Goal: Task Accomplishment & Management: Manage account settings

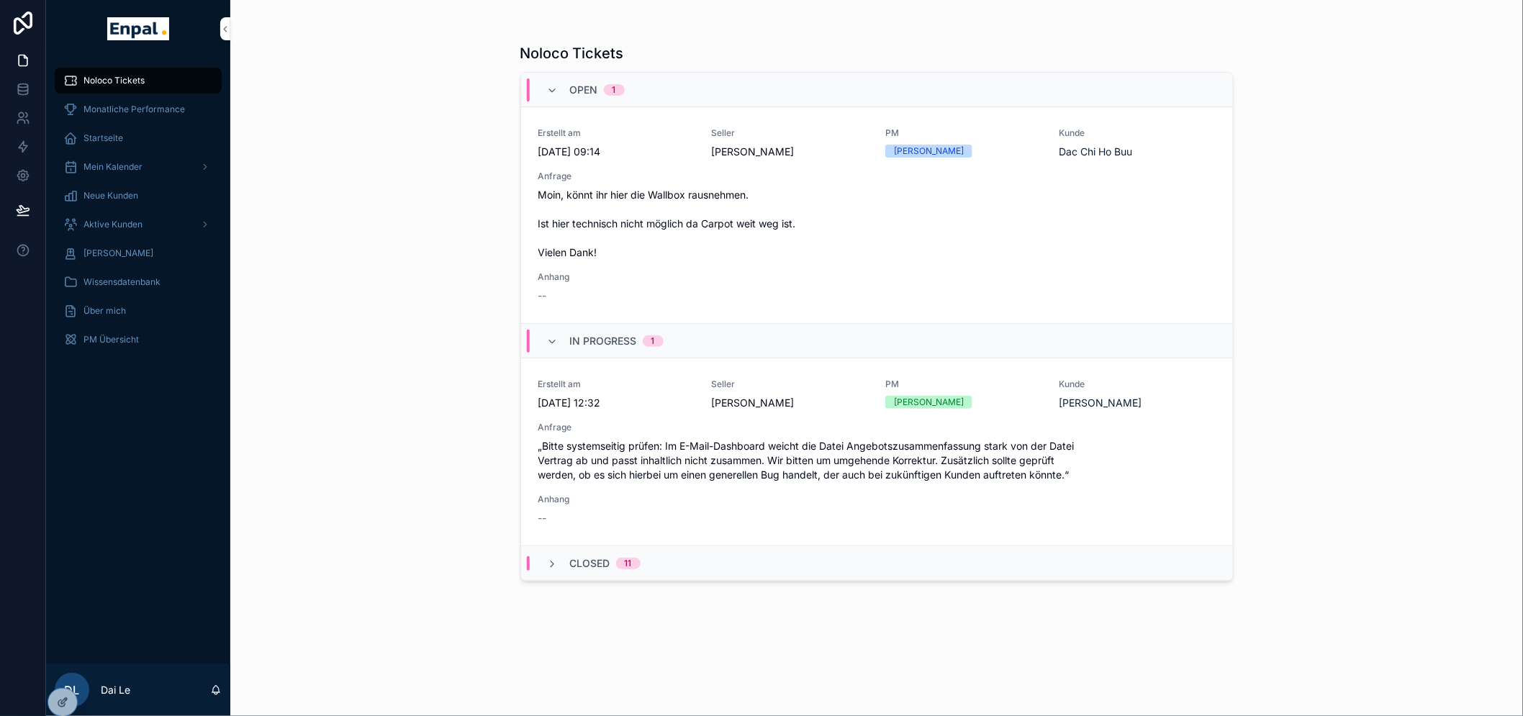
click at [544, 282] on span "Anhang" at bounding box center [876, 277] width 677 height 12
click at [566, 279] on span "Anhang" at bounding box center [876, 277] width 677 height 12
click at [0, 0] on span "An SalesOps weiterleiten" at bounding box center [0, 0] width 0 height 0
click at [135, 168] on span "Mein Kalender" at bounding box center [112, 167] width 59 height 12
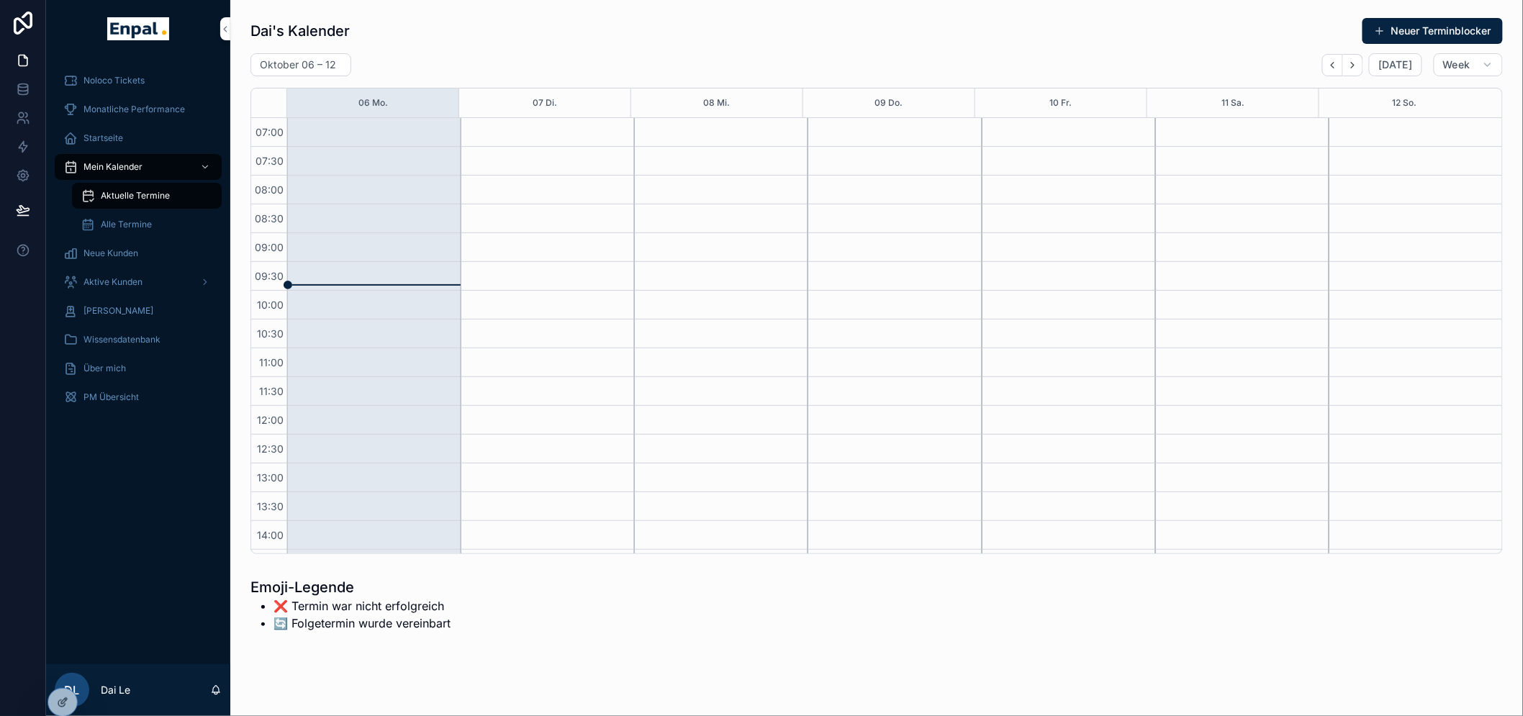
scroll to position [419, 0]
click at [1313, 617] on div "Dai's Kalender Neuer Terminblocker Oktober 06 – 12 Today Week 06 Mo. 07 Di. 08 …" at bounding box center [876, 365] width 1292 height 730
click at [871, 44] on div "Dai's Kalender Neuer Terminblocker" at bounding box center [876, 30] width 1252 height 27
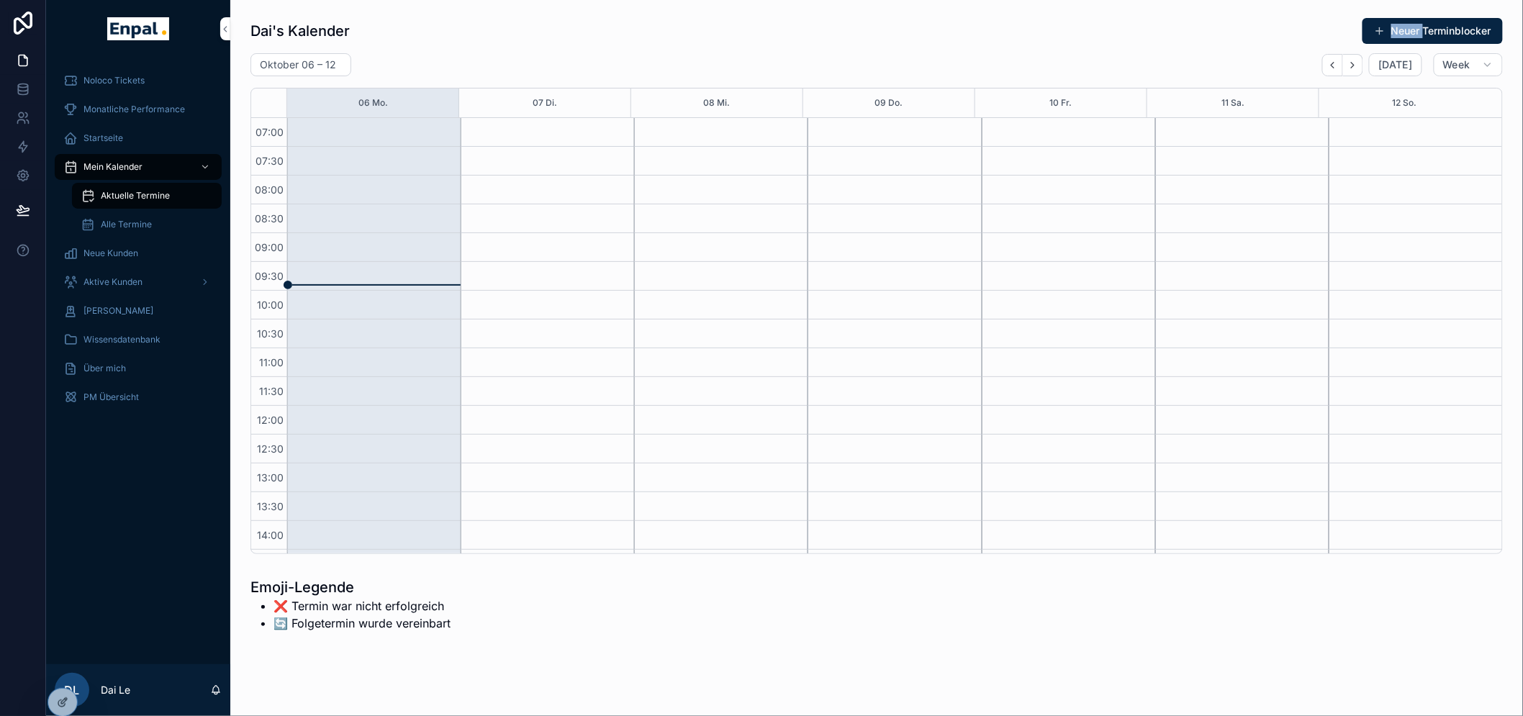
click at [961, 47] on div "Dai's Kalender Neuer Terminblocker Oktober 06 – 12 Today Week 06 Mo. 07 Di. 08 …" at bounding box center [876, 285] width 1252 height 537
click at [126, 502] on div "Noloco Tickets Monatliche Performance Startseite Mein Kalender Aktuelle Termine…" at bounding box center [138, 361] width 184 height 607
click at [145, 225] on span "Alle Termine" at bounding box center [126, 225] width 51 height 12
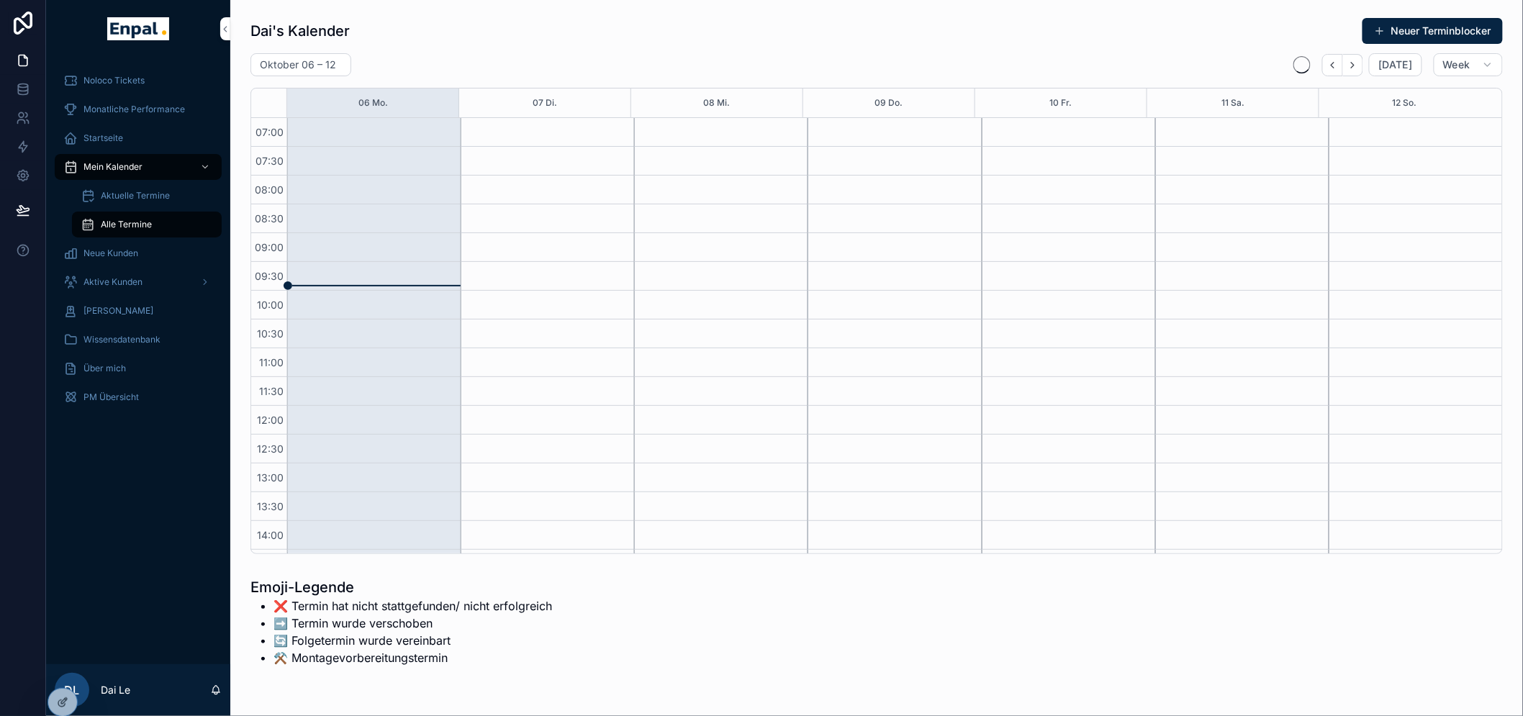
scroll to position [403, 0]
click at [154, 195] on span "Aktuelle Termine" at bounding box center [135, 196] width 69 height 12
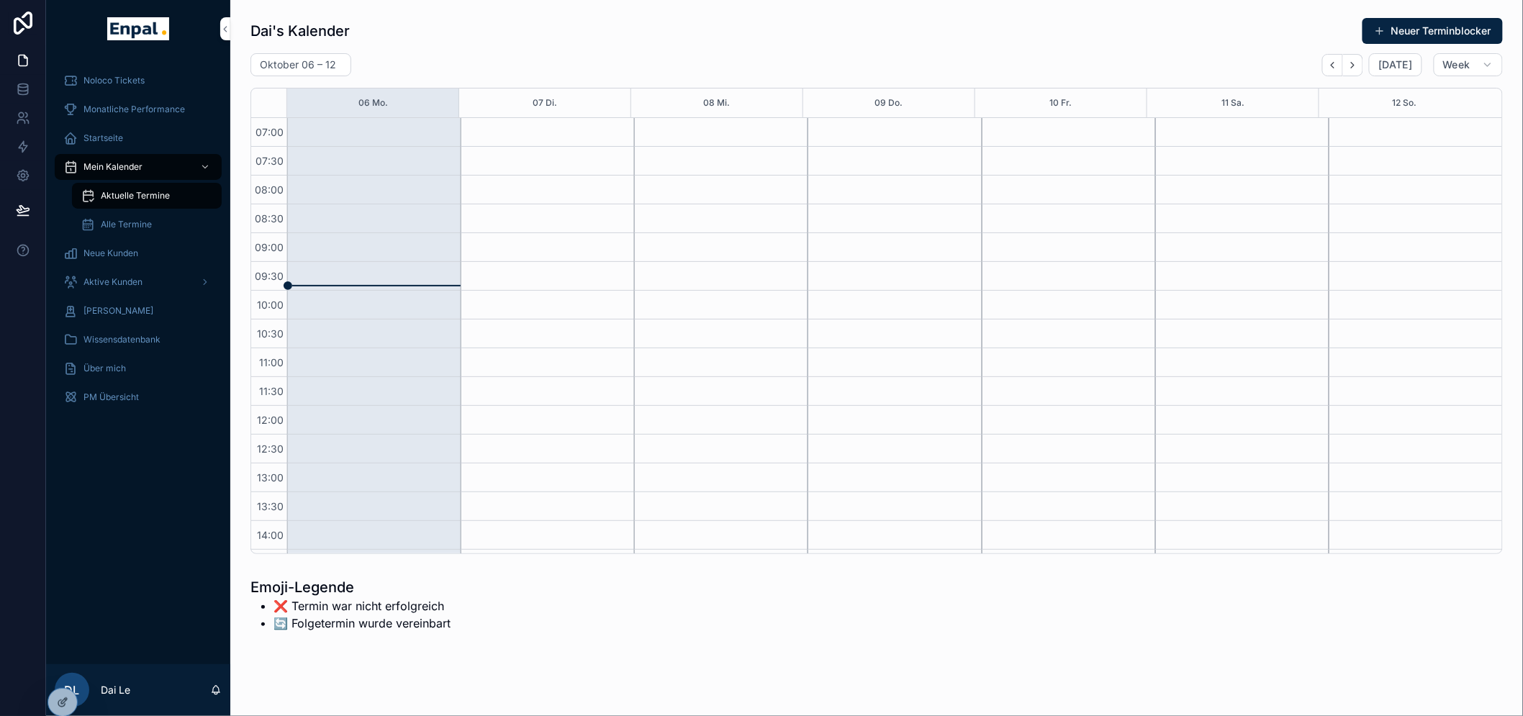
scroll to position [403, 0]
click at [158, 218] on div "Alle Termine" at bounding box center [147, 224] width 132 height 23
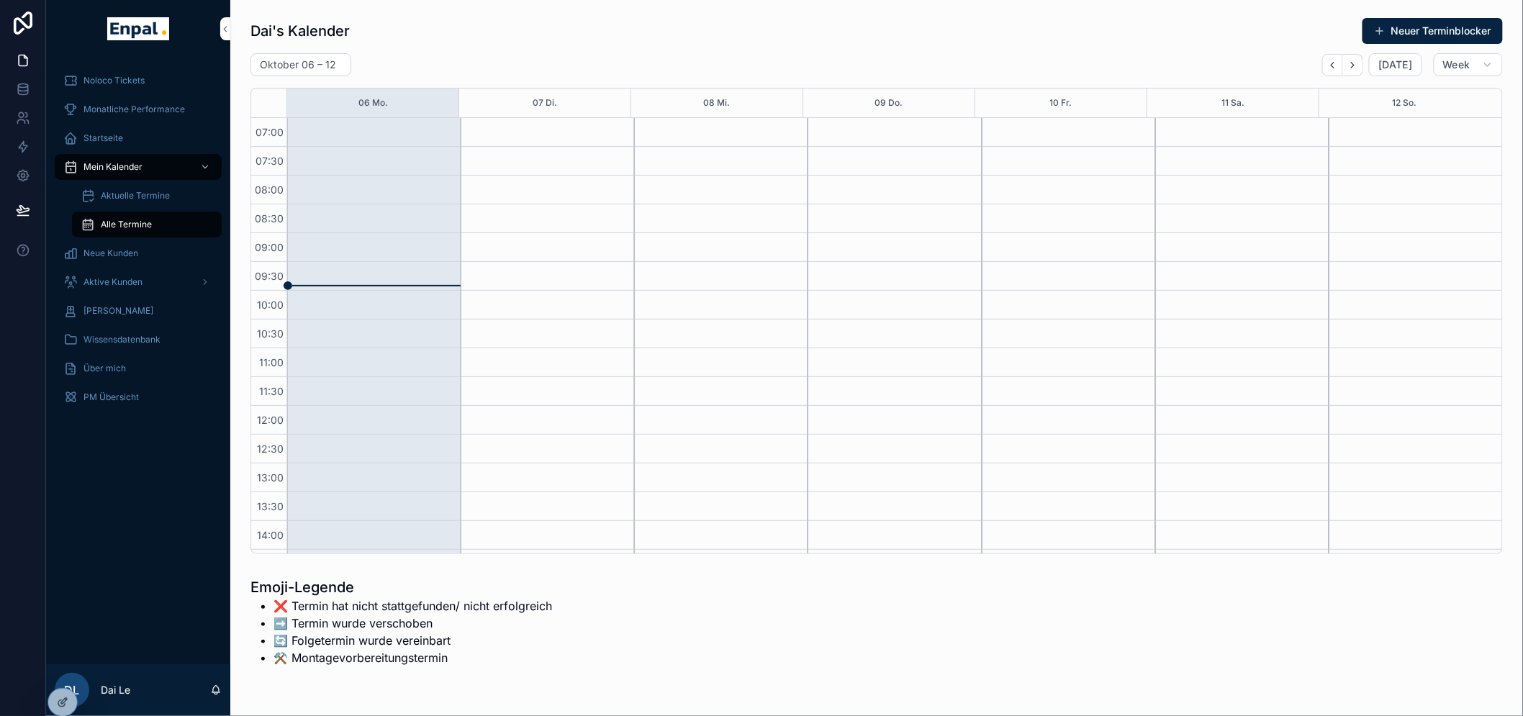
scroll to position [403, 0]
click at [132, 124] on div "Startseite" at bounding box center [138, 138] width 184 height 29
click at [166, 109] on span "Monatliche Performance" at bounding box center [133, 110] width 101 height 12
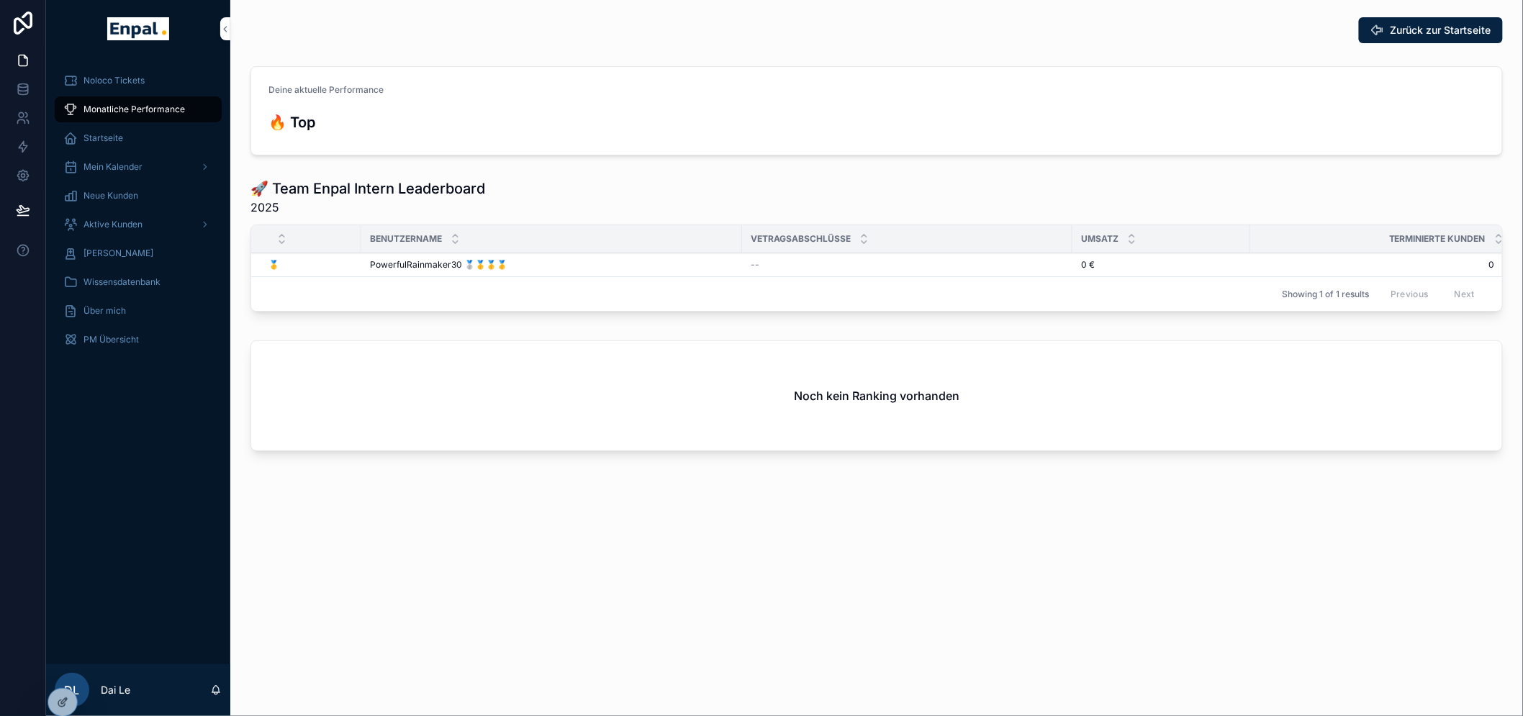
click at [153, 130] on div "Startseite" at bounding box center [138, 138] width 150 height 23
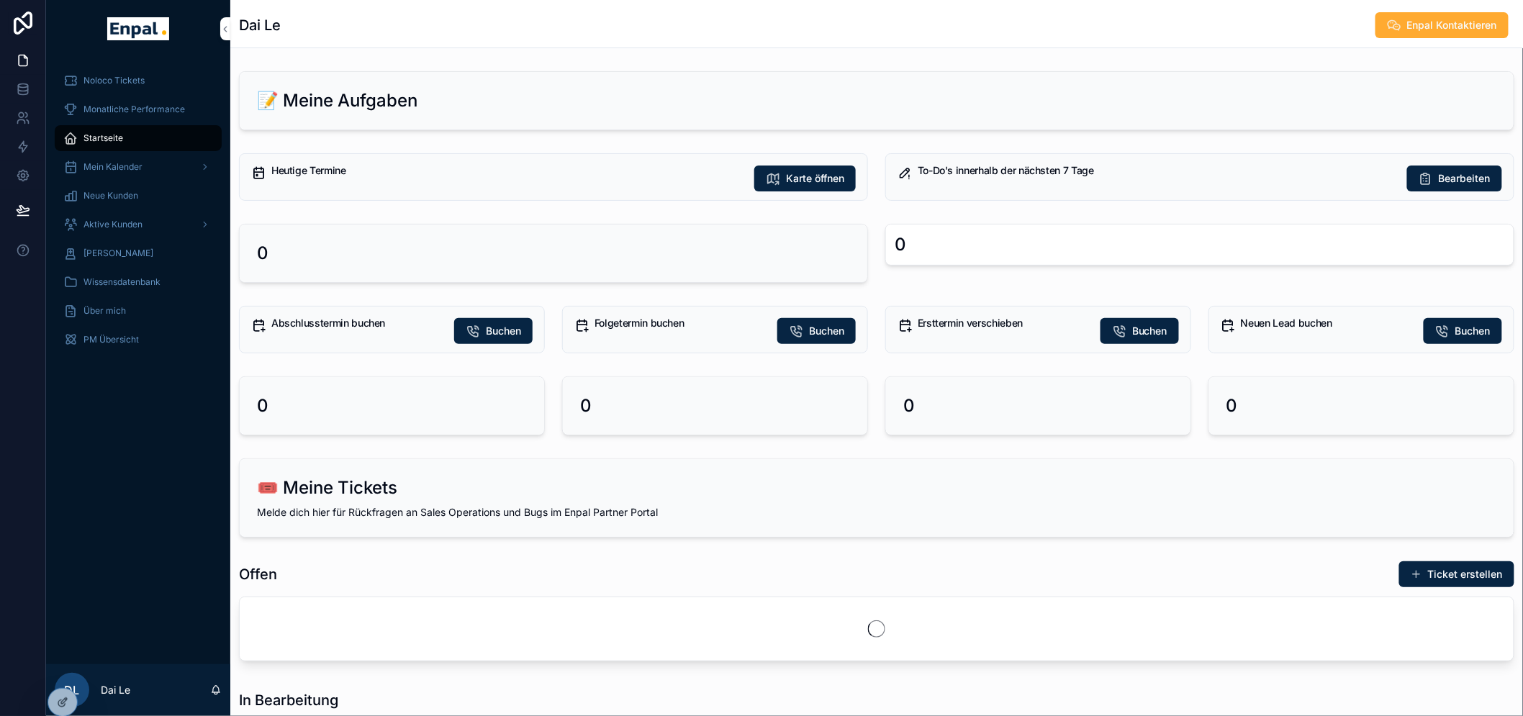
click at [133, 213] on div "Aktive Kunden" at bounding box center [138, 224] width 150 height 23
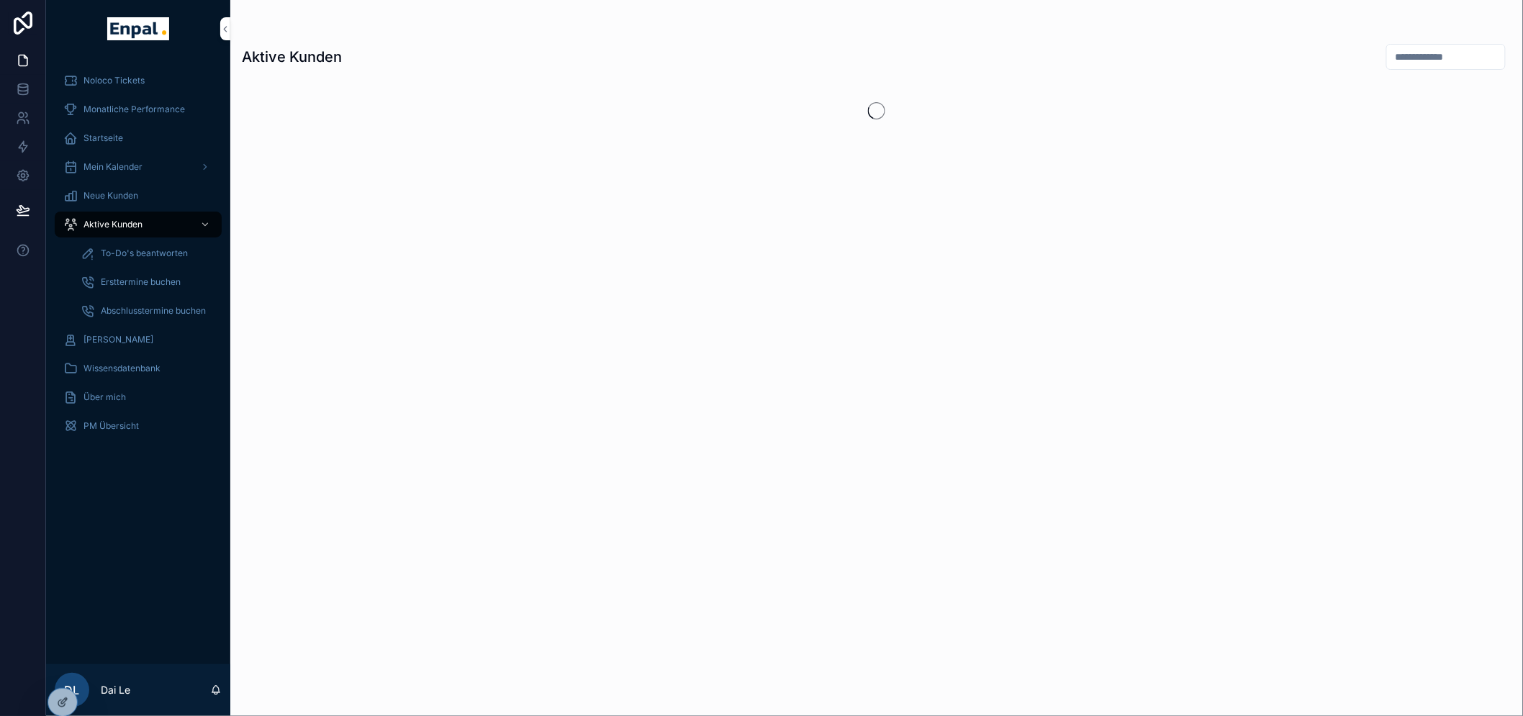
click at [153, 502] on div "Noloco Tickets Monatliche Performance Startseite Mein Kalender Neue Kunden Akti…" at bounding box center [138, 361] width 184 height 607
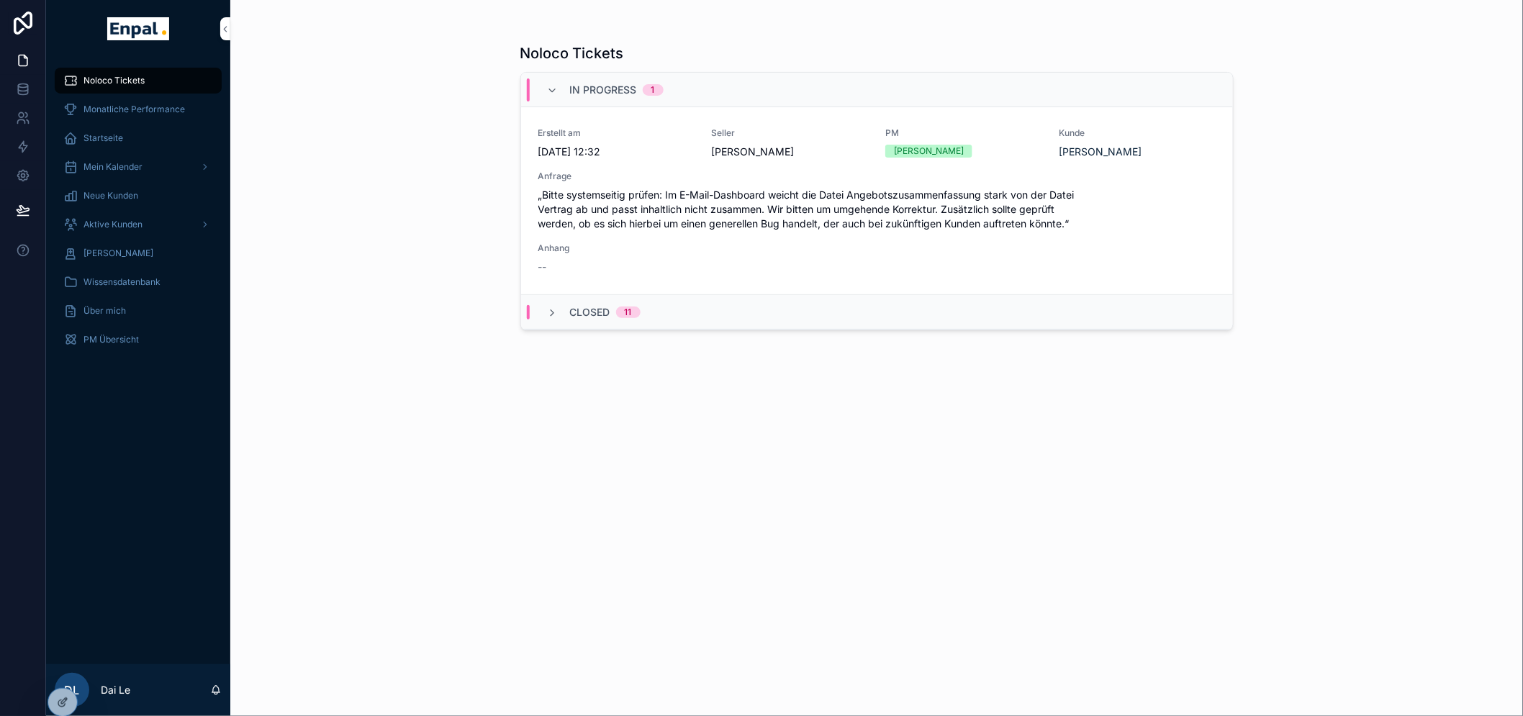
click at [0, 0] on icon at bounding box center [0, 0] width 0 height 0
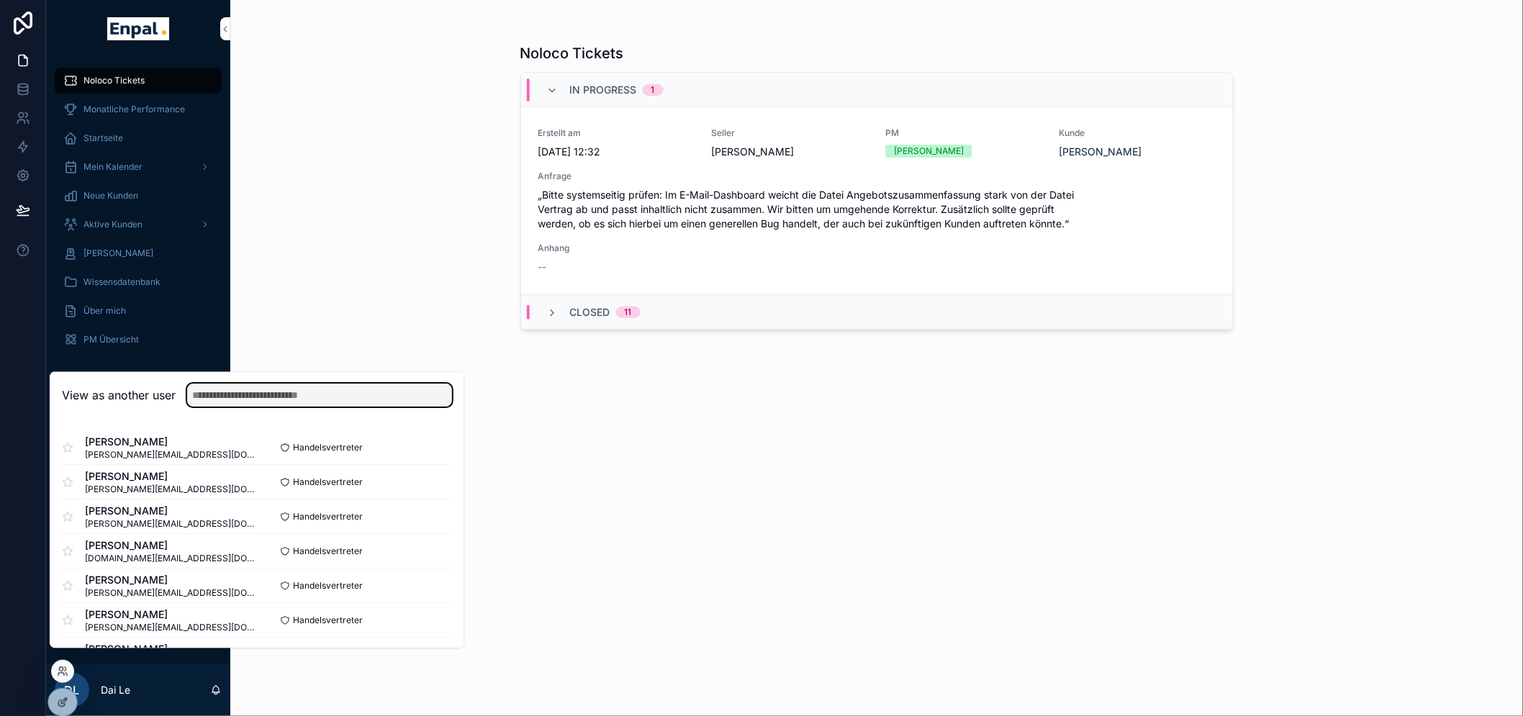
click at [277, 407] on input "text" at bounding box center [319, 395] width 265 height 23
type input "*"
type input "*********"
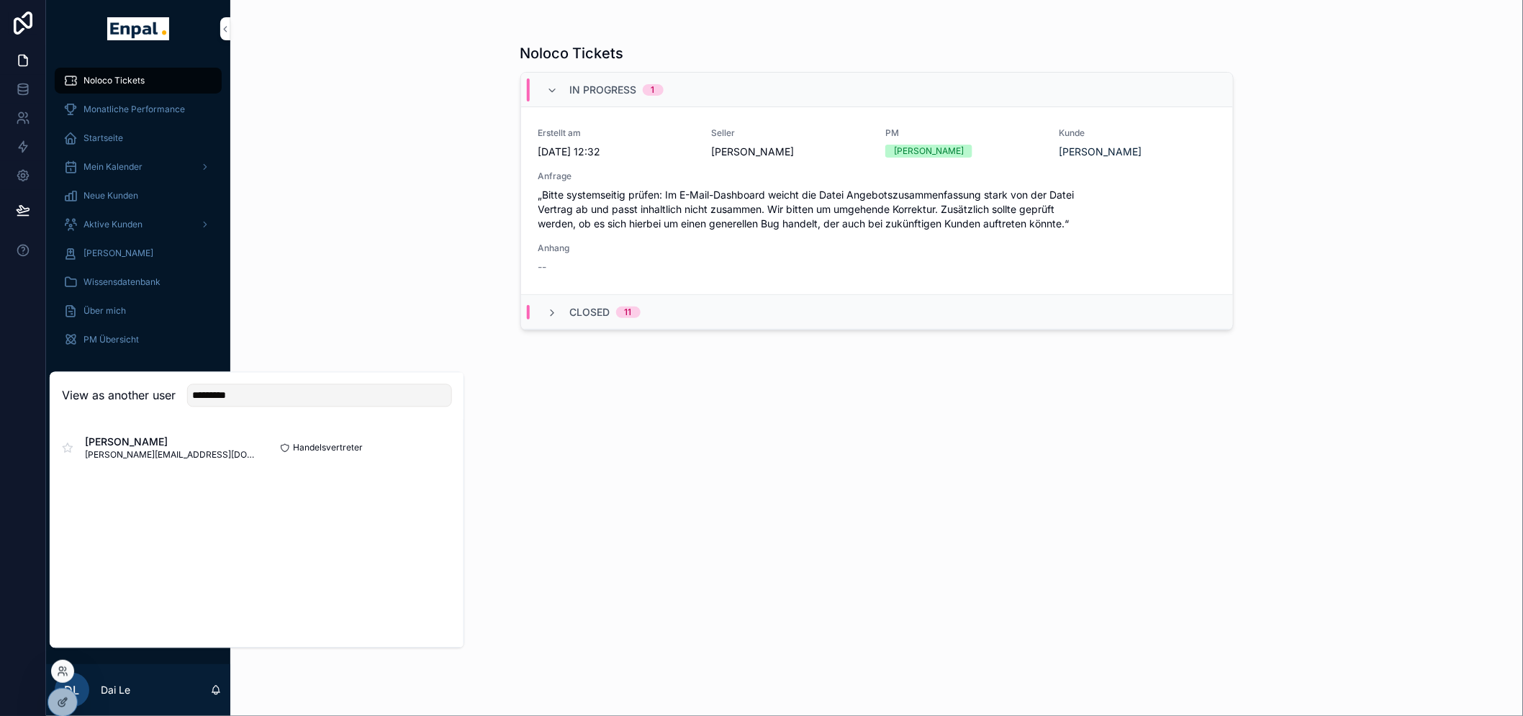
click at [471, 461] on div "Noloco Tickets In Progress 1 Erstellt am 27.9.2025 12:32 Seller Jewgeni Ruban P…" at bounding box center [876, 358] width 1292 height 716
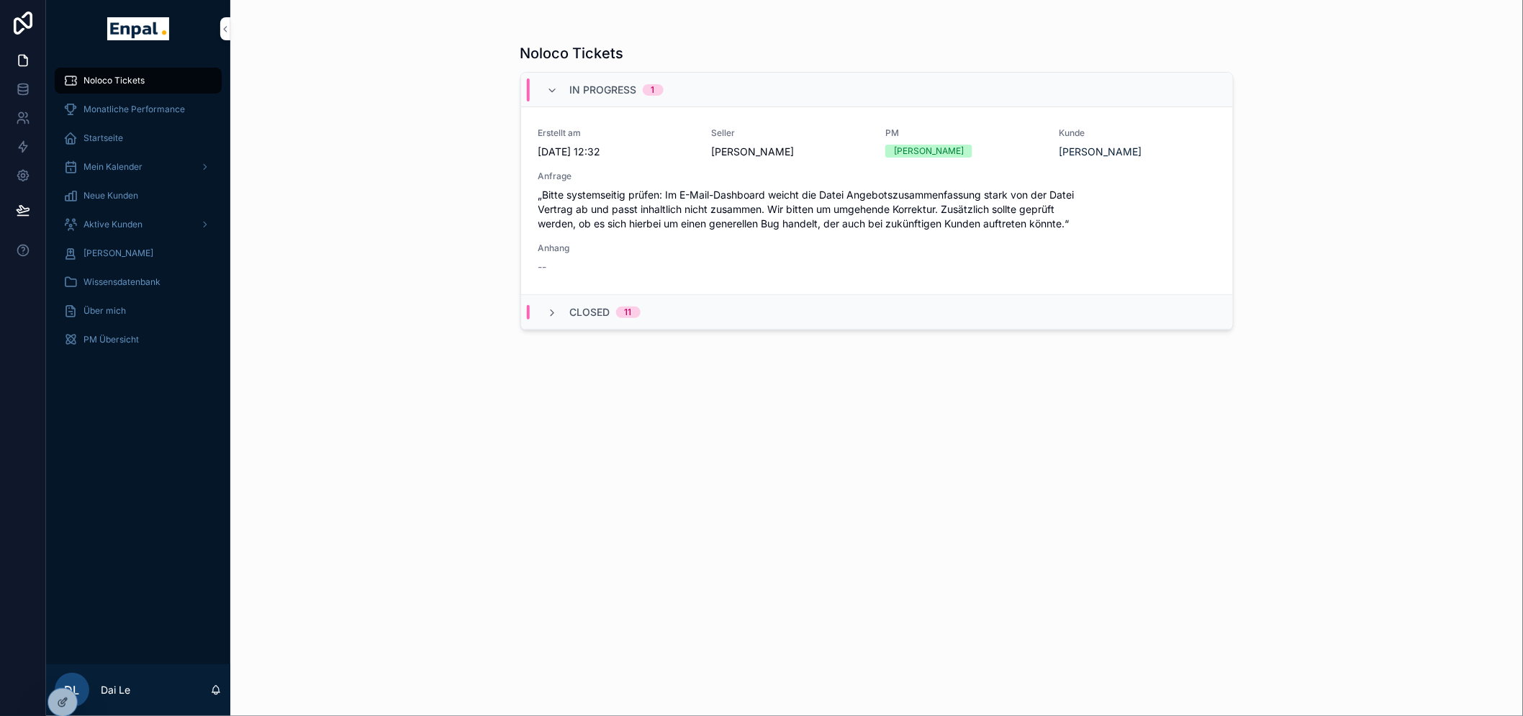
click at [0, 0] on icon at bounding box center [0, 0] width 0 height 0
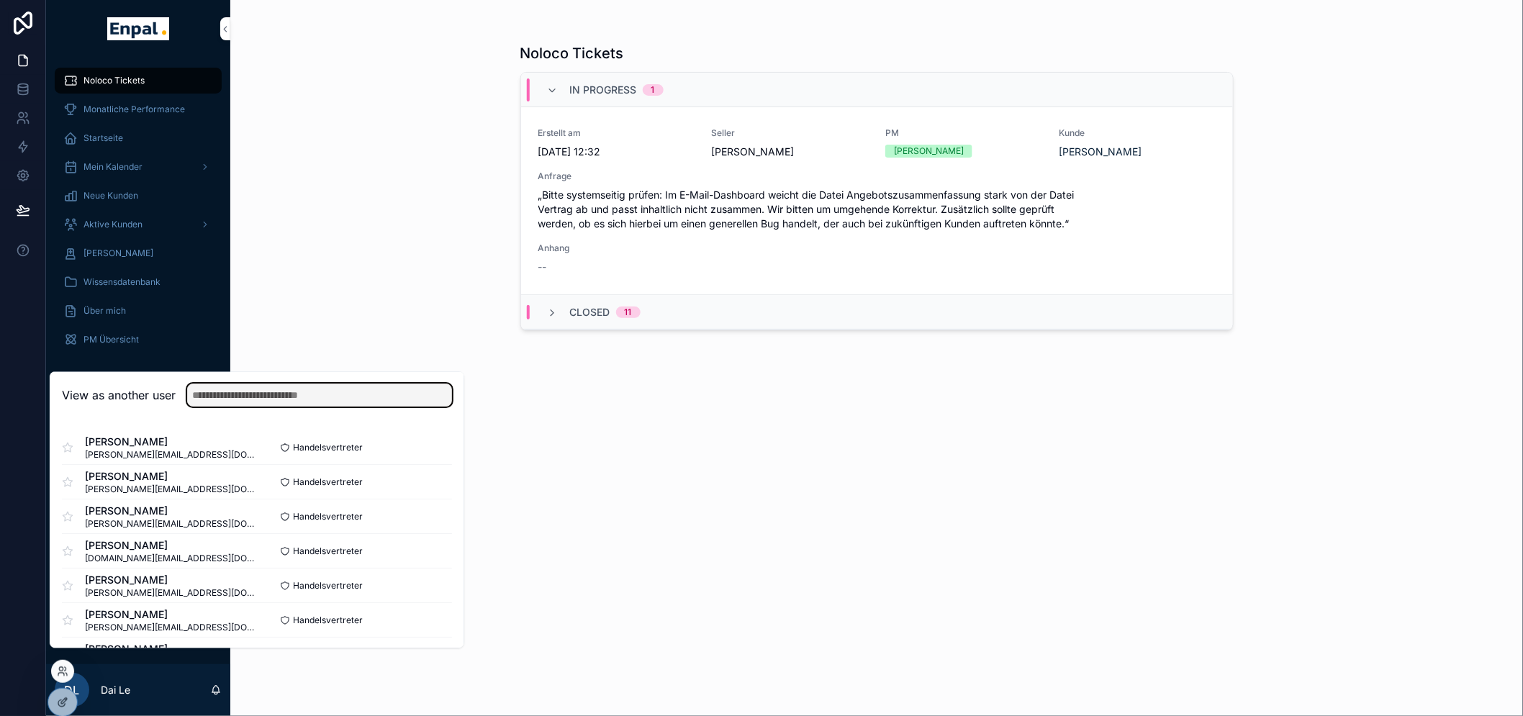
click at [350, 407] on input "text" at bounding box center [319, 395] width 265 height 23
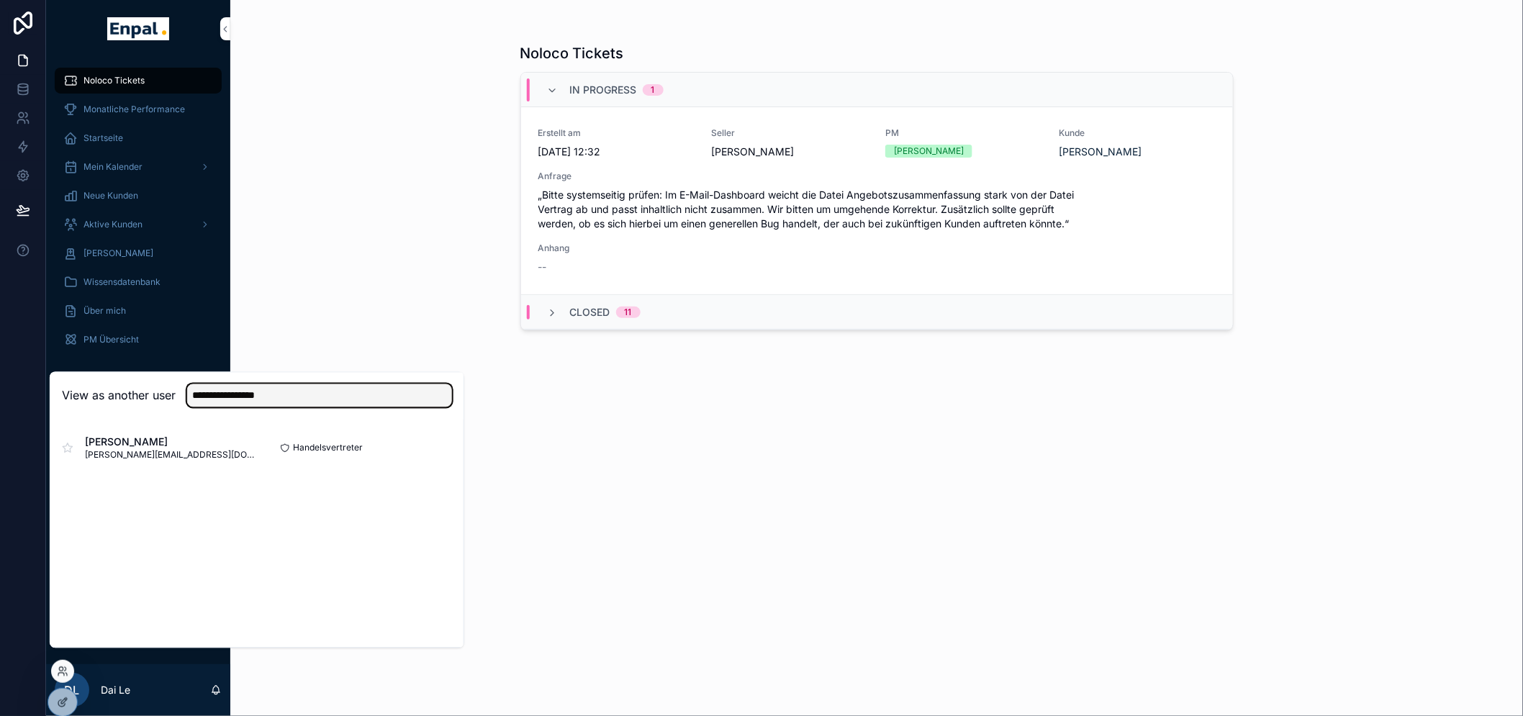
type input "**********"
click at [0, 0] on button "Select" at bounding box center [0, 0] width 0 height 0
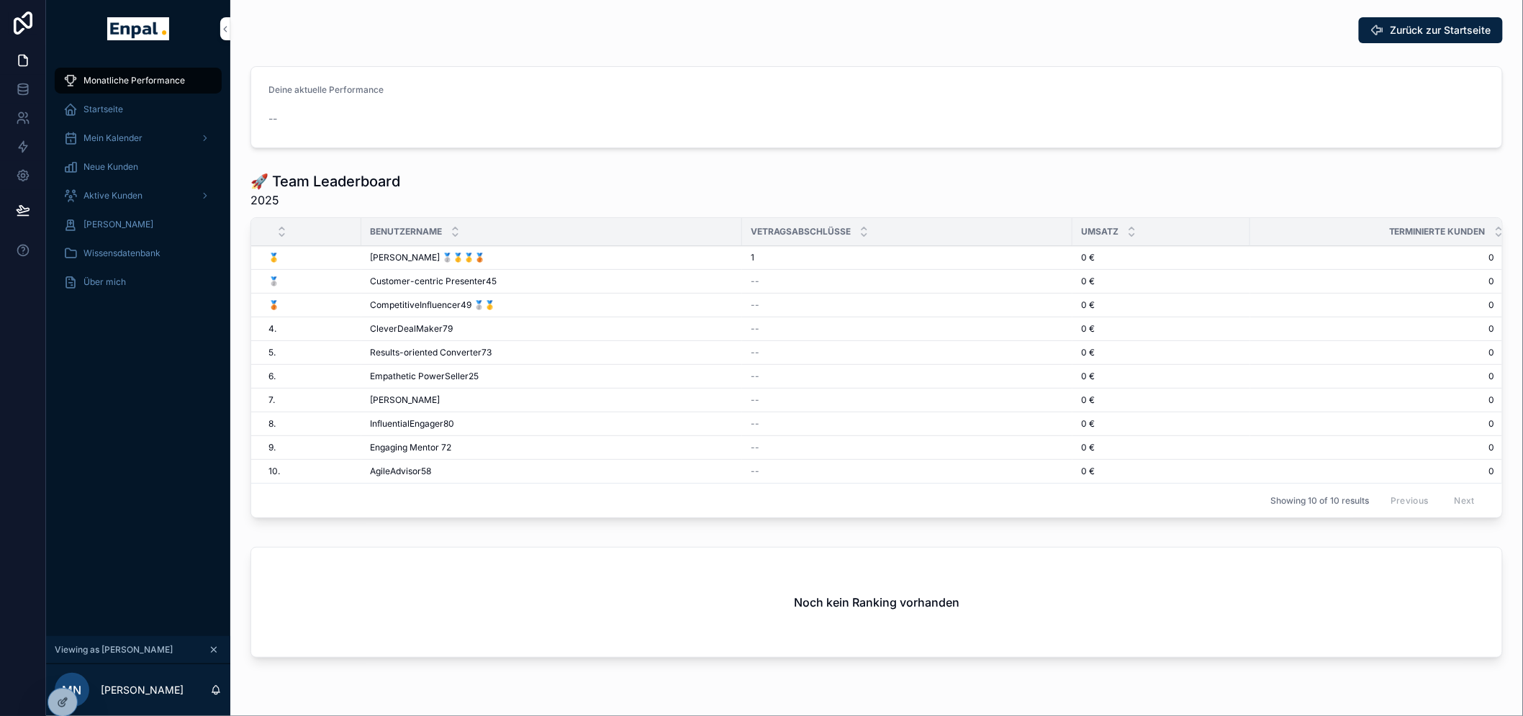
click at [178, 381] on div "Monatliche Performance Startseite Mein Kalender Neue Kunden Aktive Kunden Verlo…" at bounding box center [138, 347] width 184 height 579
click at [128, 191] on span "Aktive Kunden" at bounding box center [112, 196] width 59 height 12
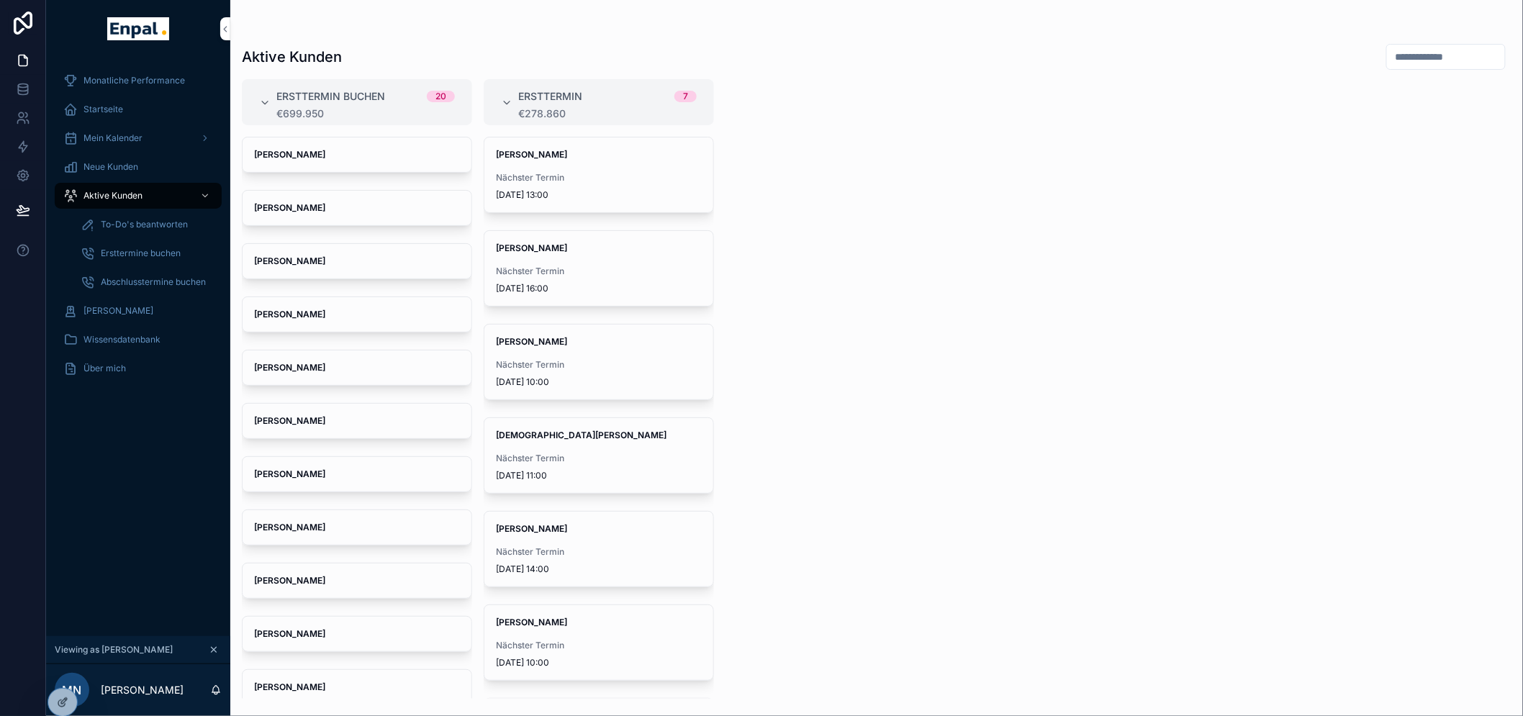
click at [1425, 48] on input "scrollable content" at bounding box center [1446, 57] width 118 height 20
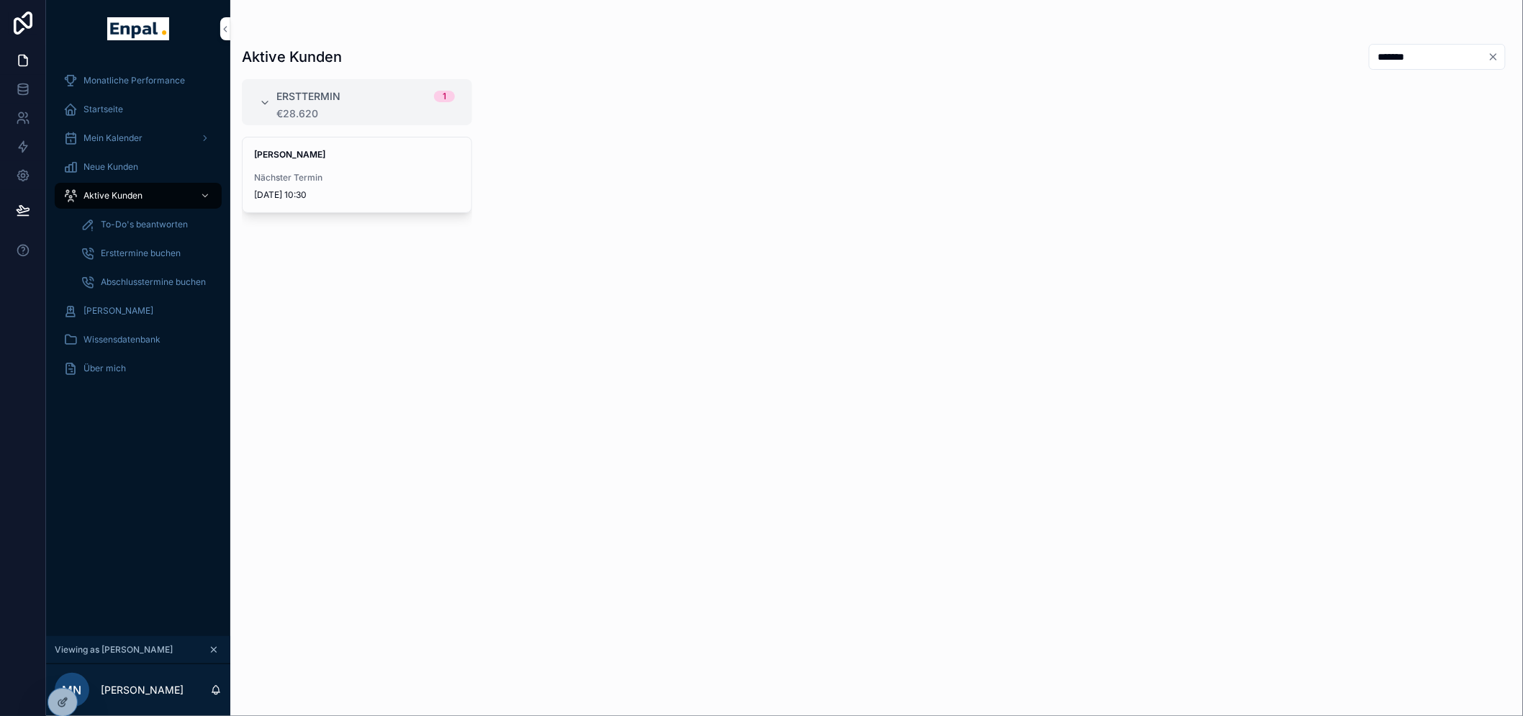
type input "*******"
click at [1105, 170] on div "Ersttermin 1 €28.620 Andreas Solter Nächster Termin 29.9.2025 10:30" at bounding box center [876, 389] width 1292 height 620
click at [212, 653] on icon "scrollable content" at bounding box center [214, 650] width 5 height 5
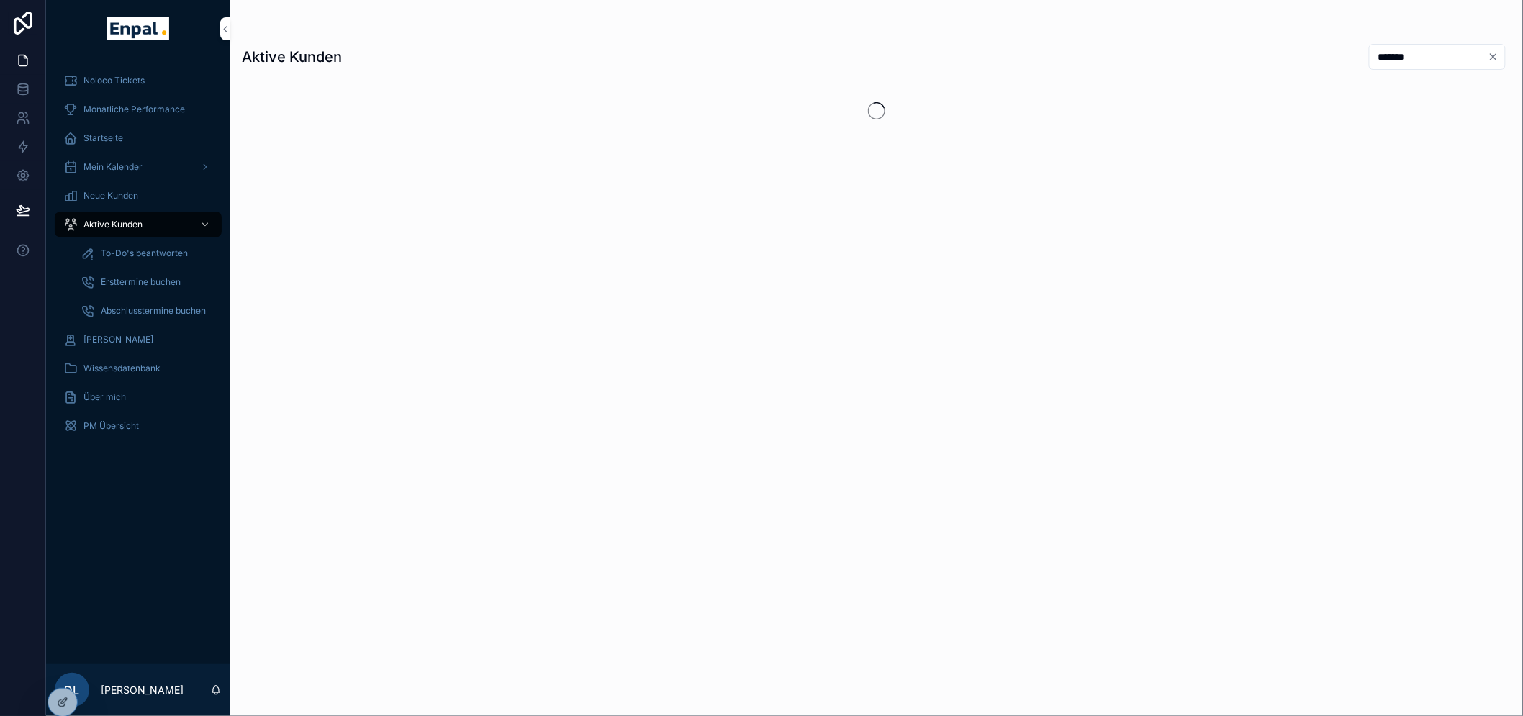
click at [0, 0] on icon at bounding box center [0, 0] width 0 height 0
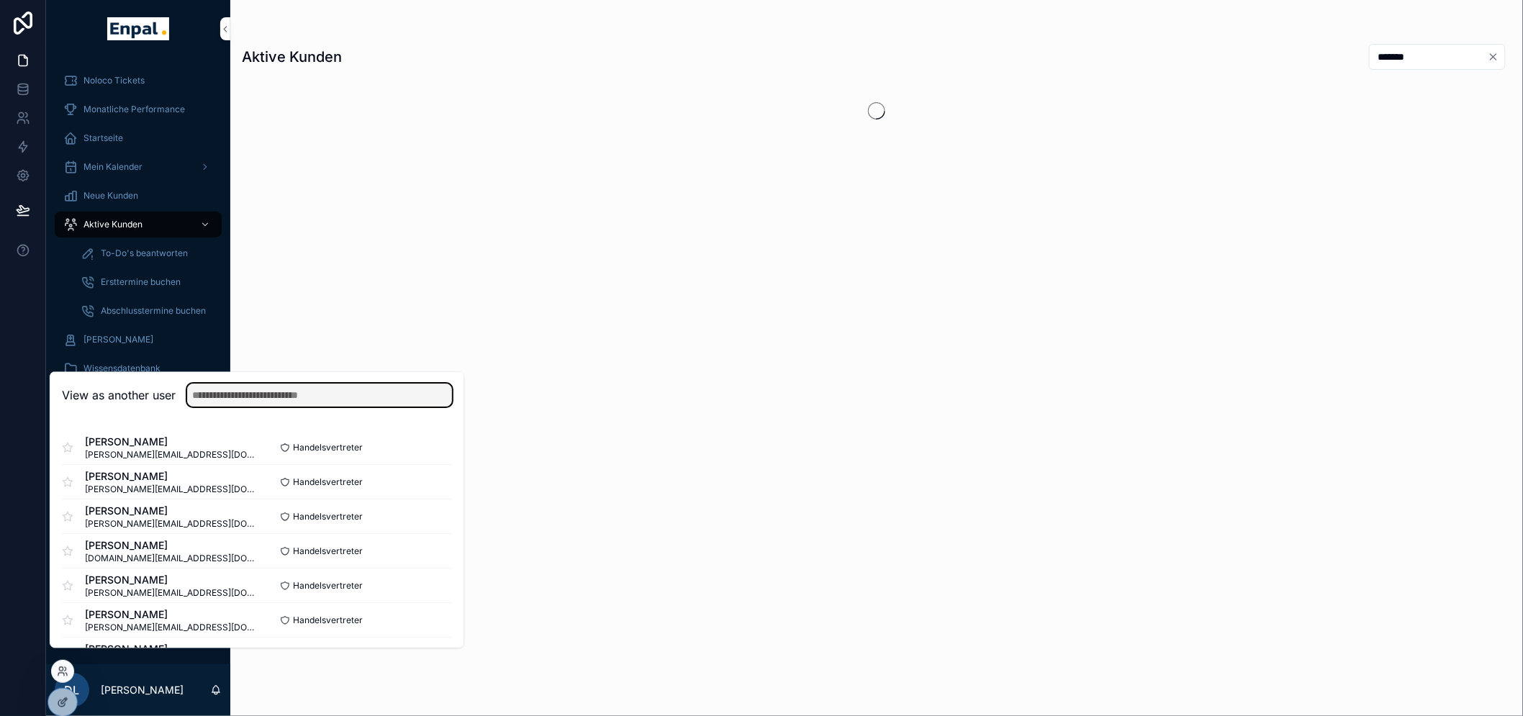
click at [232, 407] on input "text" at bounding box center [319, 395] width 265 height 23
paste input "**********"
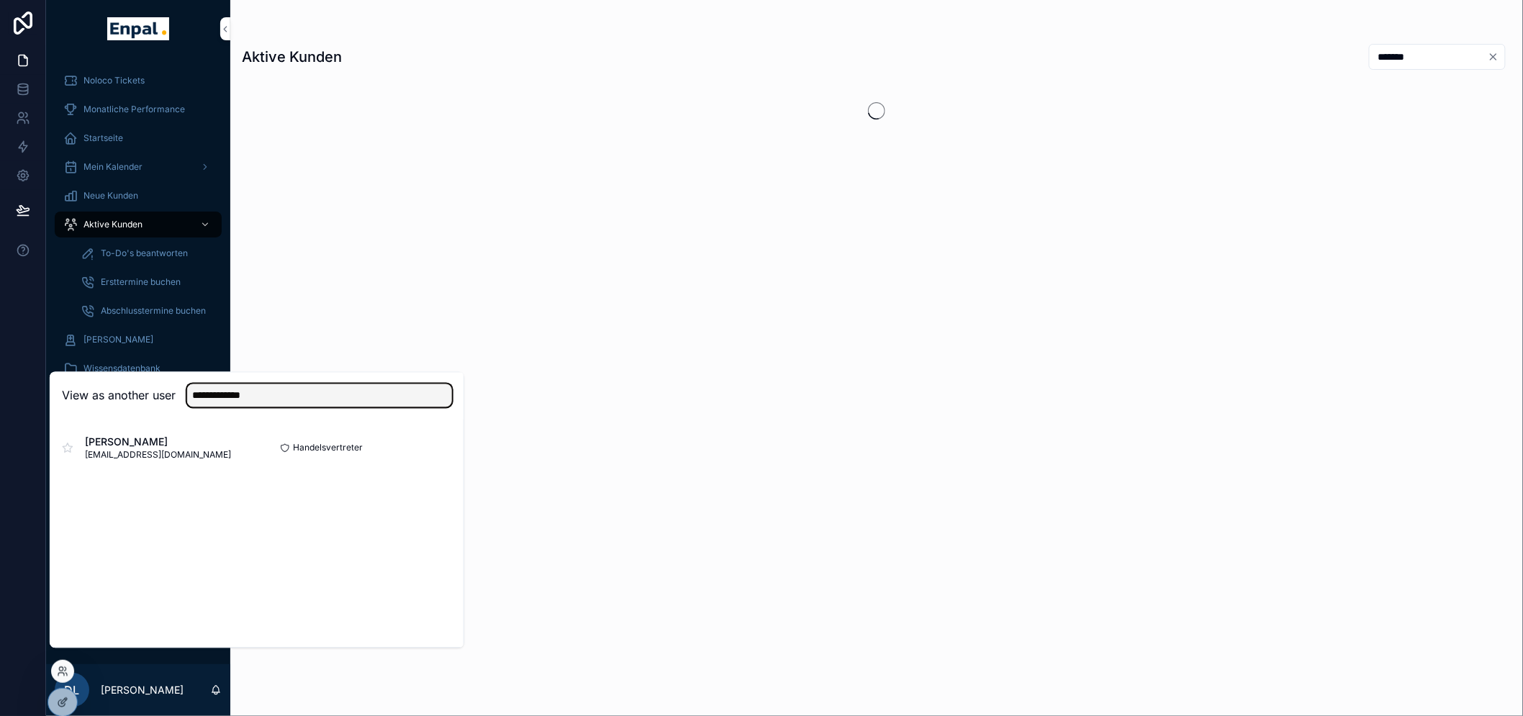
type input "**********"
click at [0, 0] on button "Select" at bounding box center [0, 0] width 0 height 0
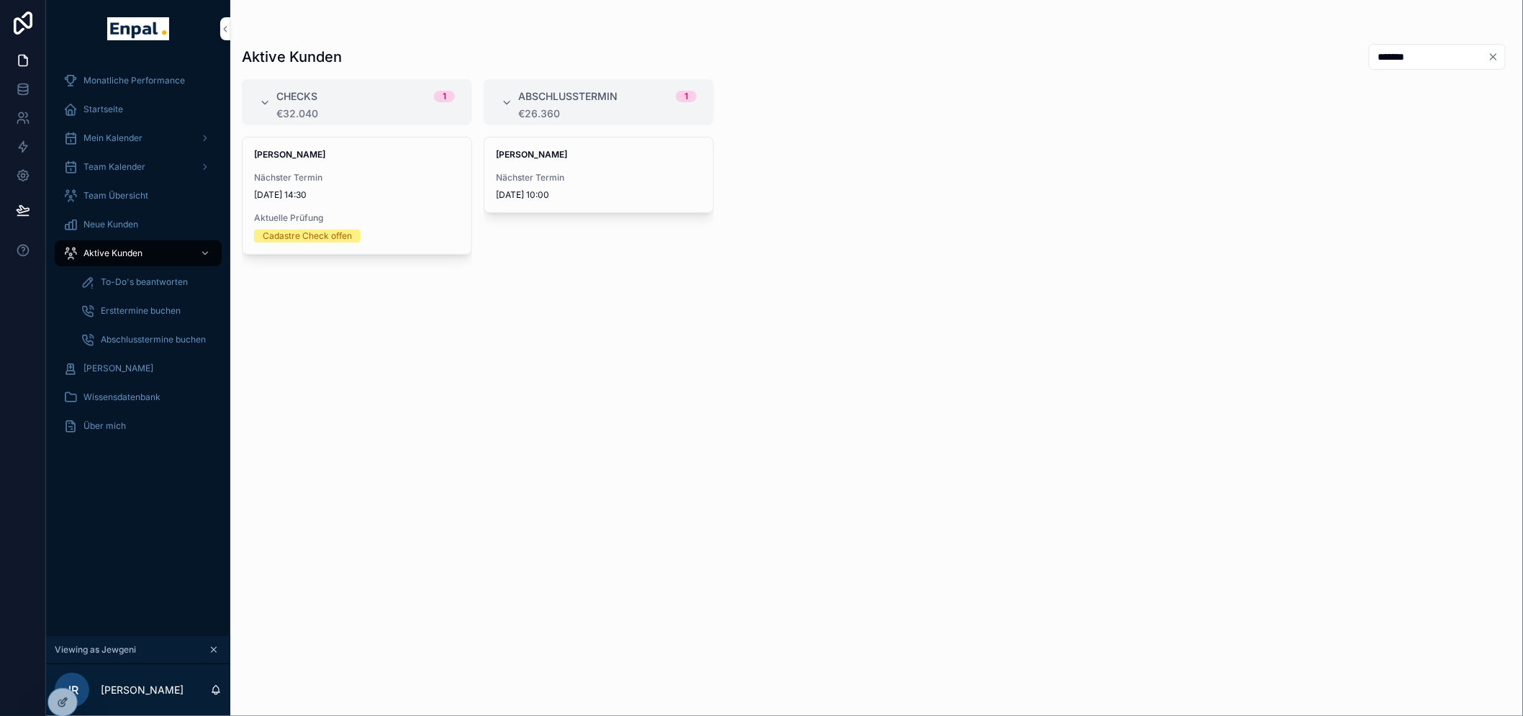
click at [128, 137] on span "Mein Kalender" at bounding box center [112, 138] width 59 height 12
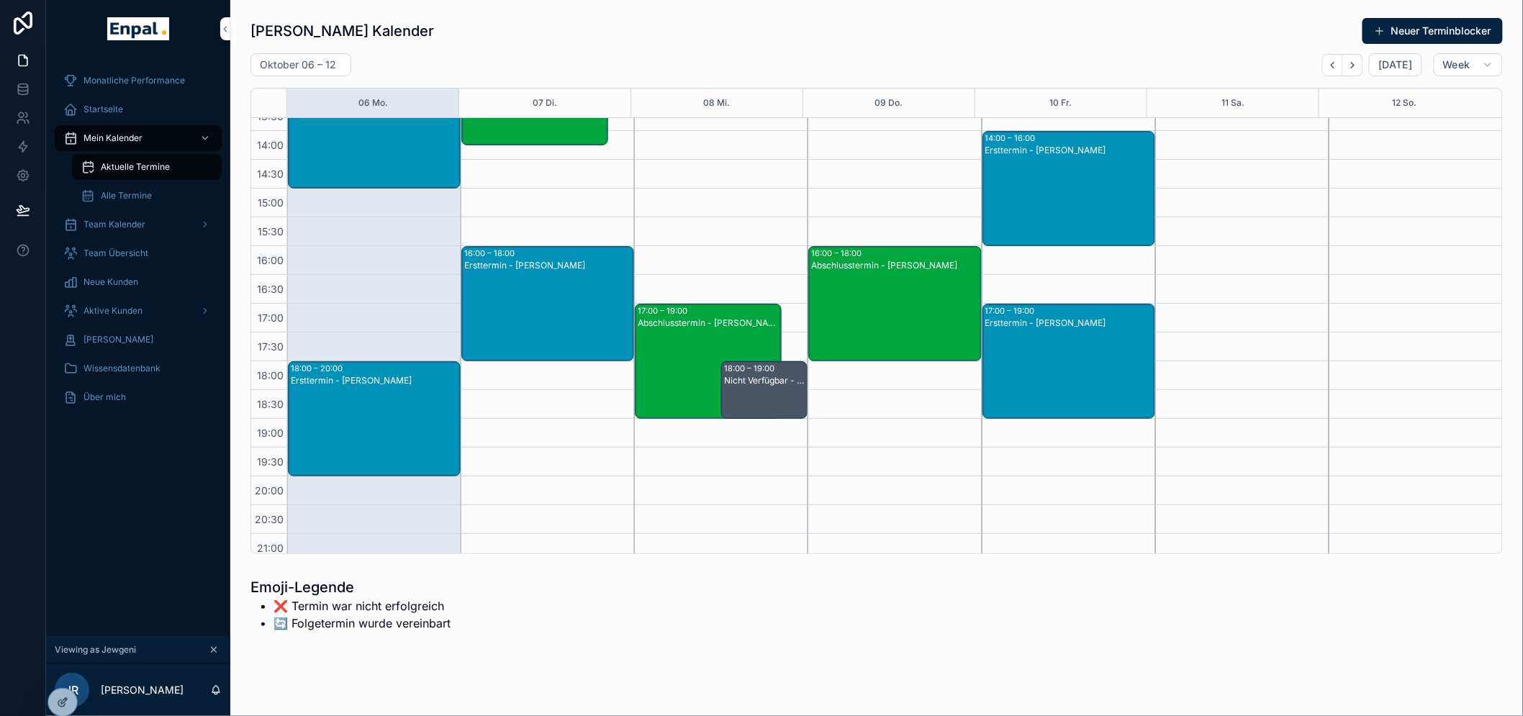
scroll to position [403, 0]
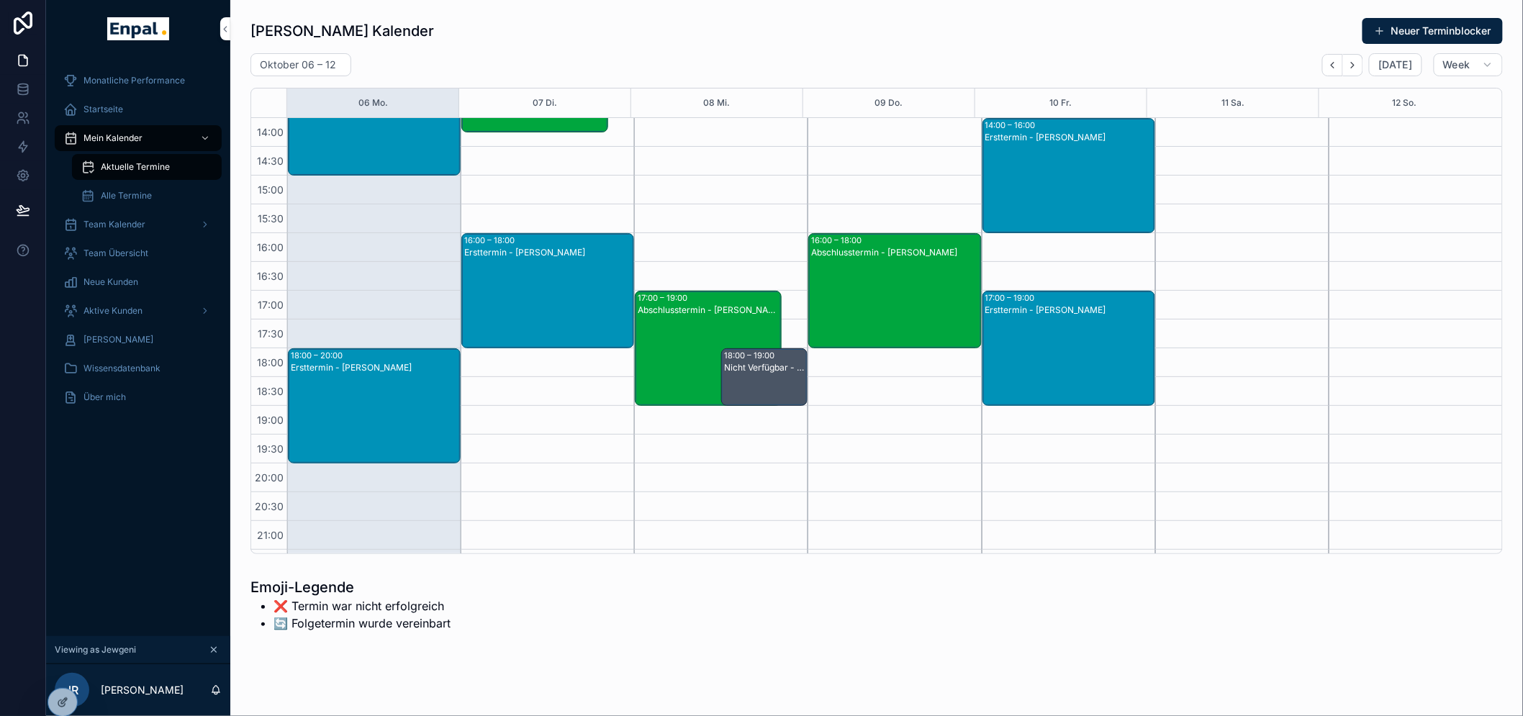
click at [763, 380] on div "Nicht Verfügbar - (Value Call)" at bounding box center [765, 388] width 82 height 55
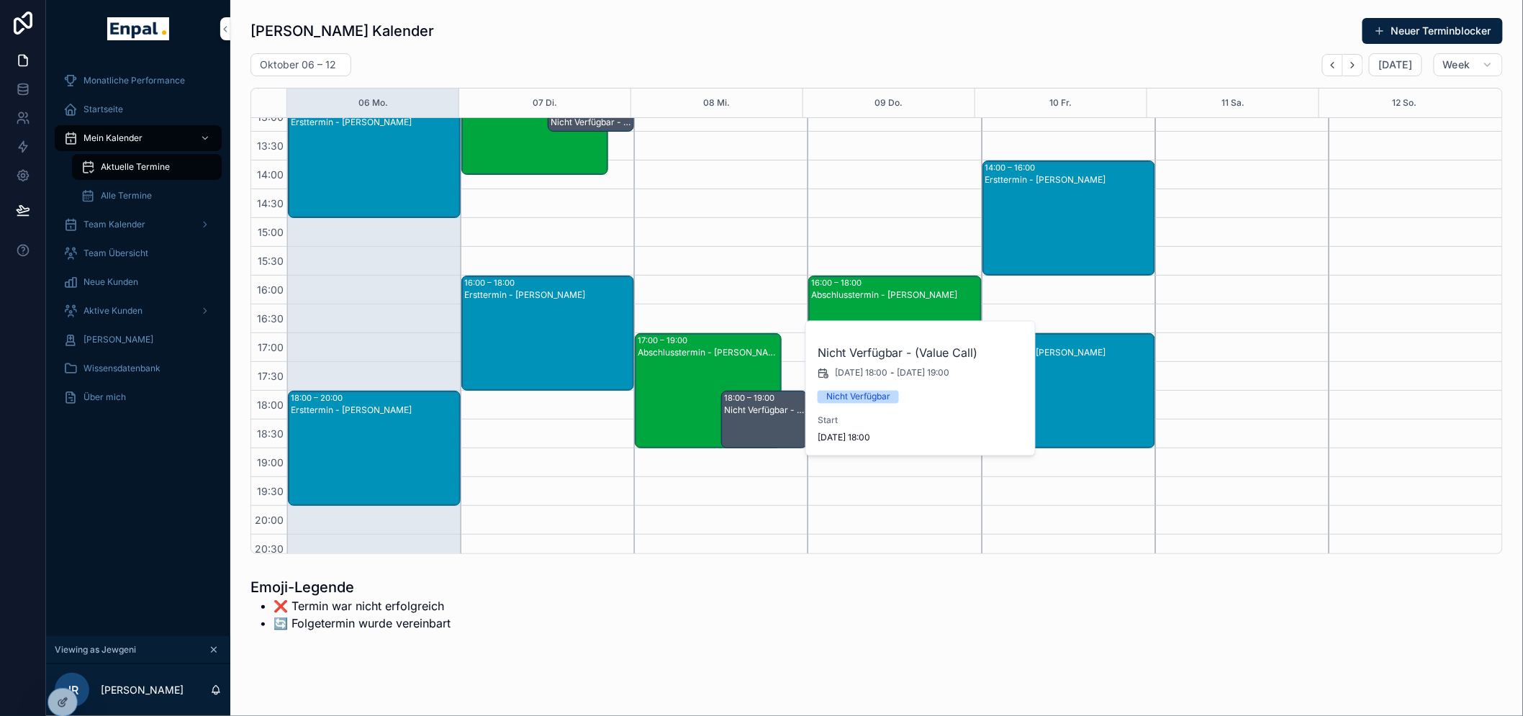
scroll to position [322, 0]
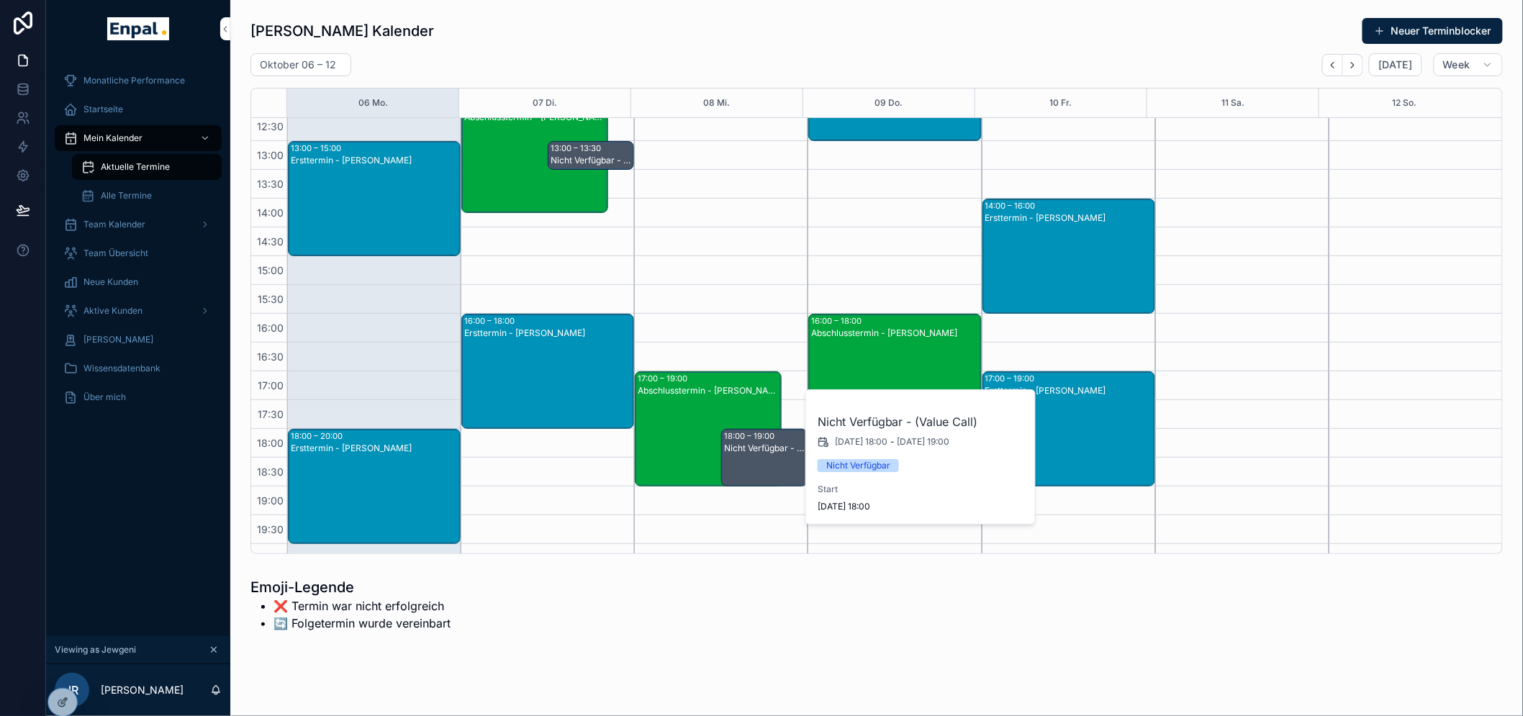
click at [1351, 63] on icon "Next" at bounding box center [1352, 65] width 11 height 11
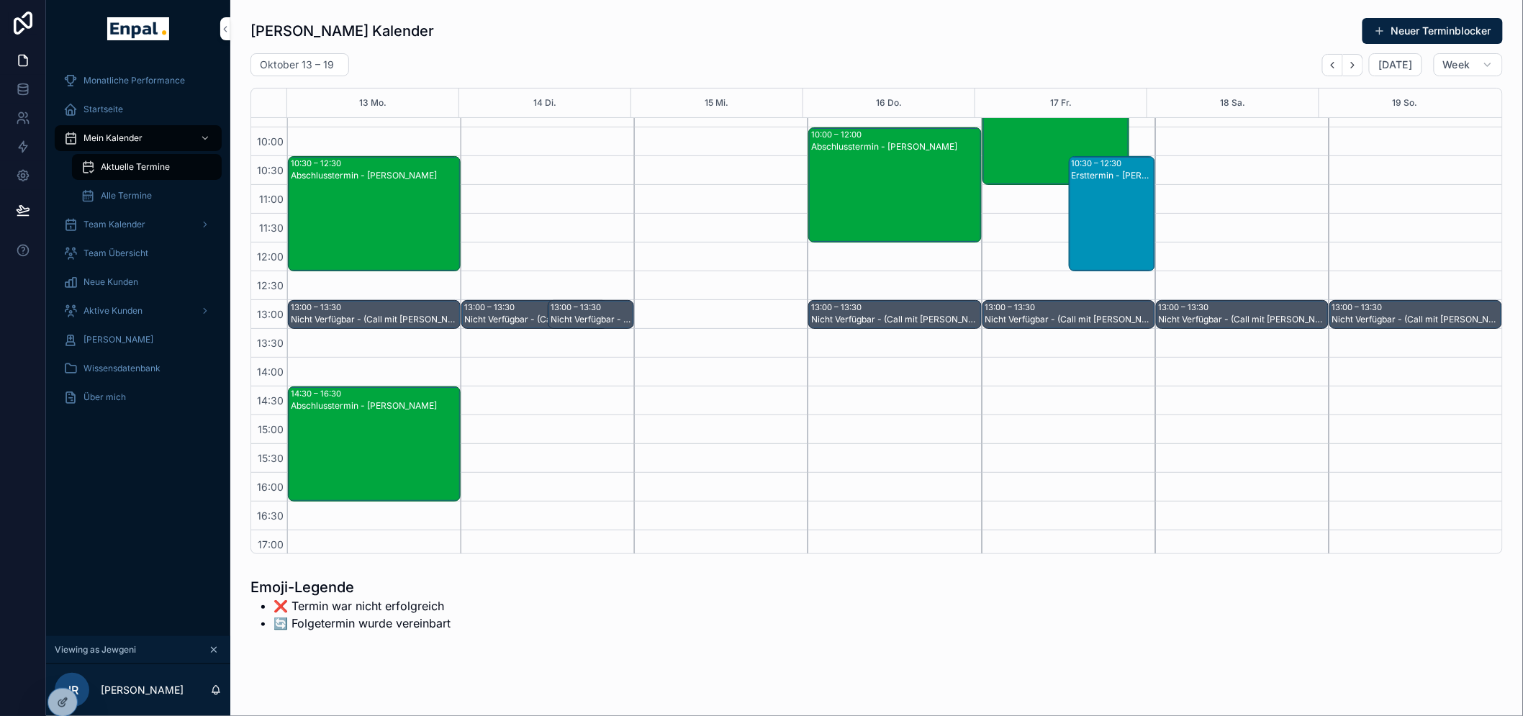
scroll to position [163, 0]
click at [1349, 65] on icon "Next" at bounding box center [1352, 65] width 11 height 11
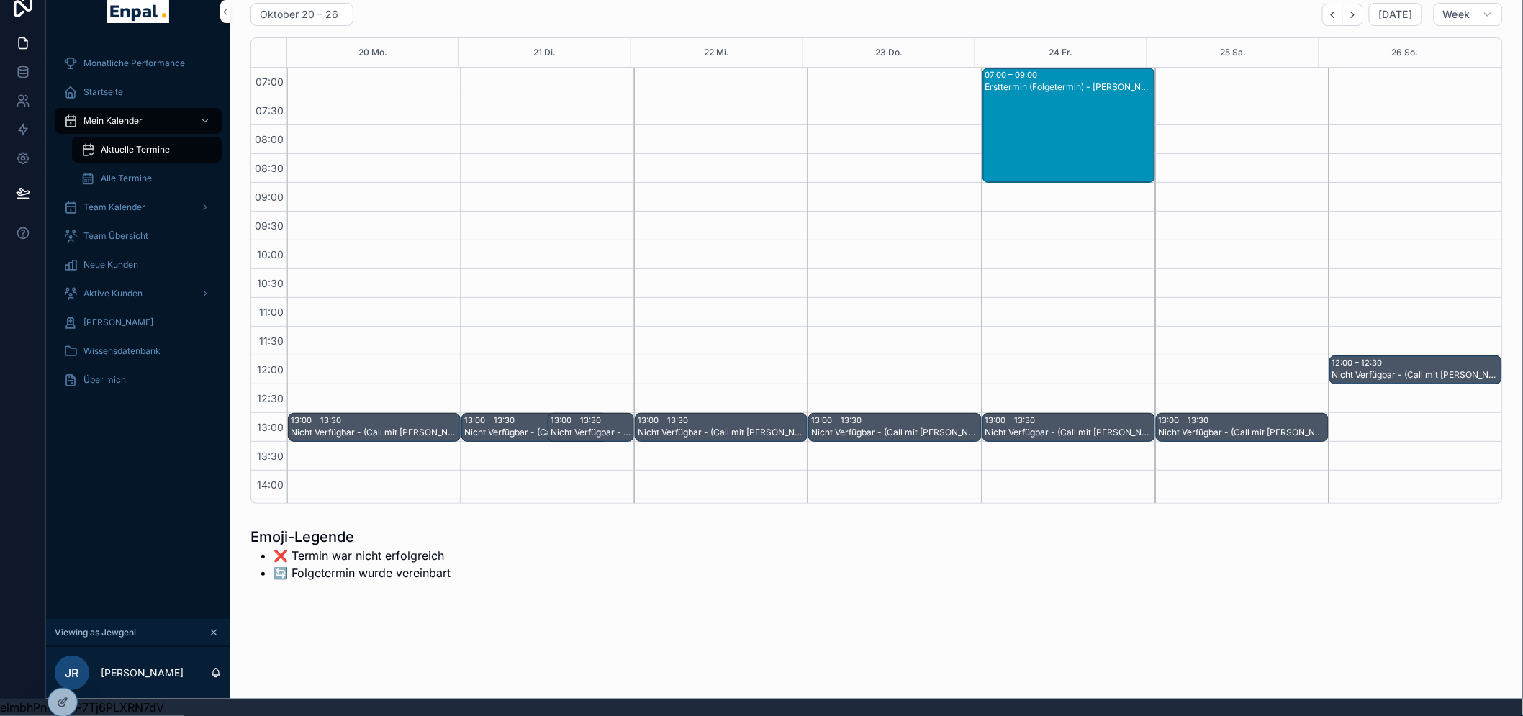
click at [1354, 8] on button "Next" at bounding box center [1353, 15] width 20 height 22
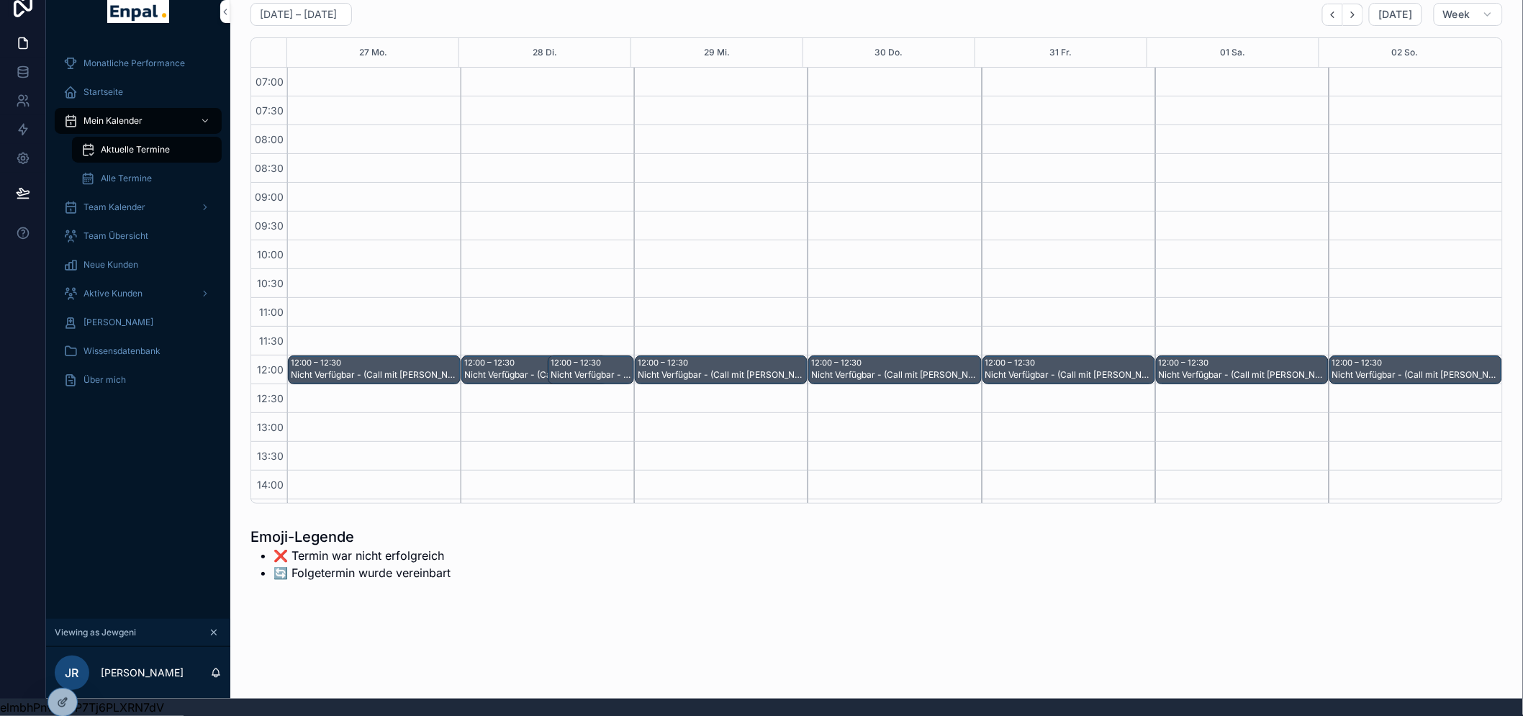
scroll to position [419, 0]
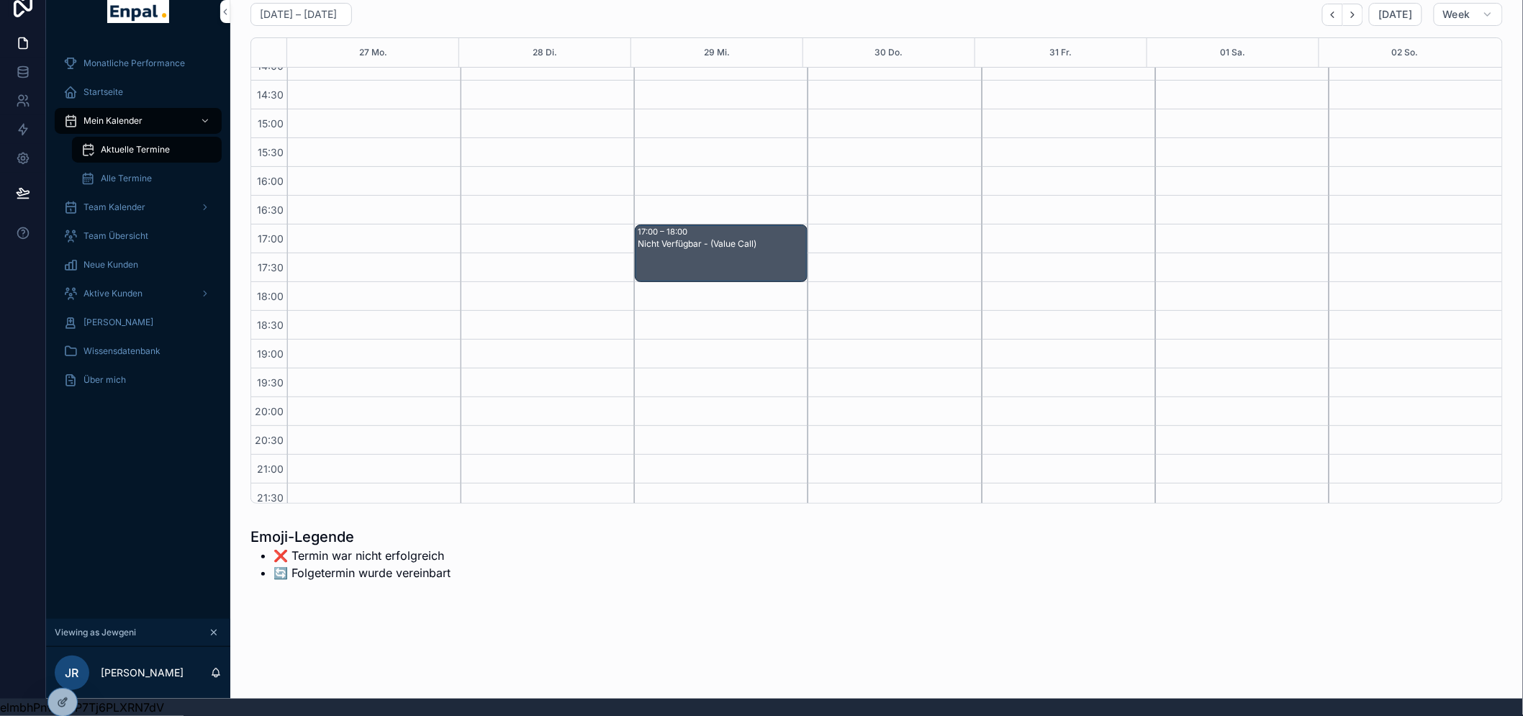
click at [735, 258] on div "Nicht Verfügbar - (Value Call)" at bounding box center [722, 264] width 168 height 55
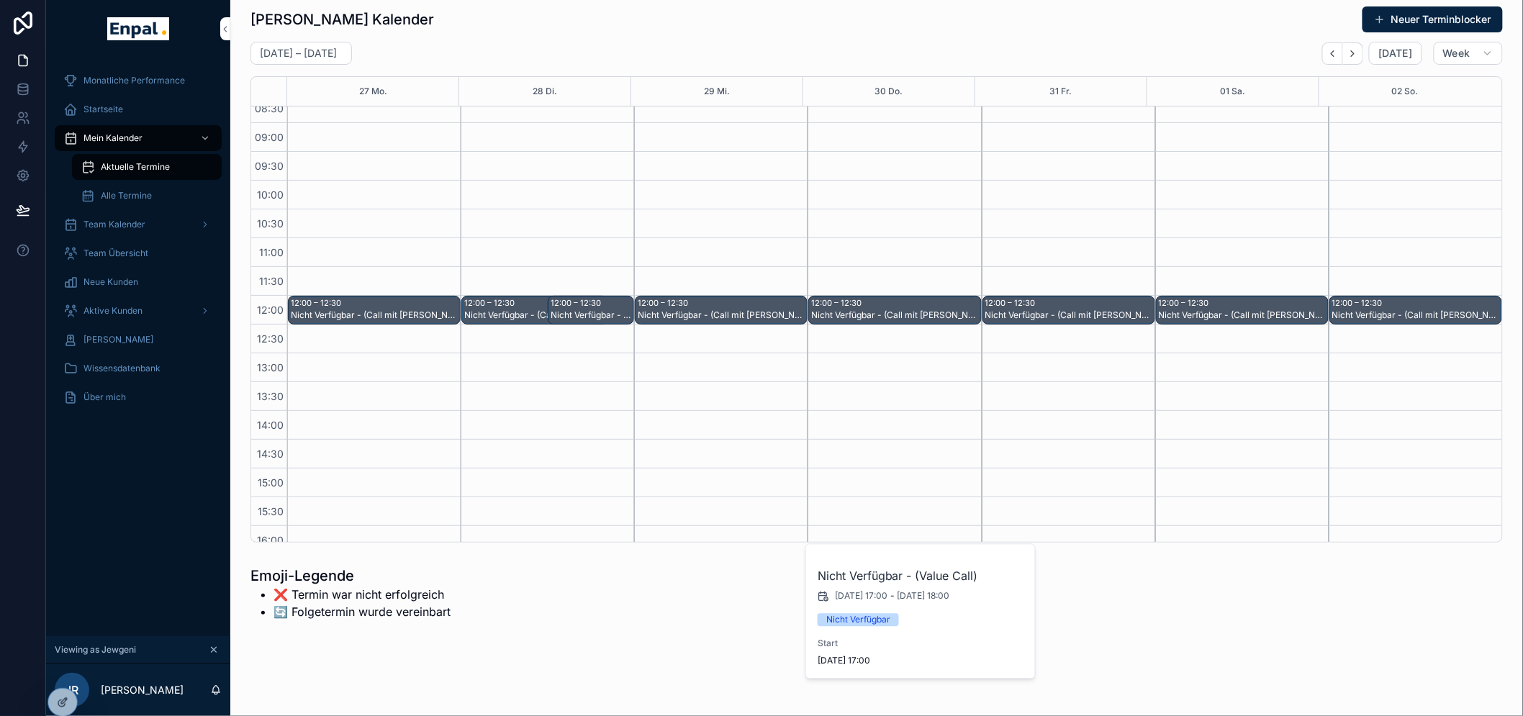
scroll to position [0, 0]
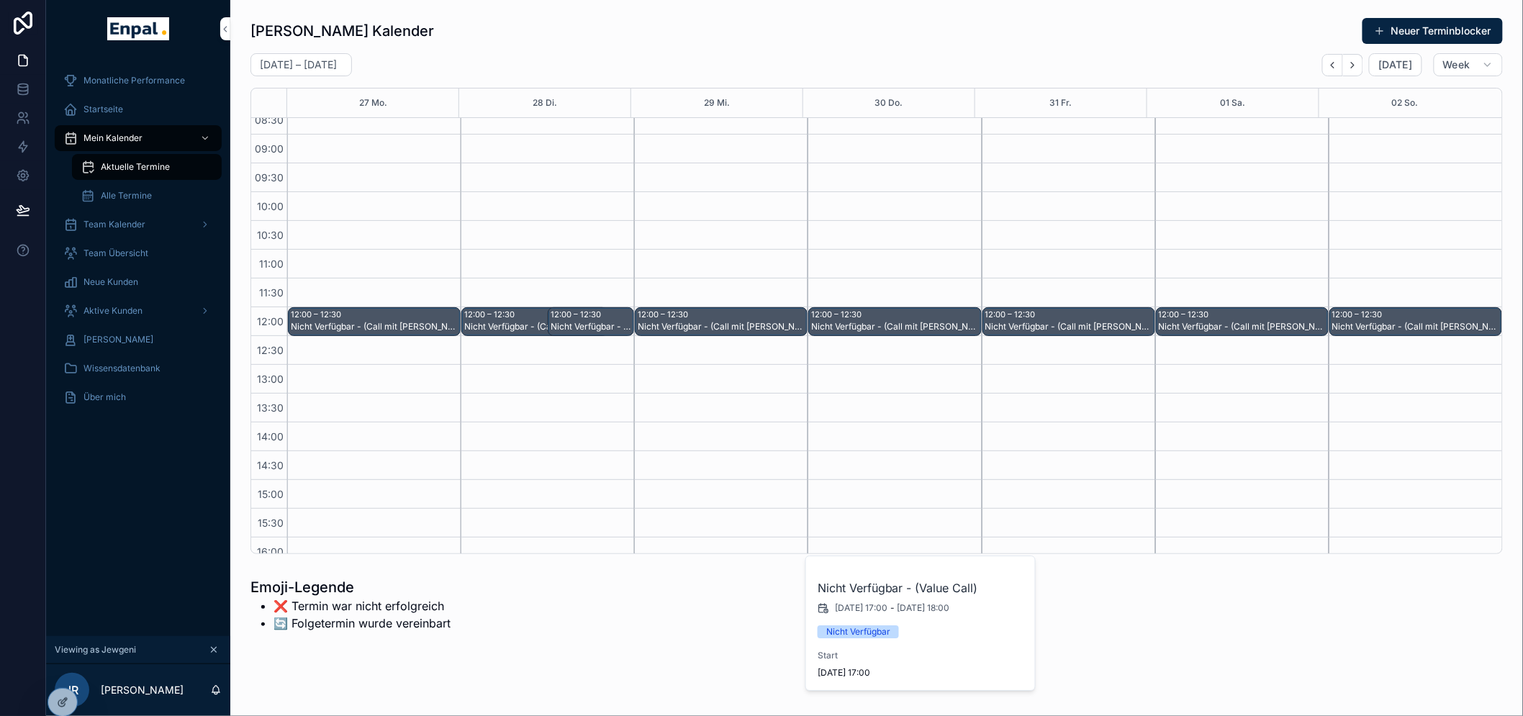
click at [1392, 36] on button "Neuer Terminblocker" at bounding box center [1432, 31] width 140 height 26
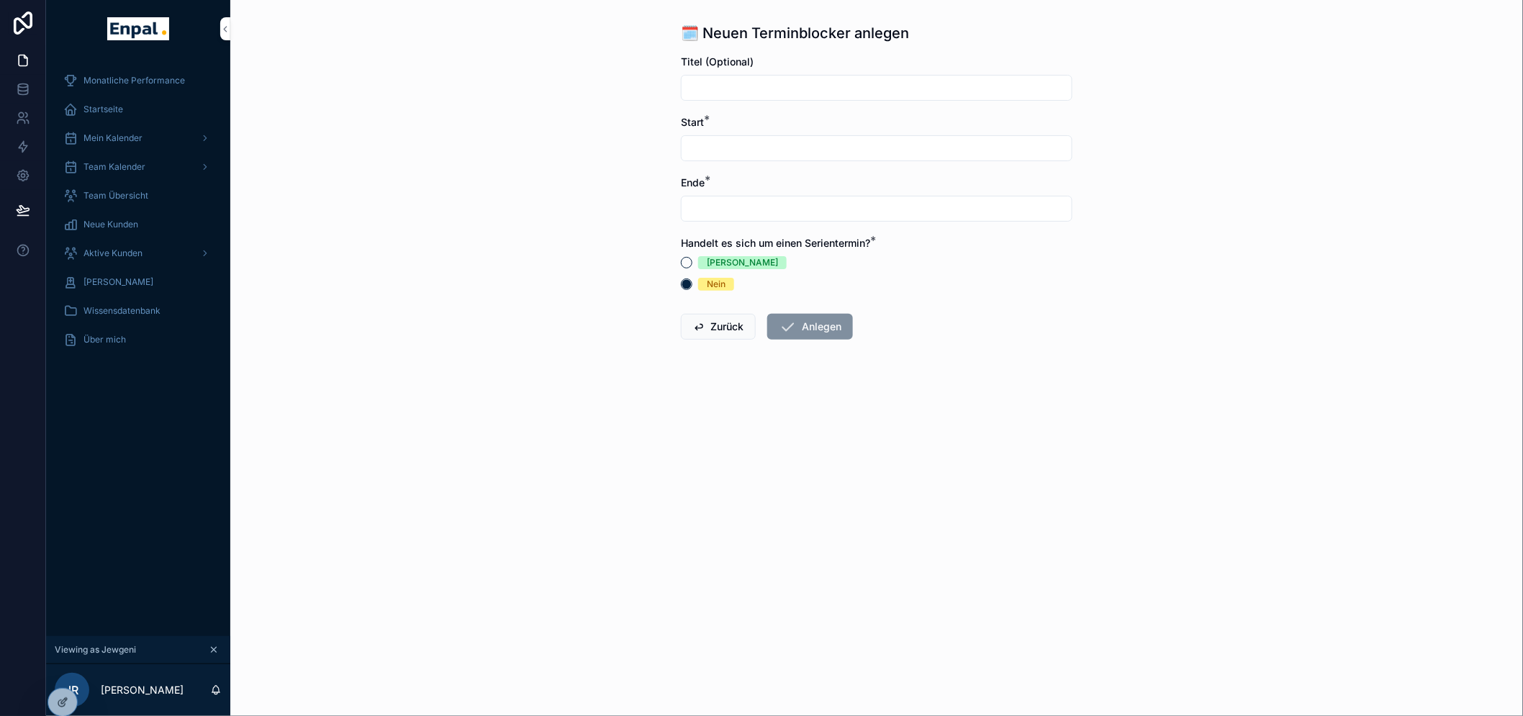
click at [63, 697] on icon at bounding box center [63, 703] width 12 height 12
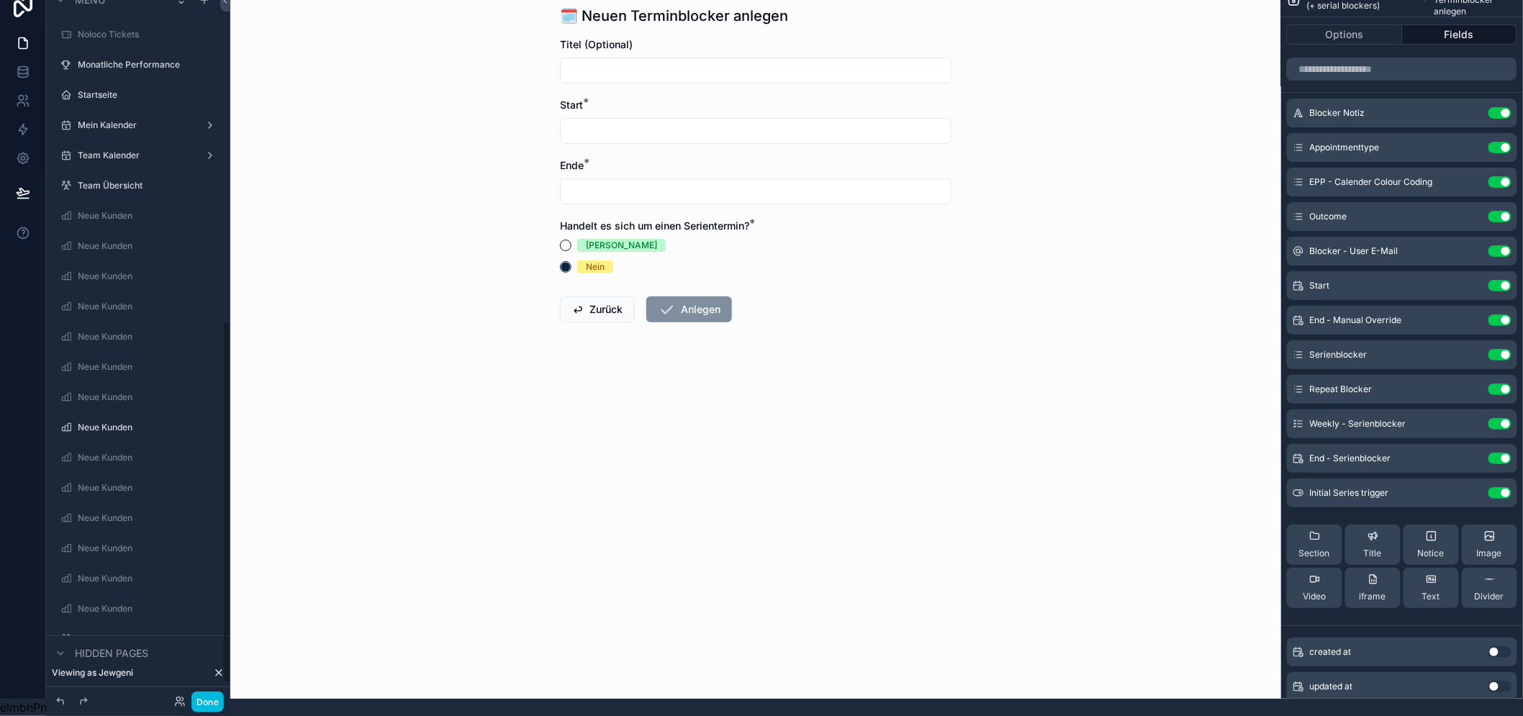
scroll to position [646, 0]
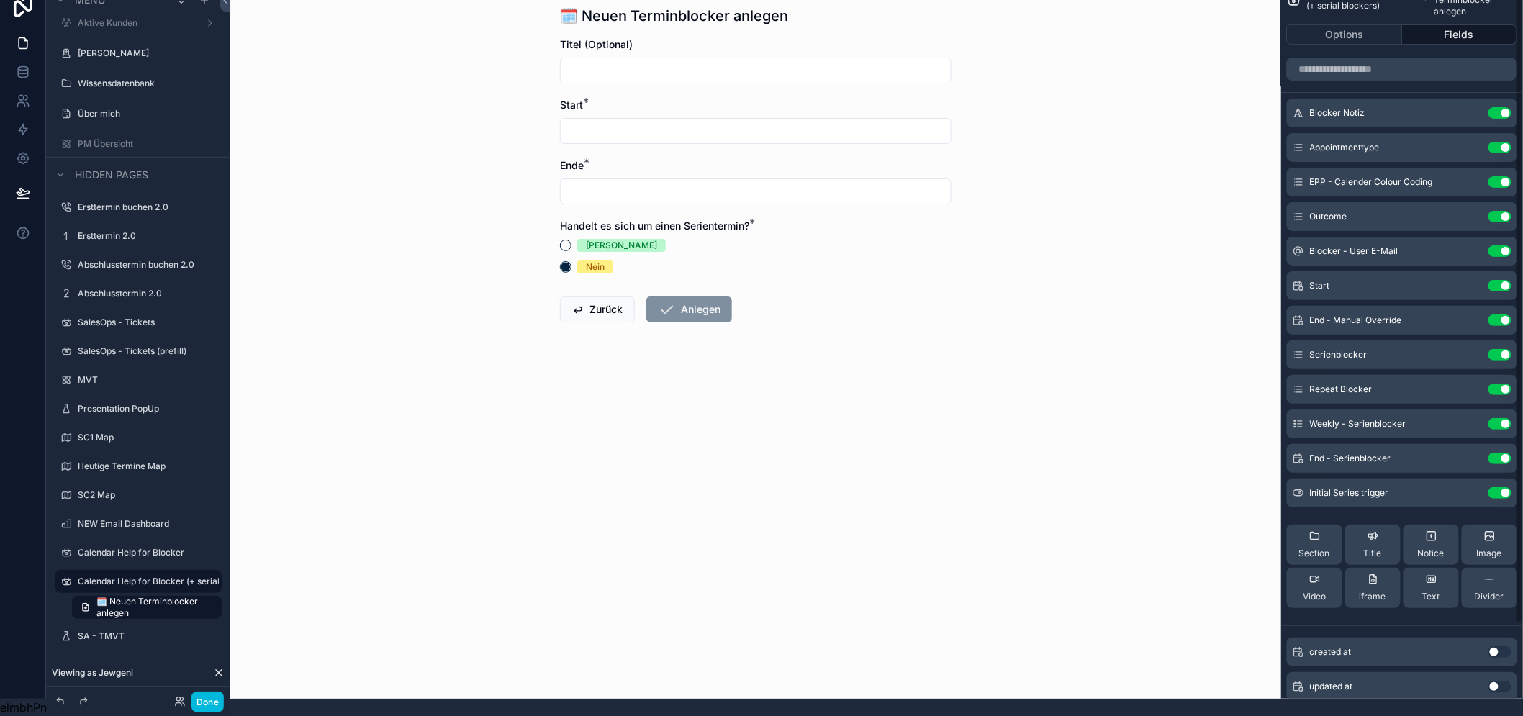
click at [1377, 24] on button "Options" at bounding box center [1345, 34] width 116 height 20
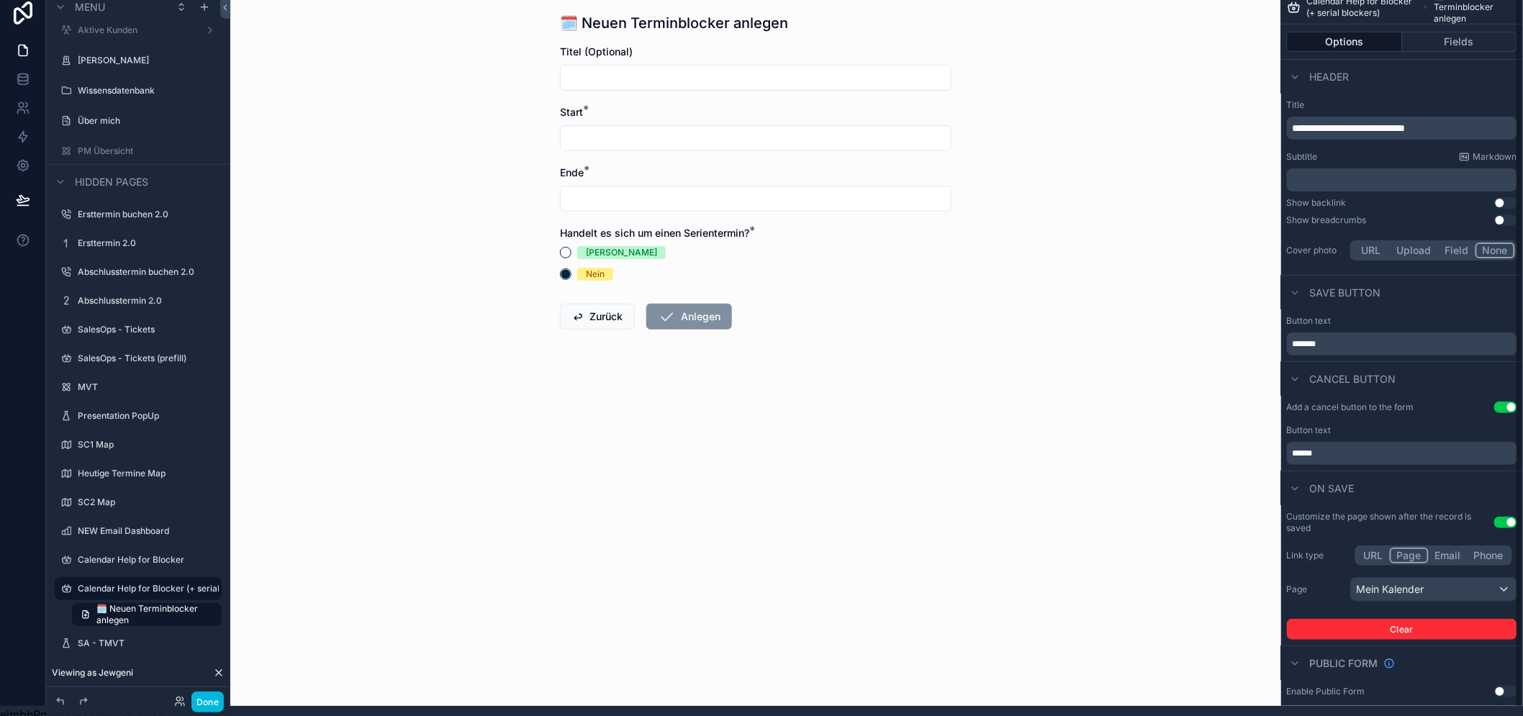
scroll to position [0, 0]
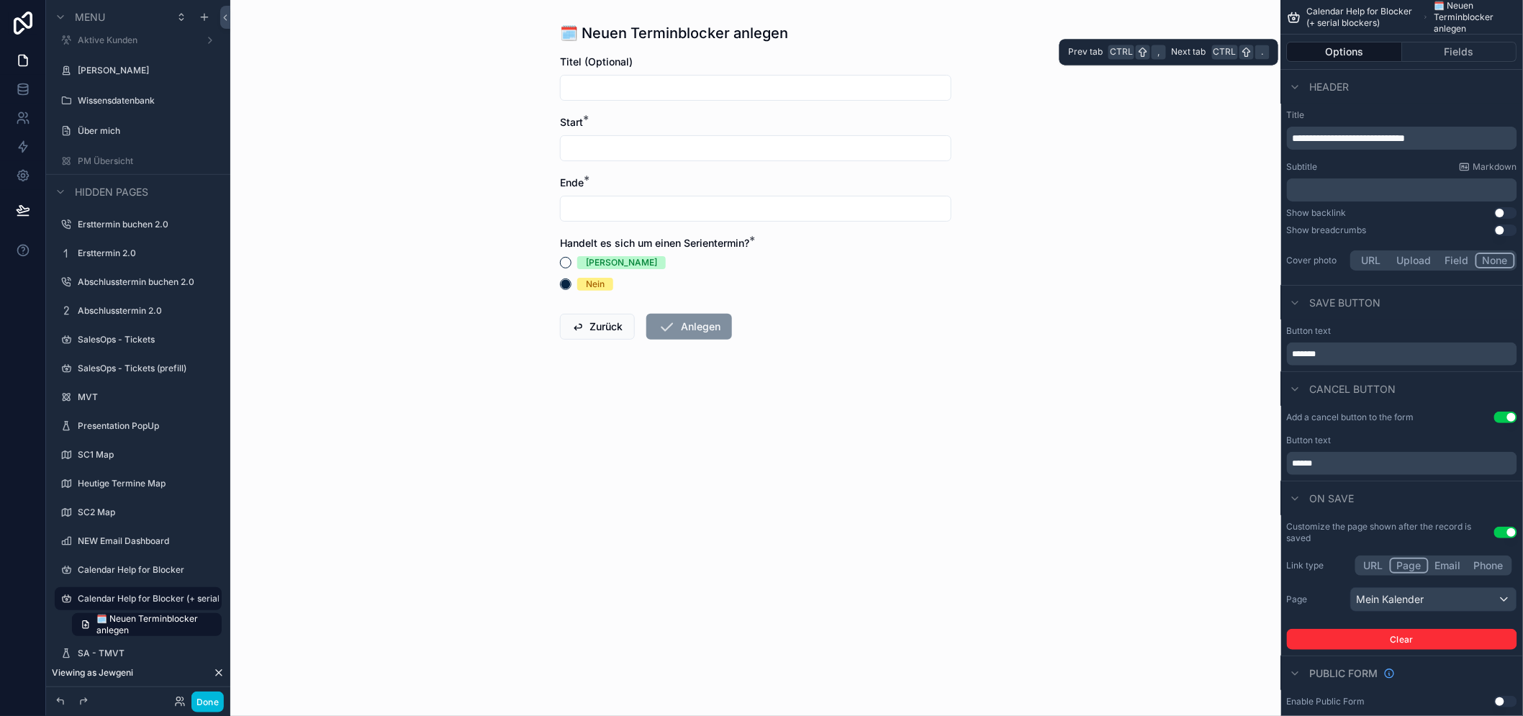
click at [1448, 43] on button "Fields" at bounding box center [1459, 52] width 115 height 20
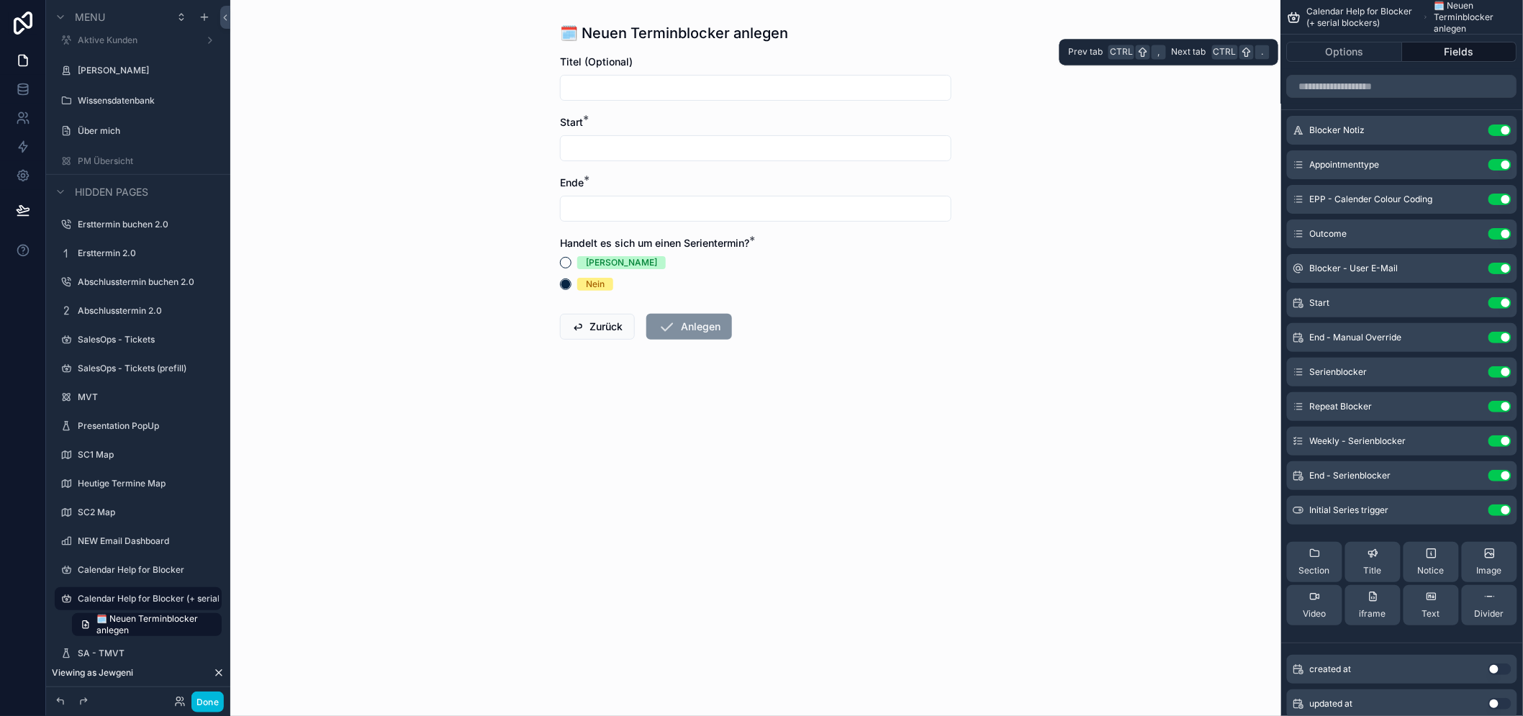
click at [1385, 48] on button "Options" at bounding box center [1345, 52] width 116 height 20
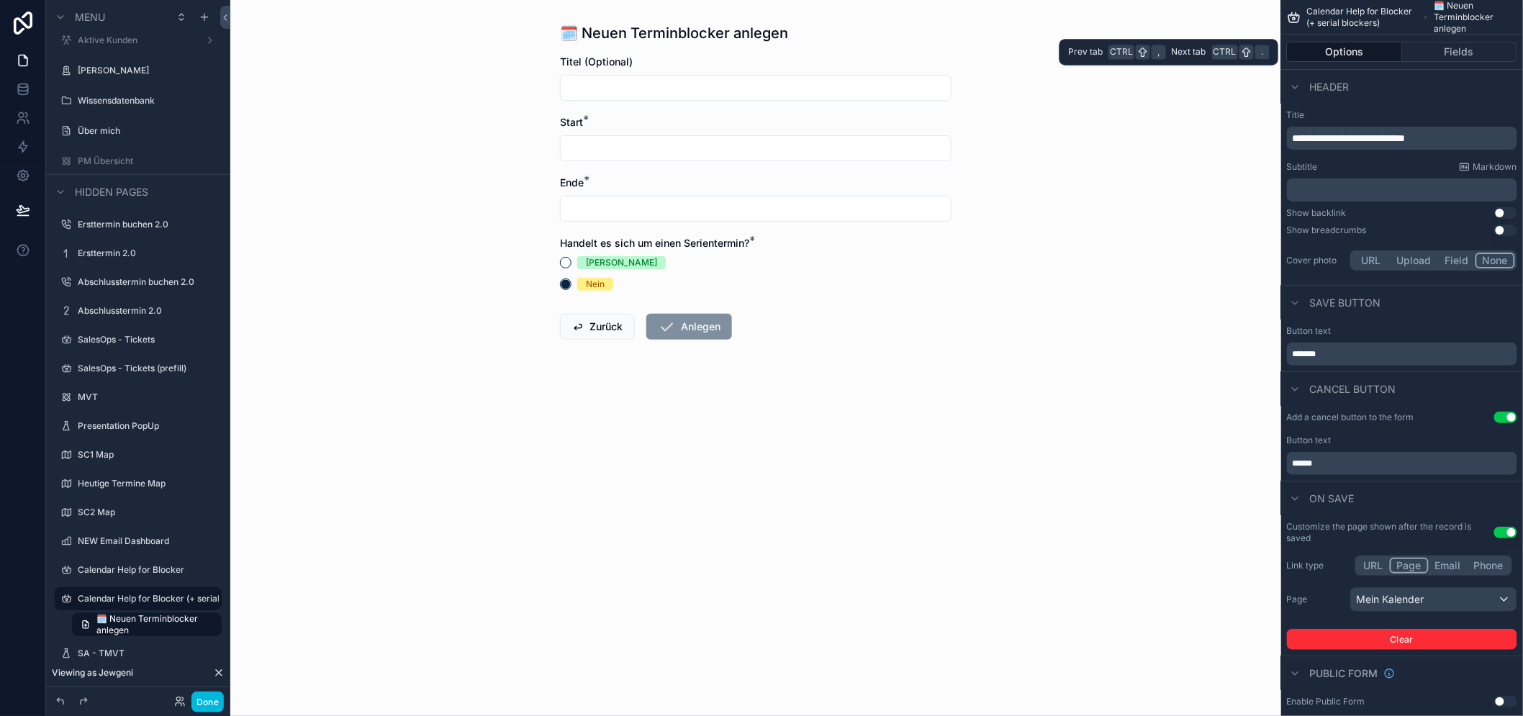
click at [1448, 52] on button "Fields" at bounding box center [1459, 52] width 115 height 20
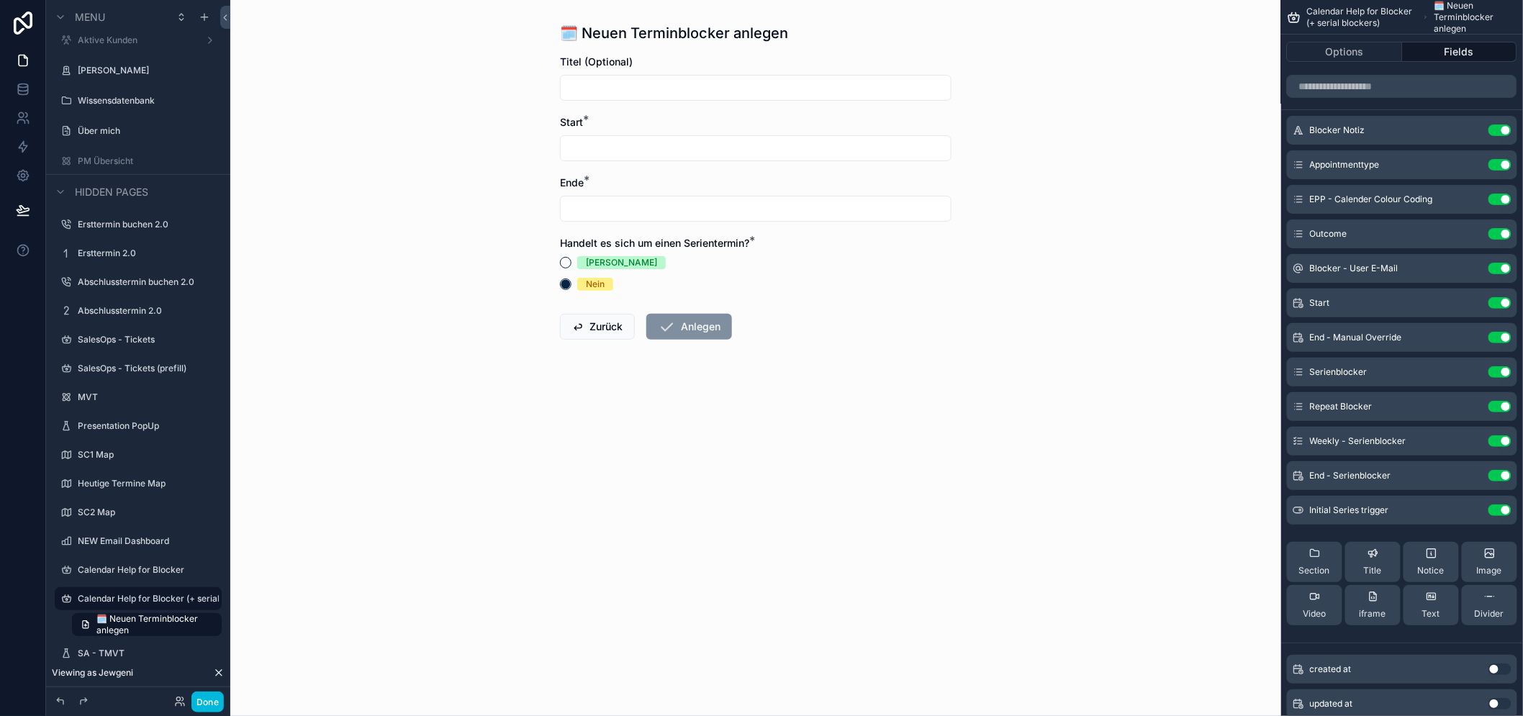
click at [1301, 16] on icon "scrollable content" at bounding box center [1294, 17] width 14 height 14
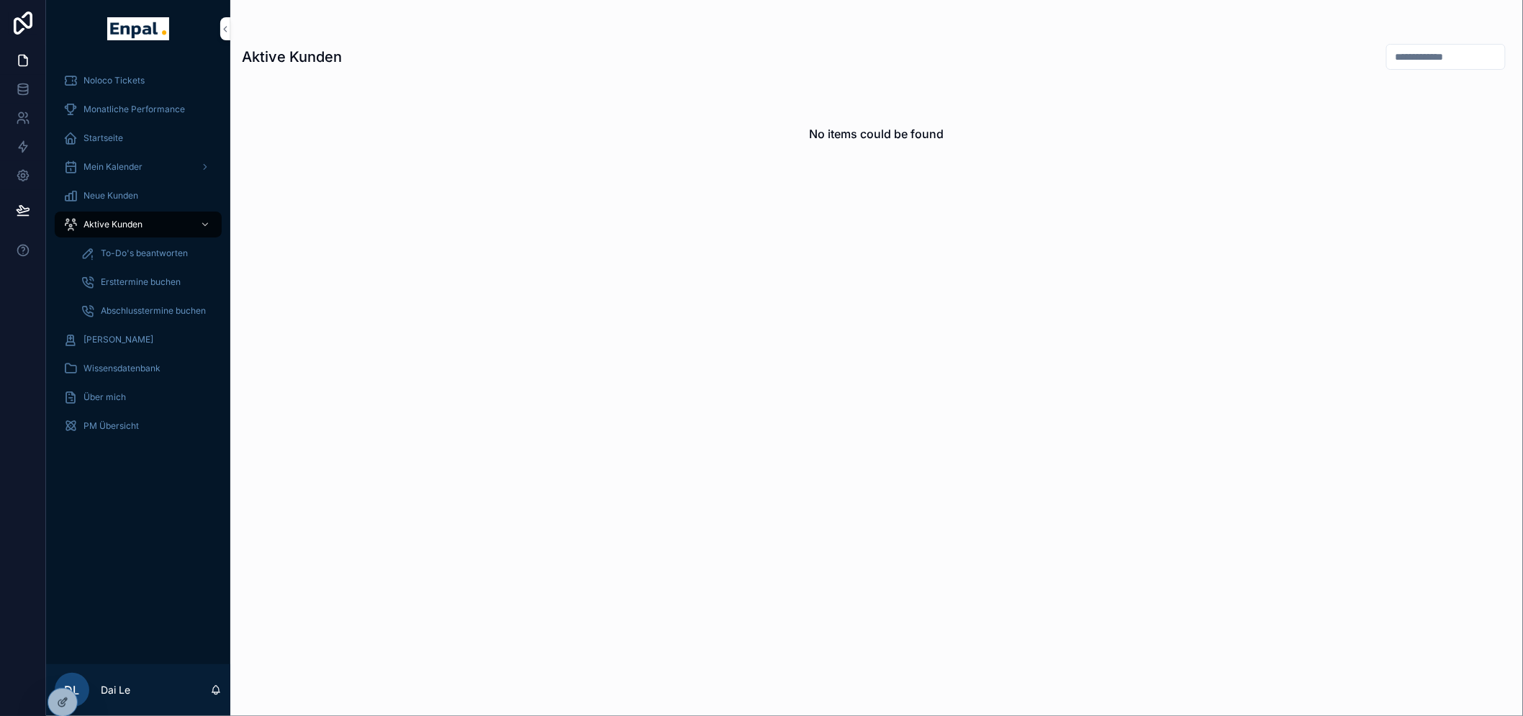
click at [0, 0] on div at bounding box center [0, 0] width 0 height 0
click at [0, 0] on icon at bounding box center [0, 0] width 0 height 0
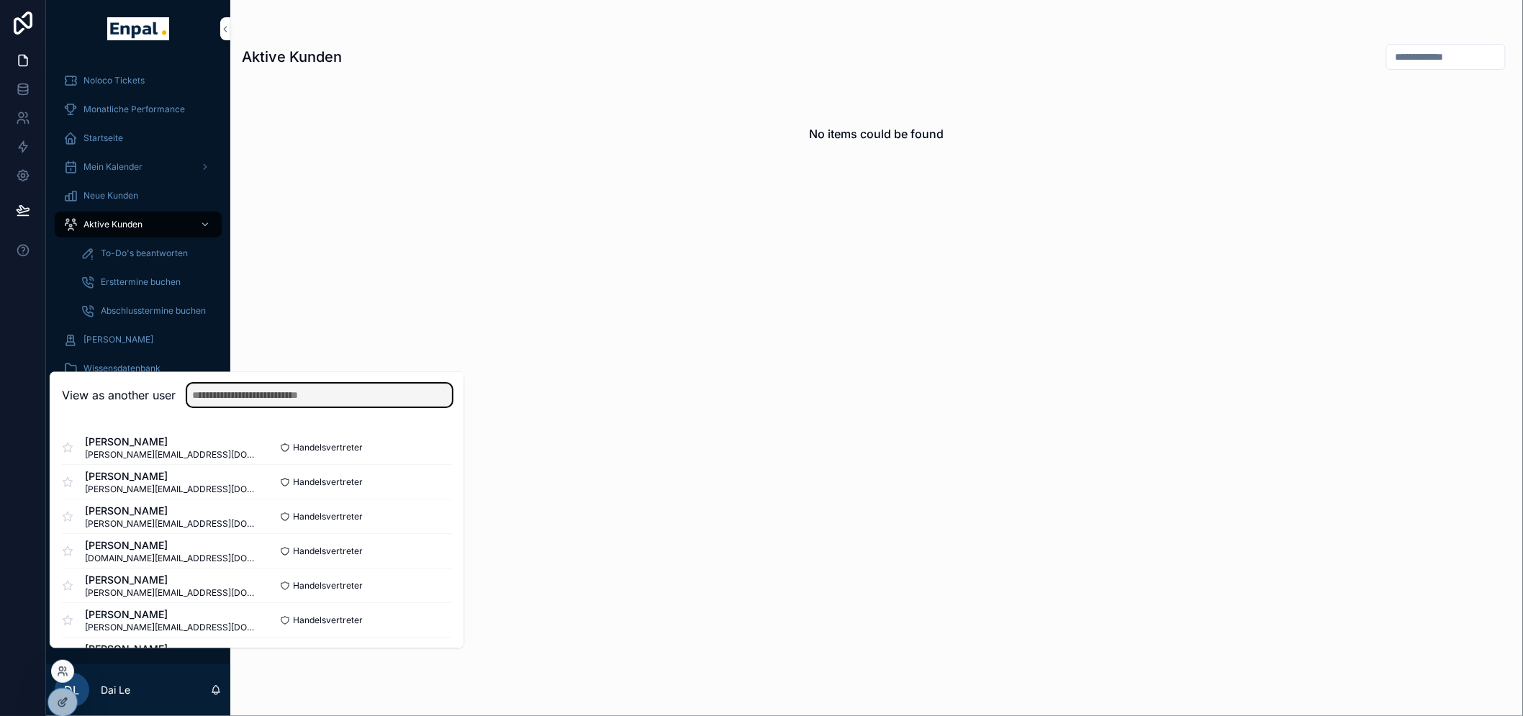
click at [256, 407] on input "text" at bounding box center [319, 395] width 265 height 23
click at [257, 407] on input "text" at bounding box center [319, 395] width 265 height 23
click at [262, 407] on input "text" at bounding box center [319, 395] width 265 height 23
type input "*"
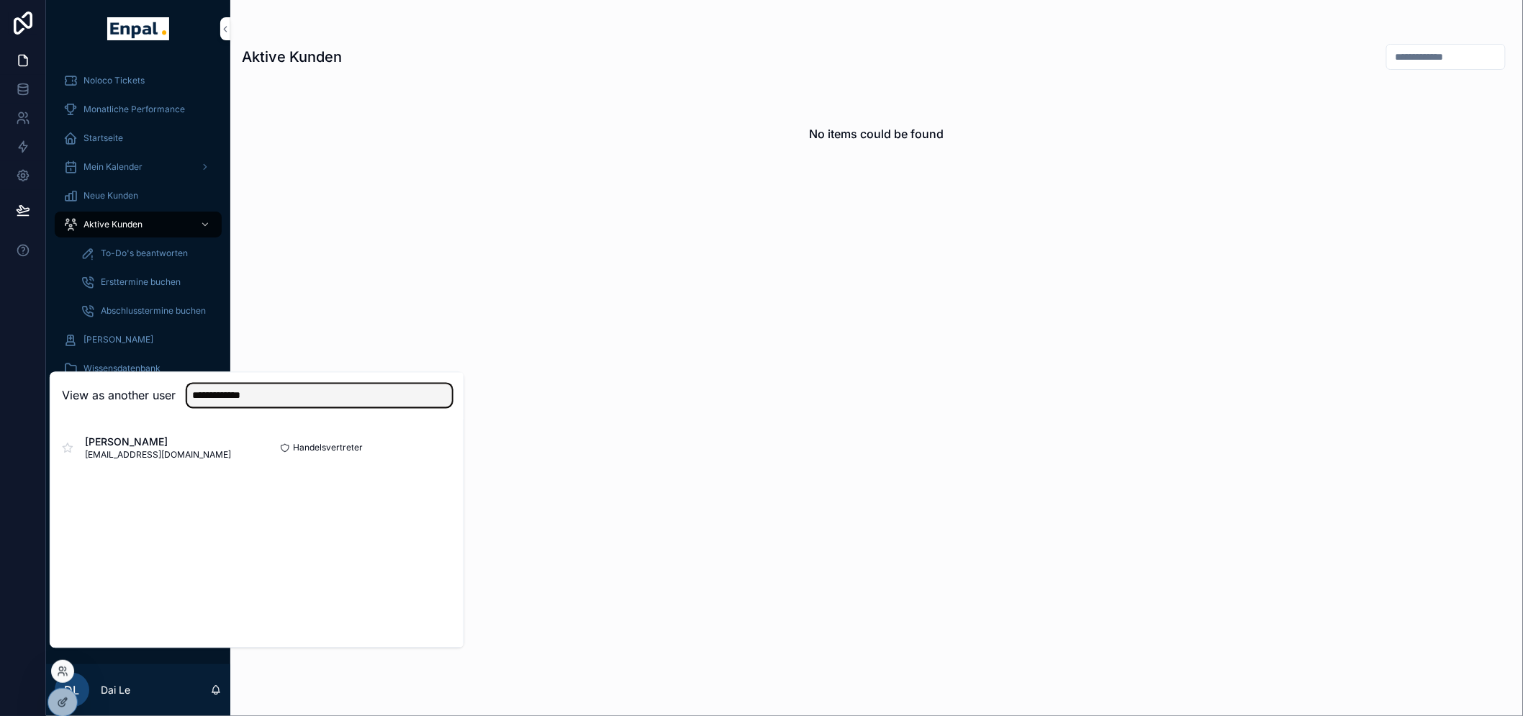
type input "**********"
click at [0, 0] on button "Select" at bounding box center [0, 0] width 0 height 0
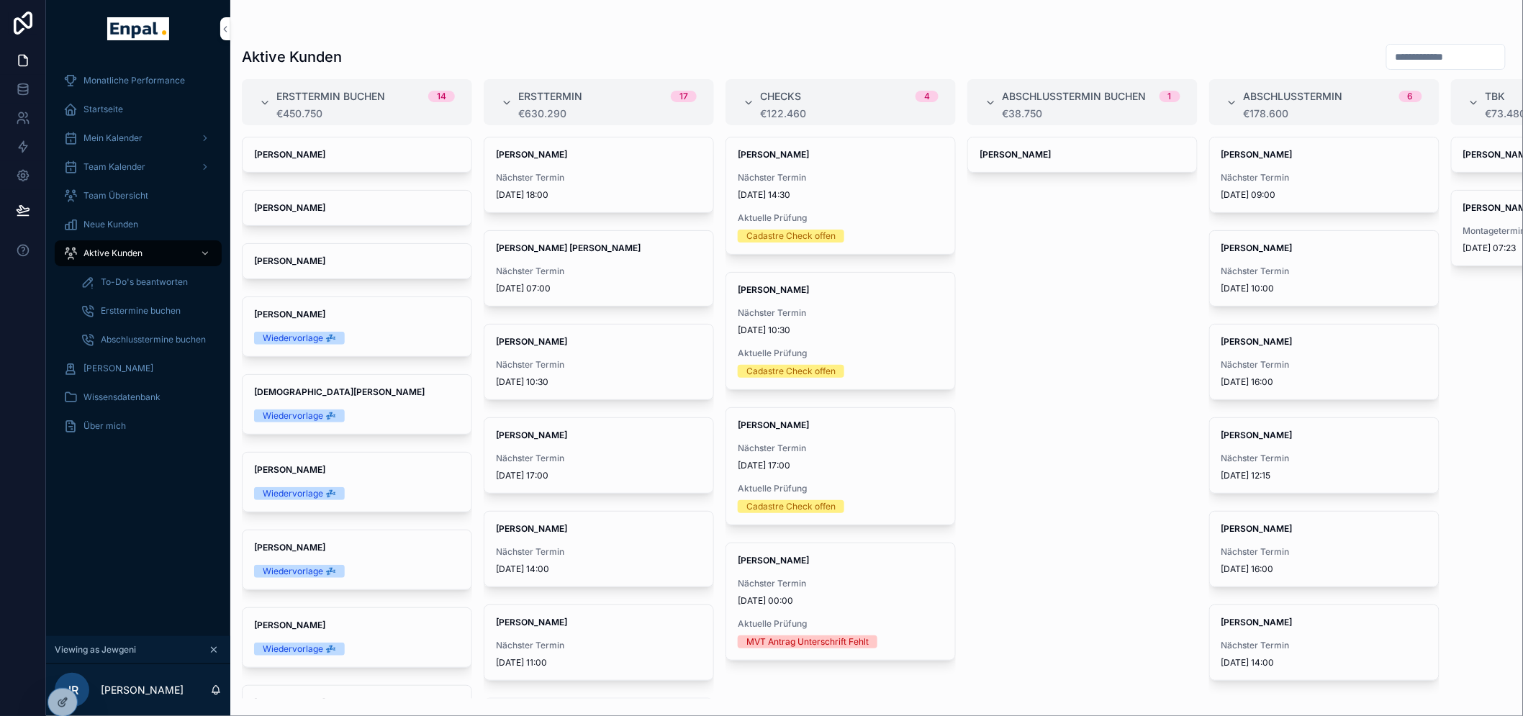
click at [125, 140] on span "Mein Kalender" at bounding box center [112, 138] width 59 height 12
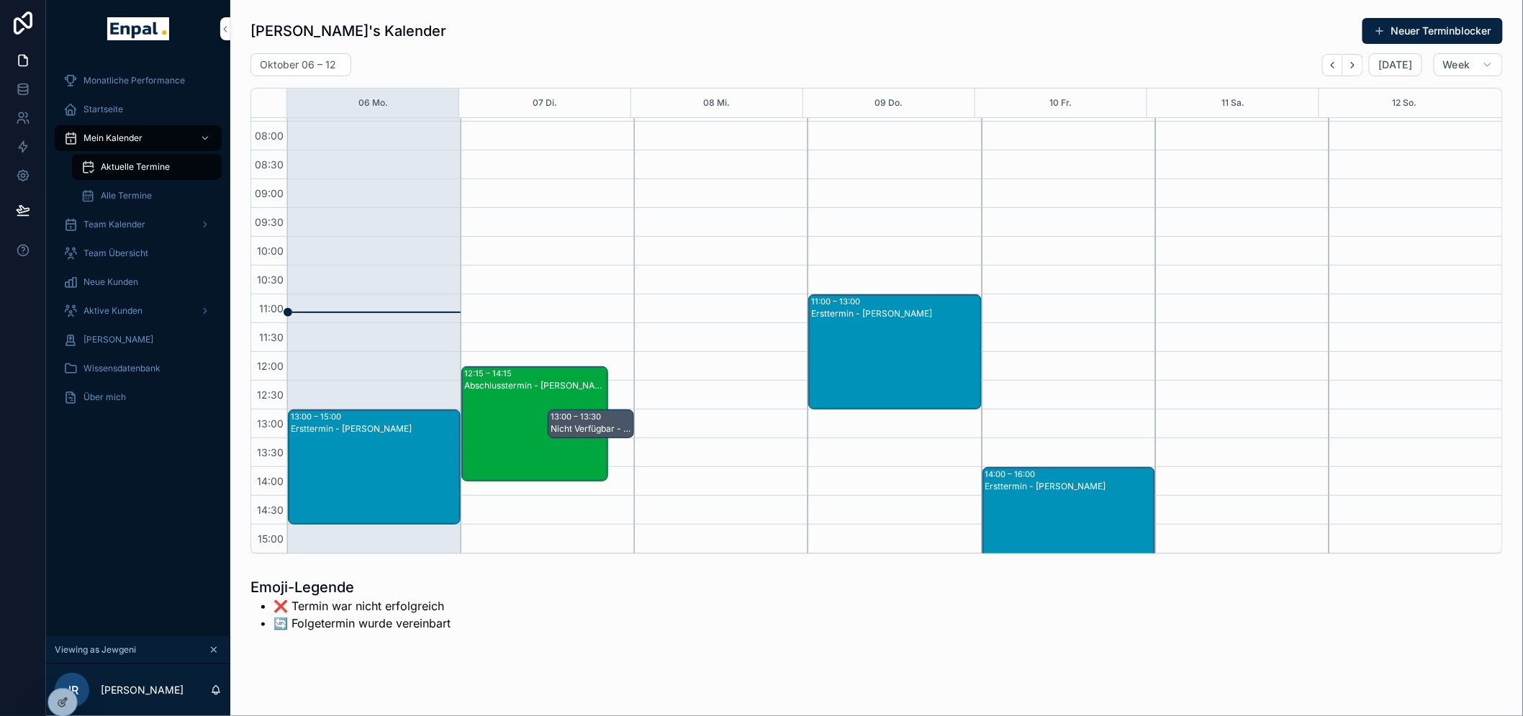
scroll to position [160, 0]
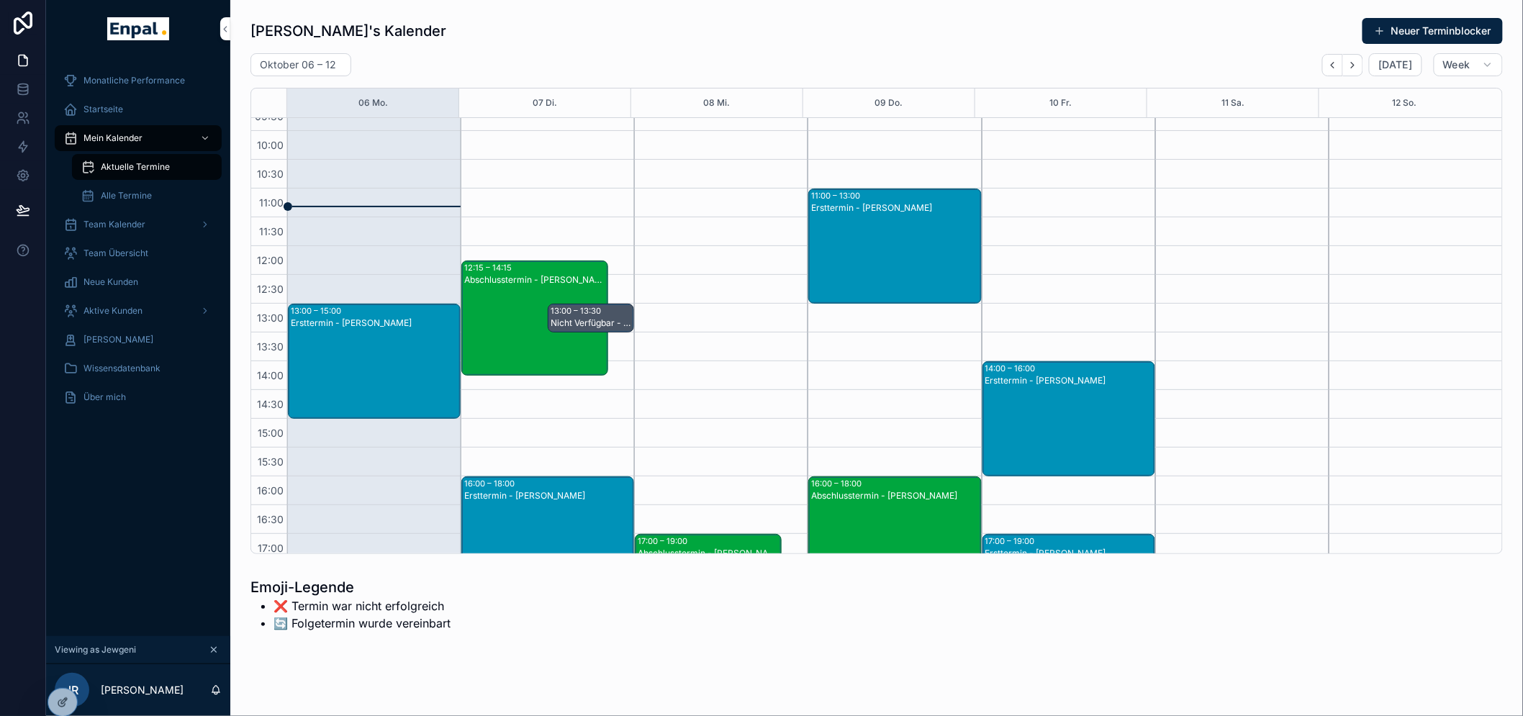
click at [602, 320] on div "Nicht Verfügbar - (Call mit [PERSON_NAME] und [PERSON_NAME])" at bounding box center [591, 323] width 82 height 12
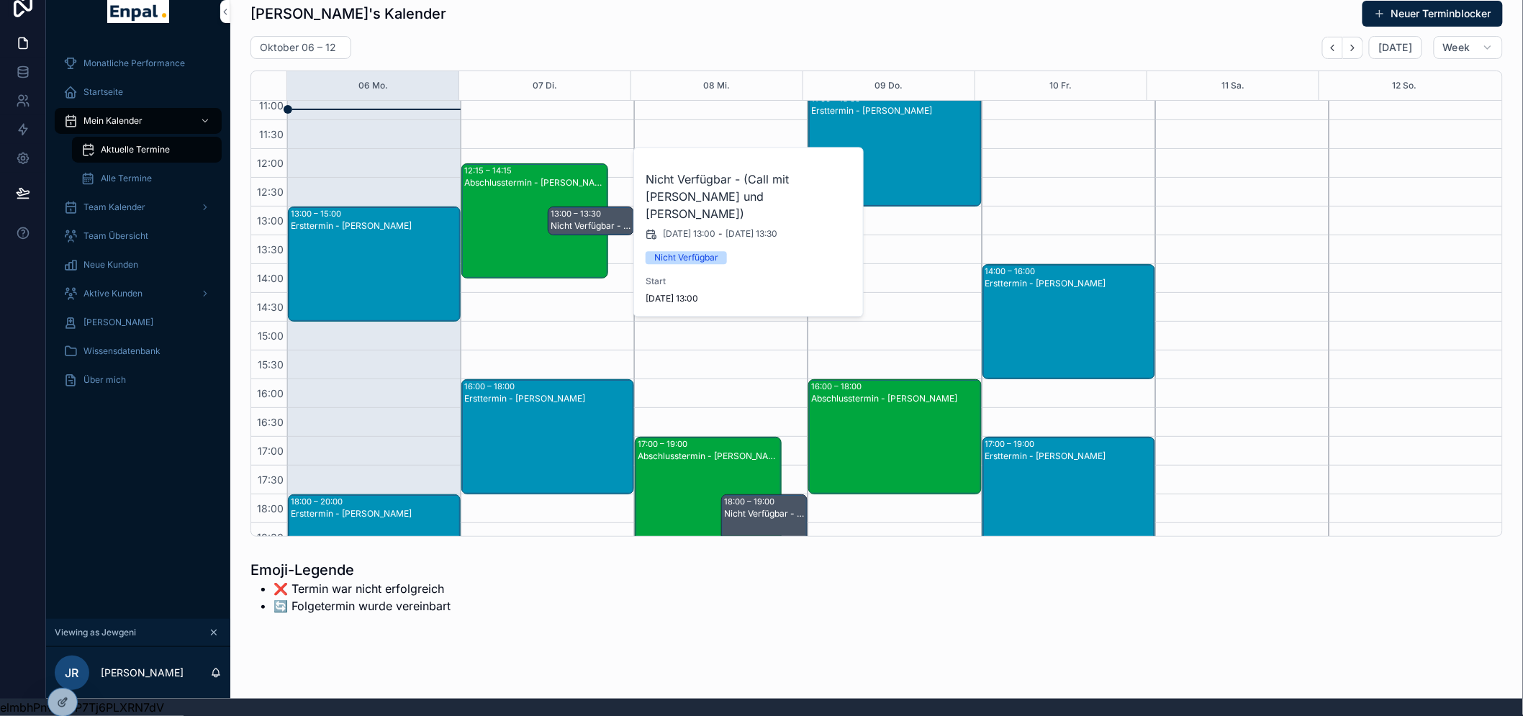
scroll to position [0, 0]
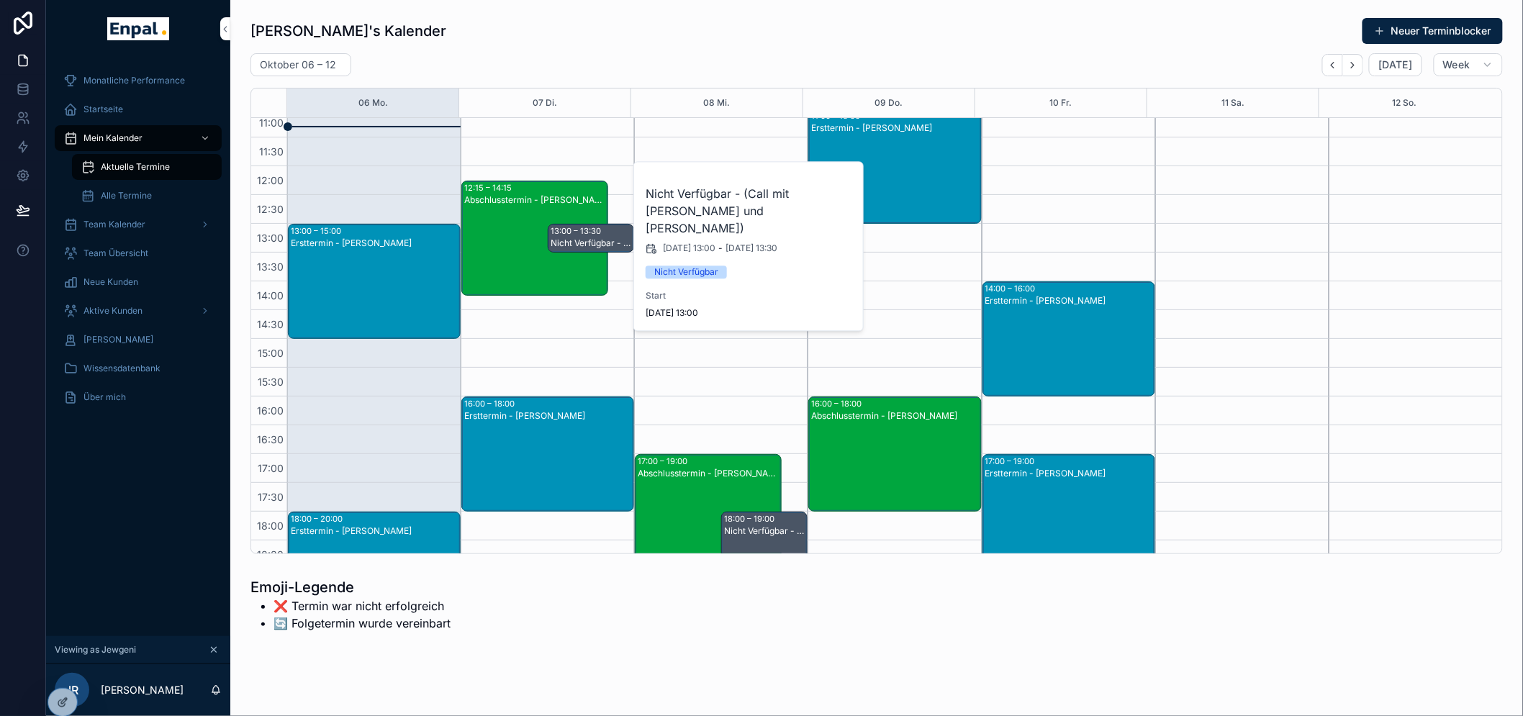
click at [1358, 65] on icon "Next" at bounding box center [1352, 65] width 11 height 11
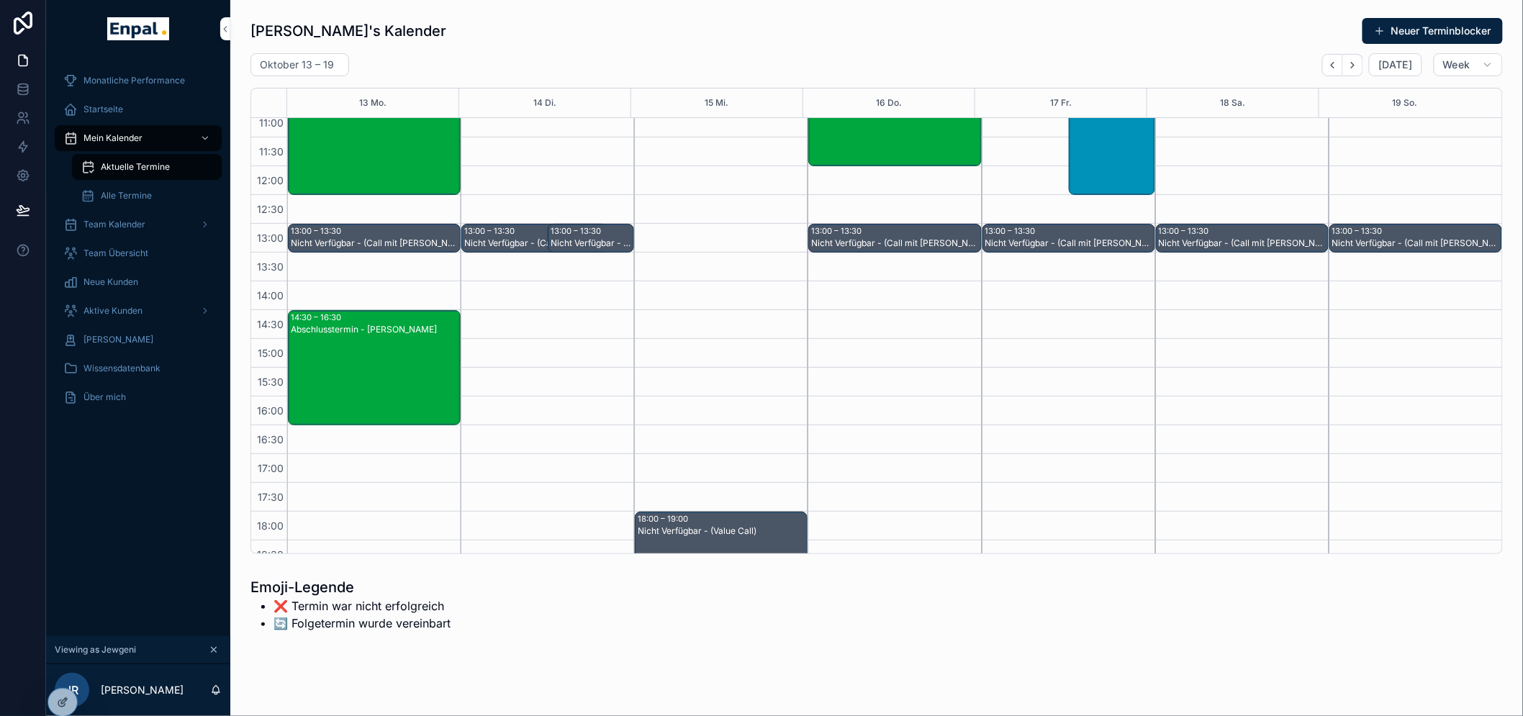
click at [1358, 66] on icon "Next" at bounding box center [1352, 65] width 11 height 11
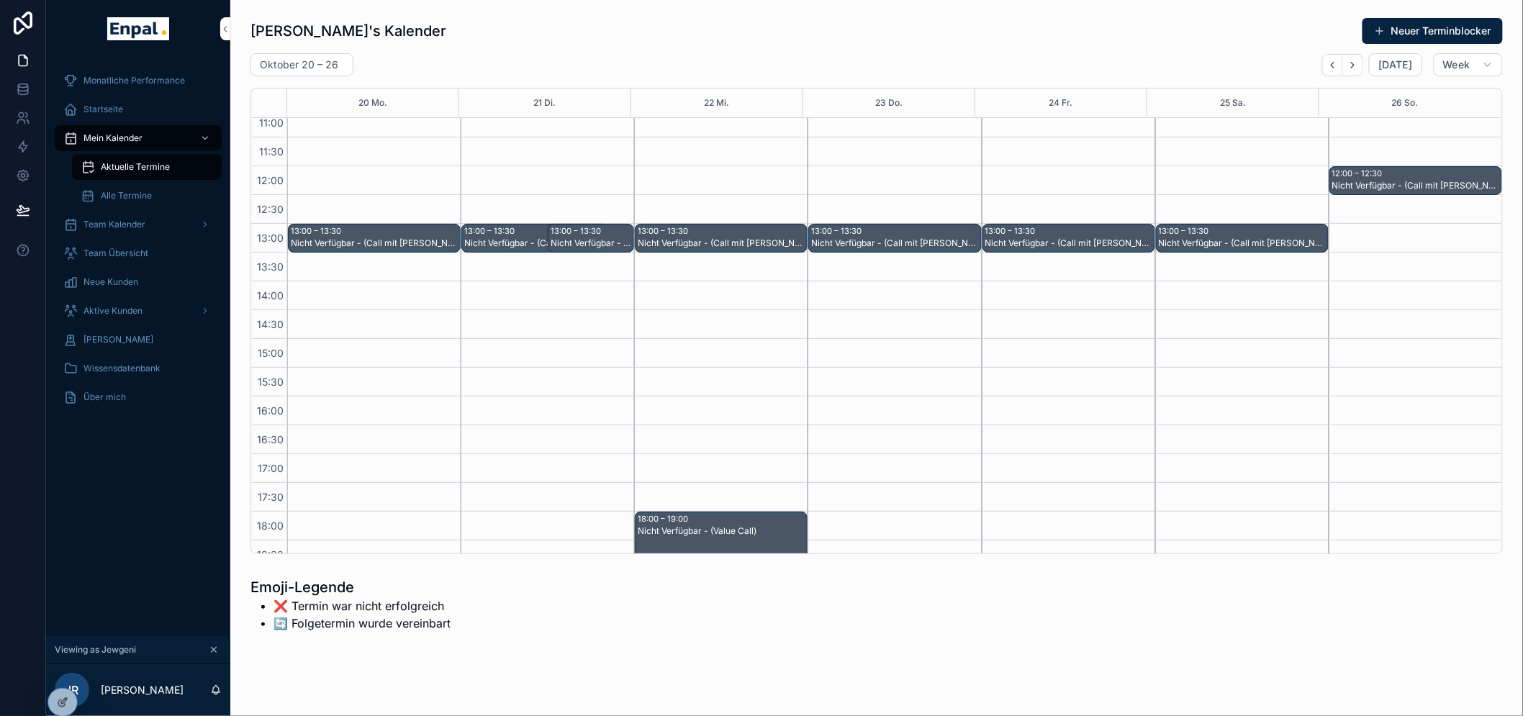
click at [1361, 62] on button "Next" at bounding box center [1353, 65] width 20 height 22
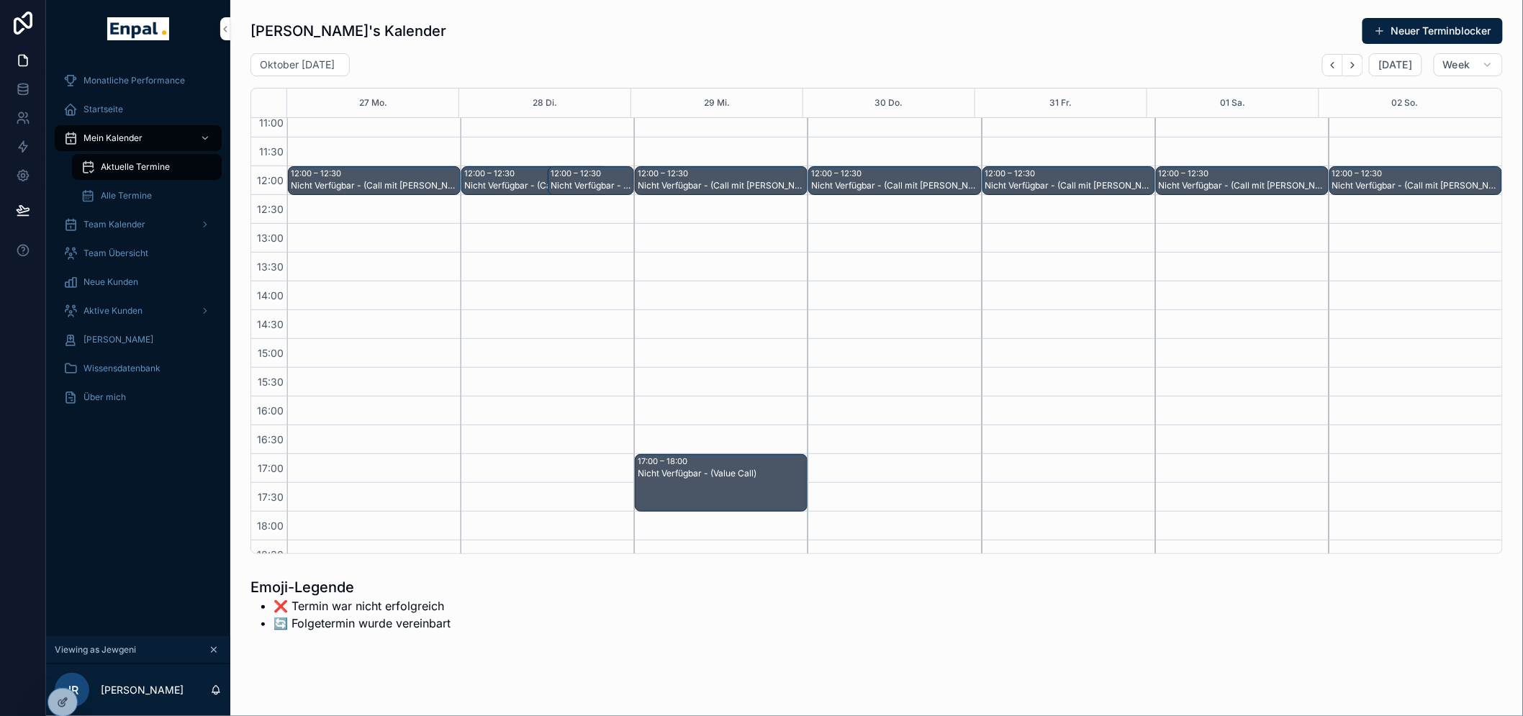
click at [1358, 63] on icon "Next" at bounding box center [1352, 65] width 11 height 11
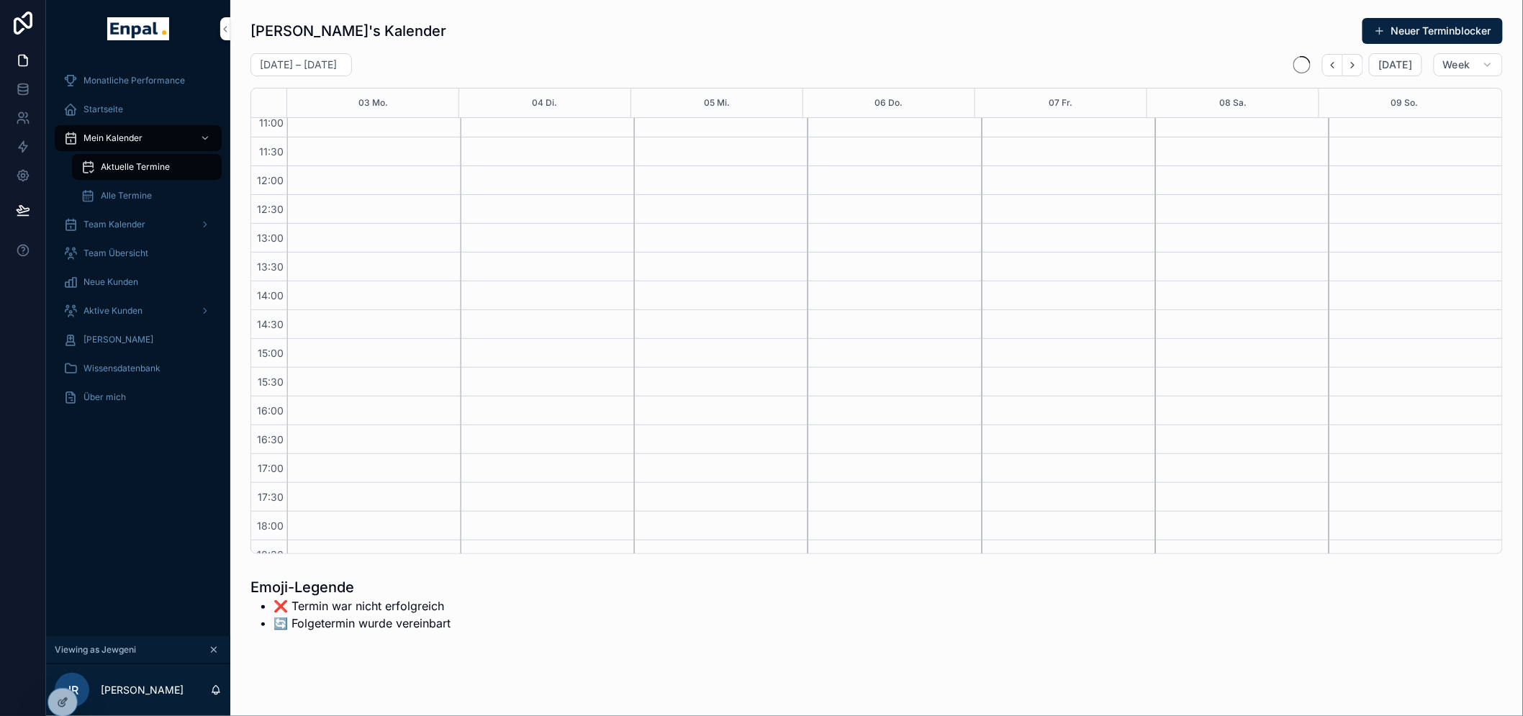
click at [1338, 63] on icon "Back" at bounding box center [1332, 65] width 11 height 11
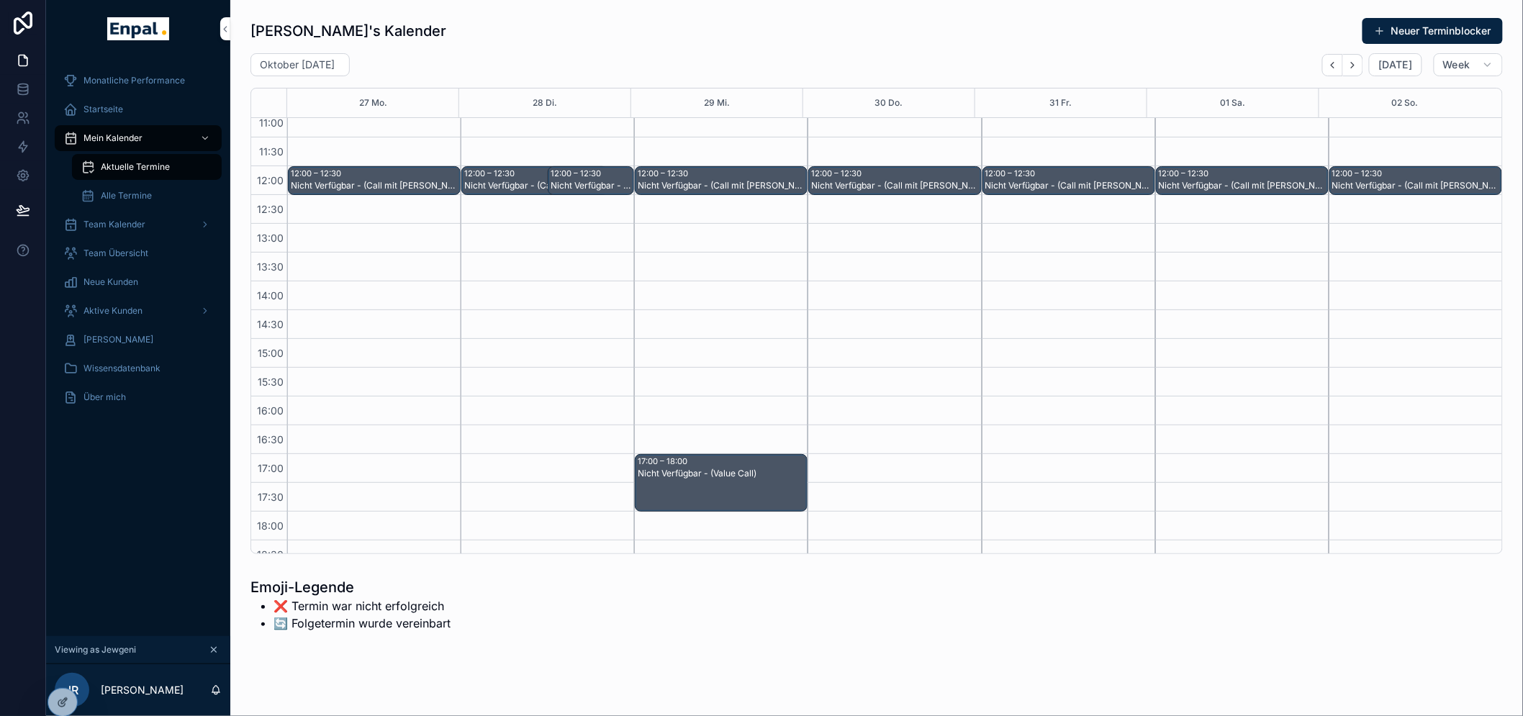
click at [1358, 62] on icon "Next" at bounding box center [1352, 65] width 11 height 11
click at [1358, 60] on icon "Next" at bounding box center [1352, 65] width 11 height 11
click at [1363, 60] on button "Next" at bounding box center [1353, 65] width 20 height 22
click at [1358, 61] on icon "Next" at bounding box center [1352, 65] width 11 height 11
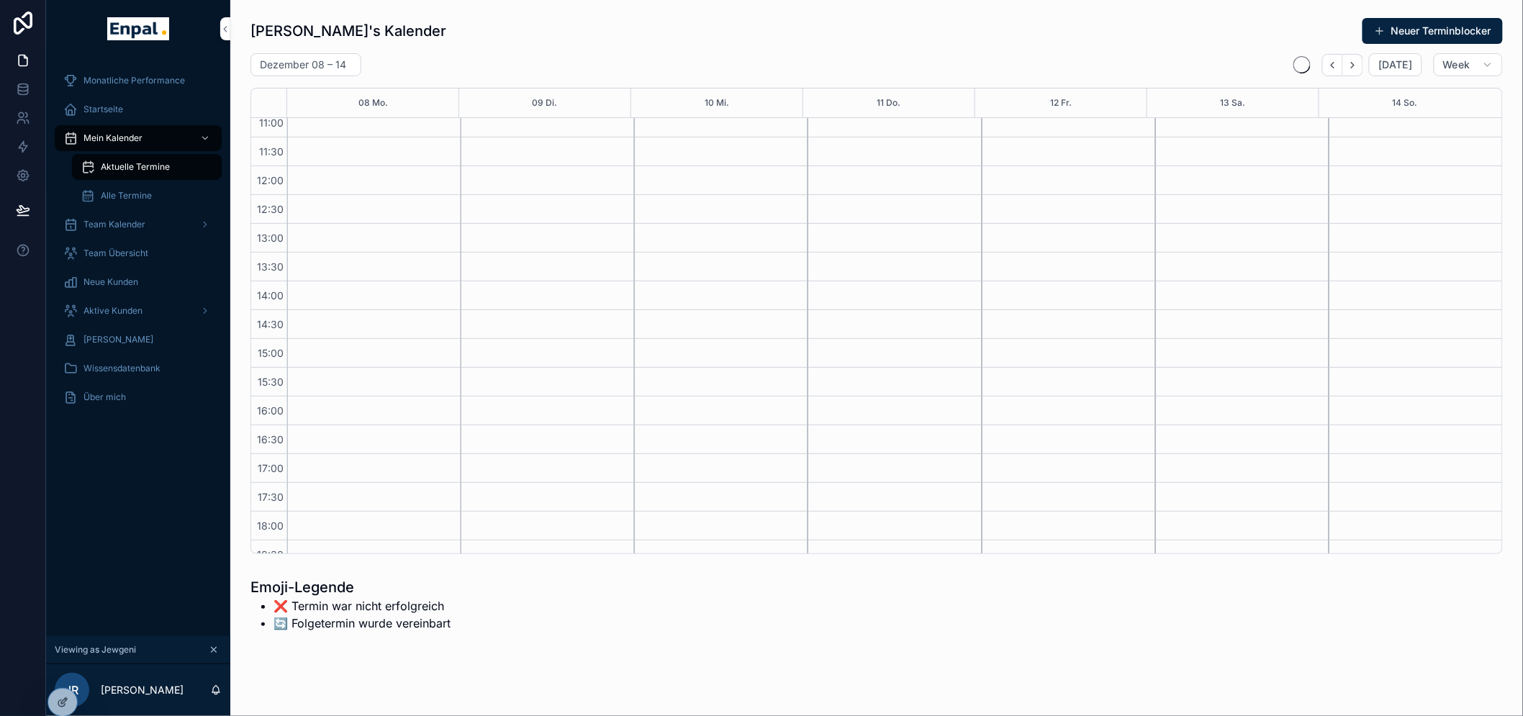
click at [1358, 61] on icon "Next" at bounding box center [1352, 65] width 11 height 11
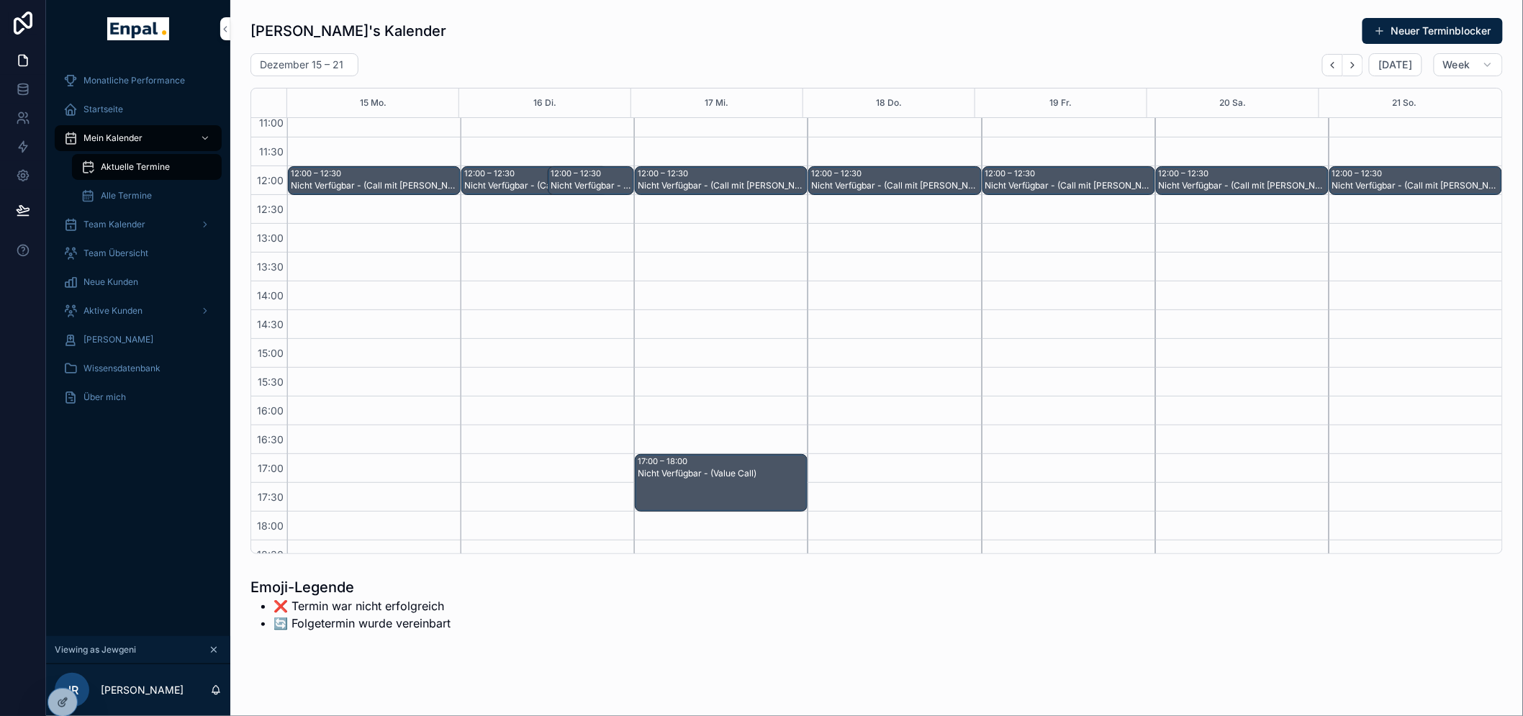
click at [1358, 61] on icon "Next" at bounding box center [1352, 65] width 11 height 11
click at [1333, 63] on icon "Back" at bounding box center [1332, 65] width 11 height 11
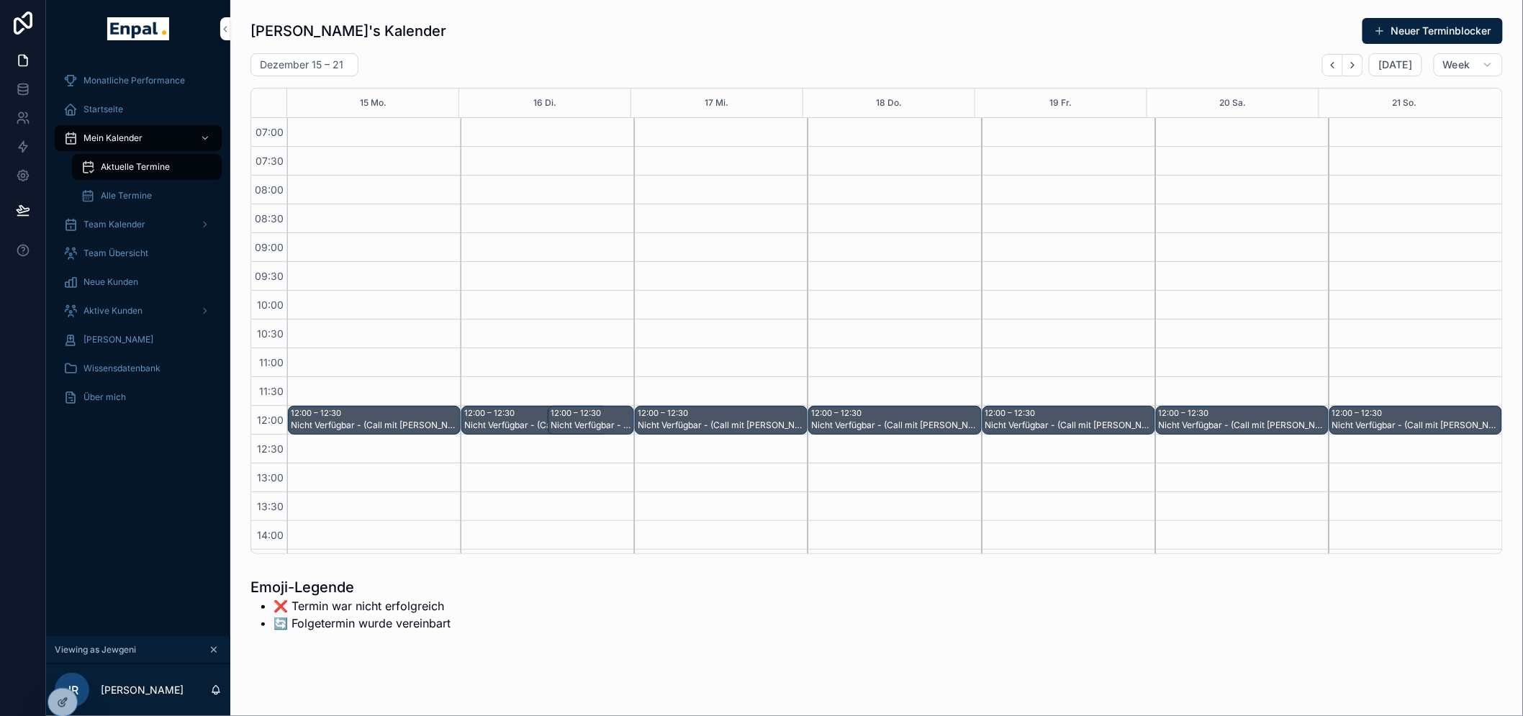
click at [1341, 70] on button "Back" at bounding box center [1332, 65] width 21 height 22
click at [1351, 66] on icon "Next" at bounding box center [1352, 65] width 11 height 11
click at [1353, 67] on icon "Next" at bounding box center [1352, 65] width 11 height 11
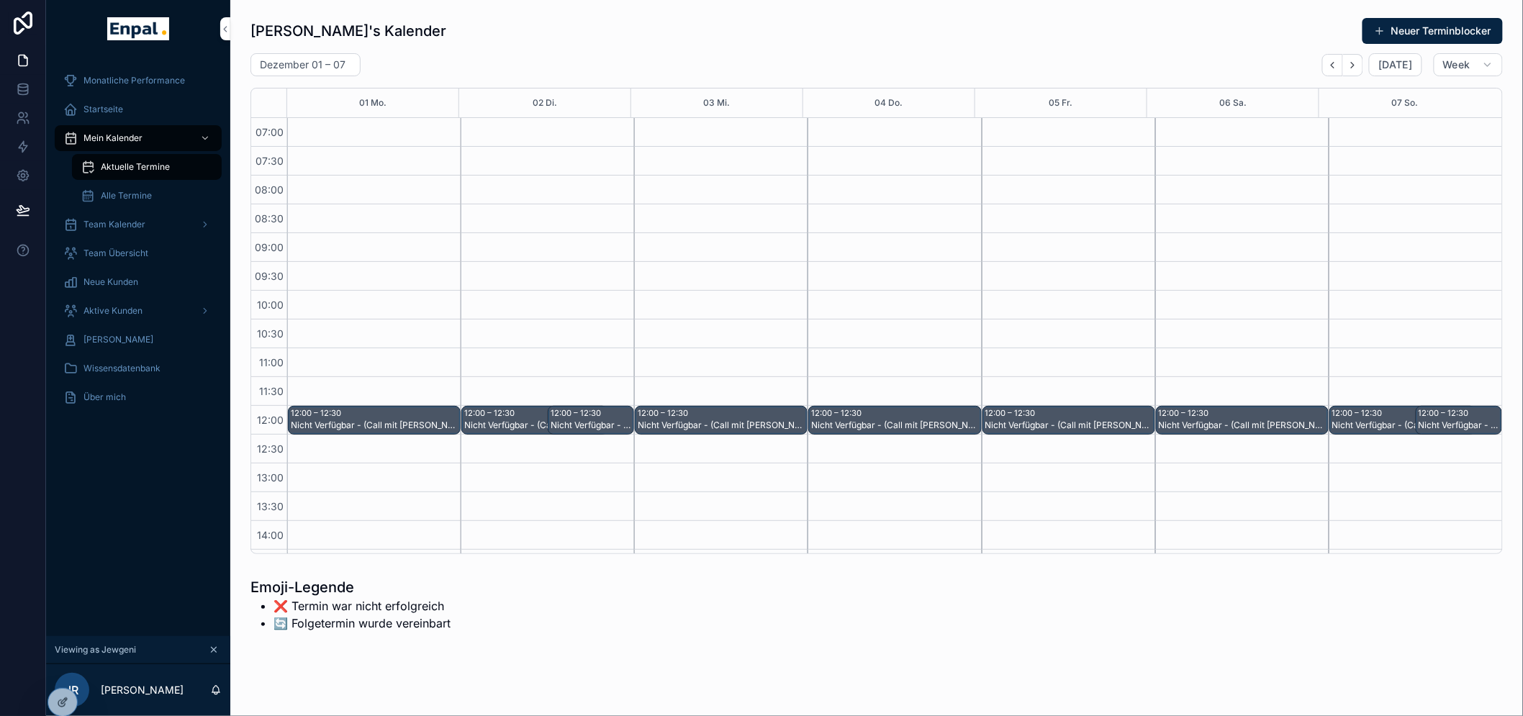
click at [1446, 420] on div "Nicht Verfügbar - (Call mit [PERSON_NAME] und [PERSON_NAME])" at bounding box center [1459, 426] width 82 height 12
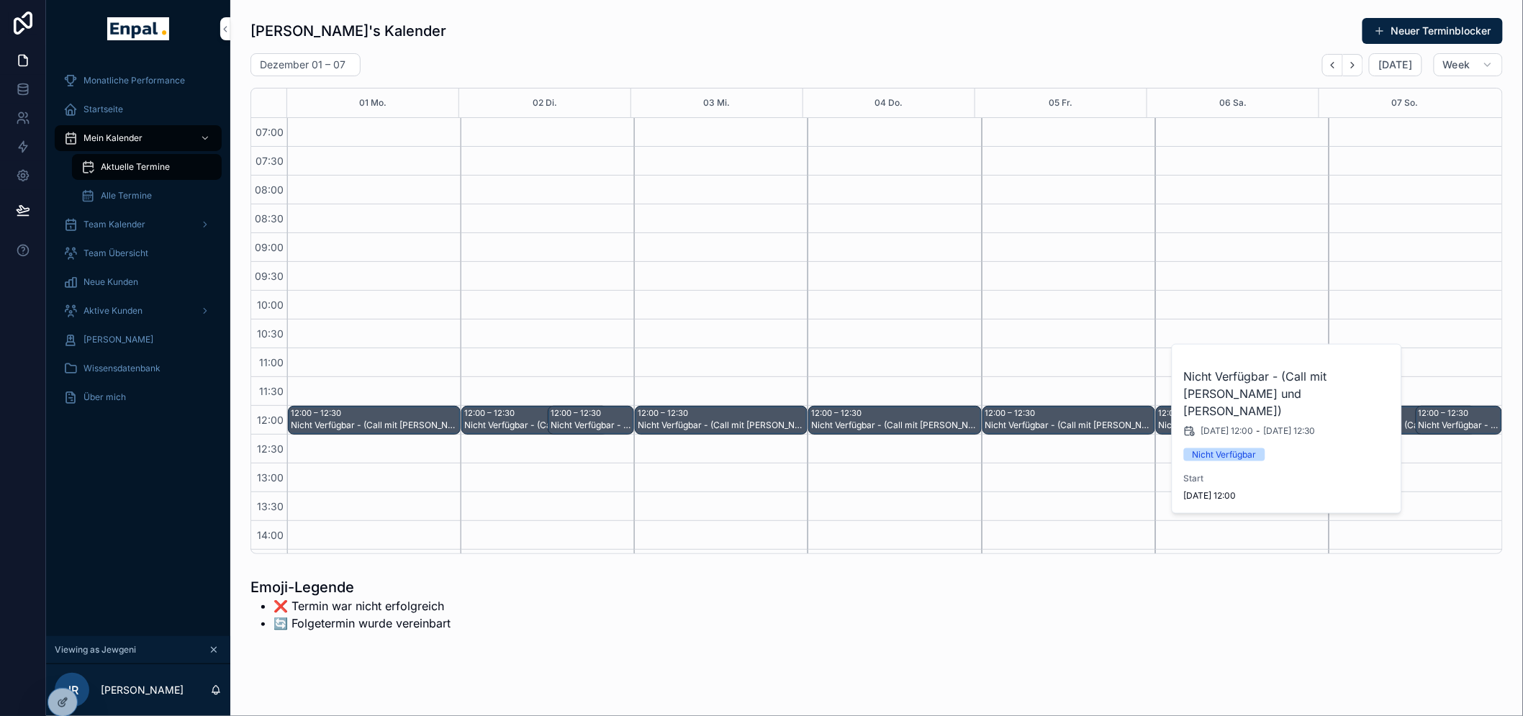
click at [1428, 307] on div "12:00 – 12:30 Nicht Verfügbar - (Call mit [PERSON_NAME] und [PERSON_NAME])) 12:…" at bounding box center [1414, 550] width 173 height 864
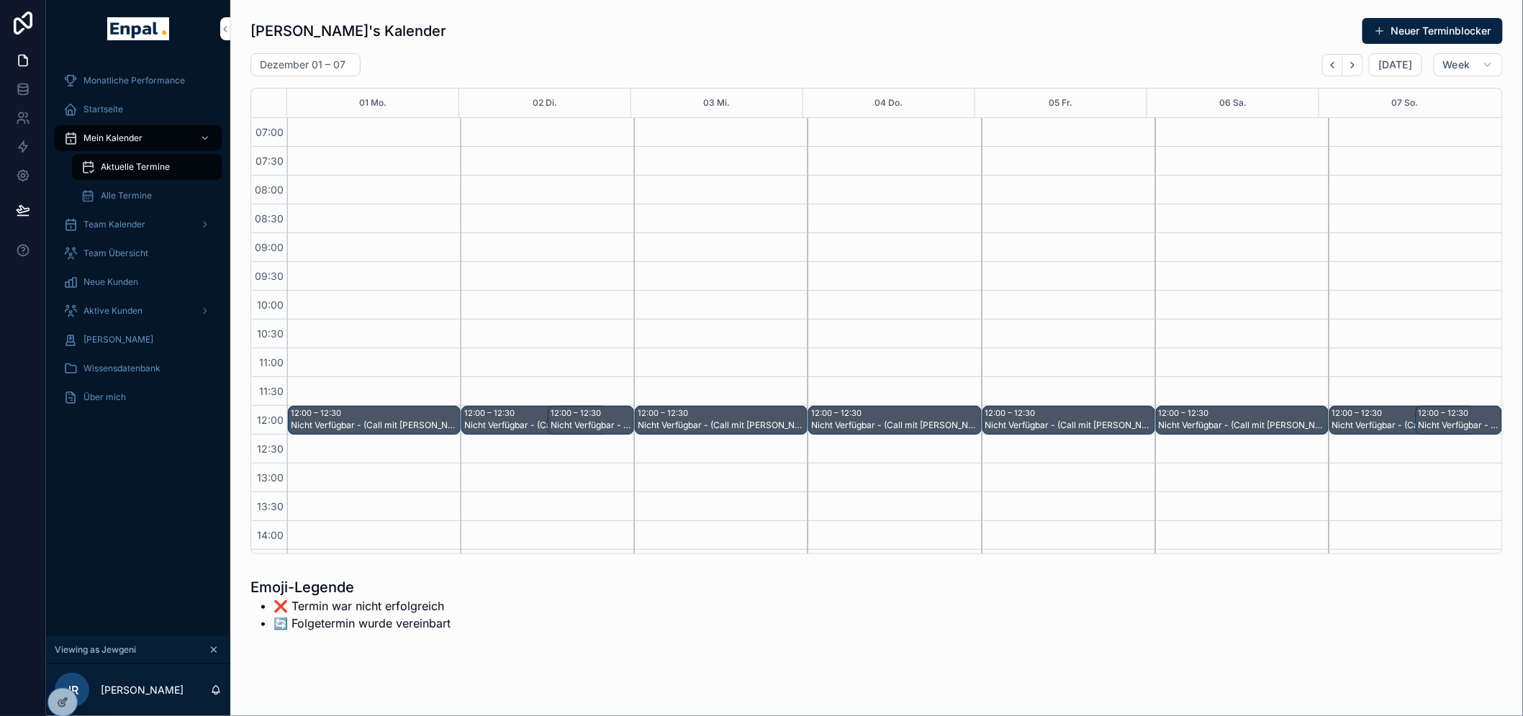
click at [1354, 61] on icon "Next" at bounding box center [1352, 65] width 11 height 11
click at [50, 702] on div at bounding box center [62, 702] width 29 height 27
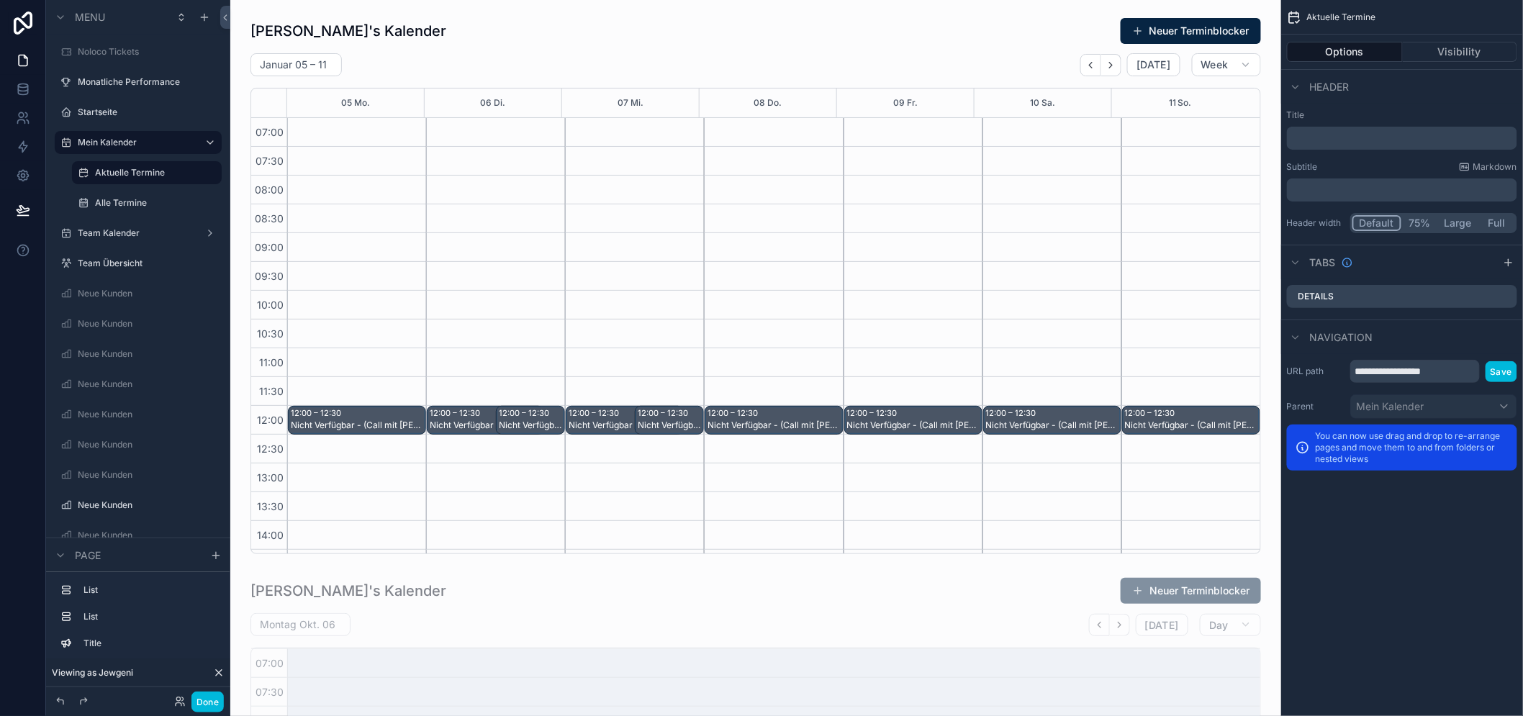
scroll to position [390, 0]
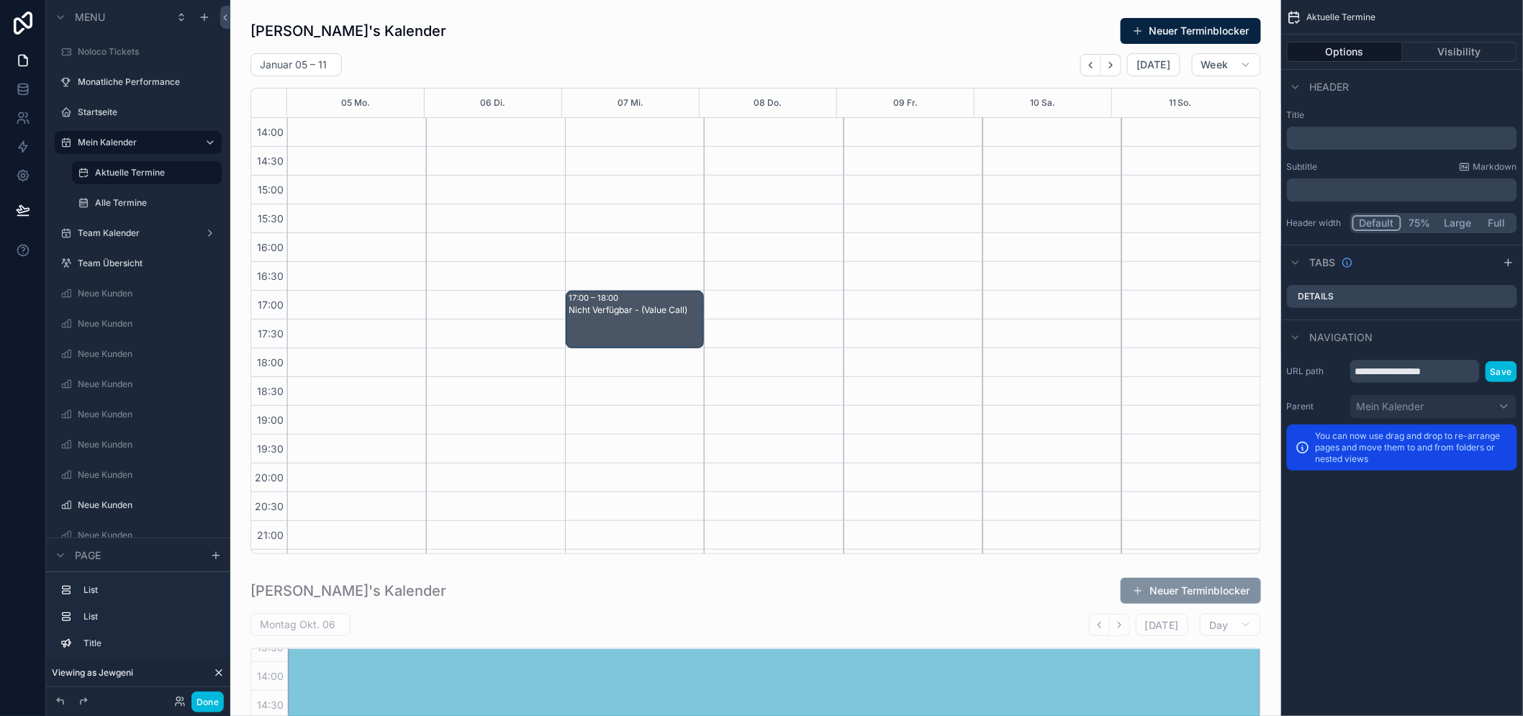
click at [759, 86] on div "scrollable content" at bounding box center [756, 286] width 1028 height 548
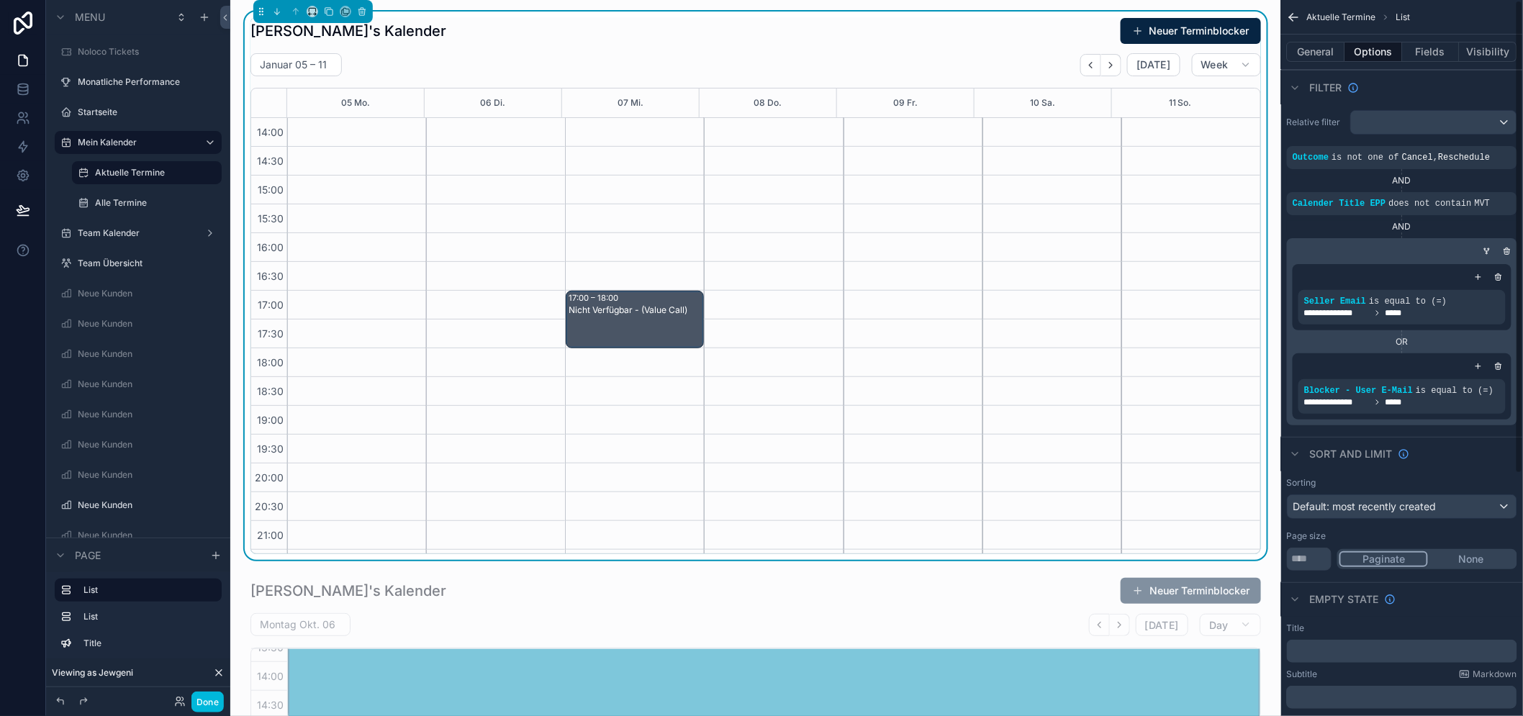
click at [1331, 48] on button "General" at bounding box center [1316, 52] width 58 height 20
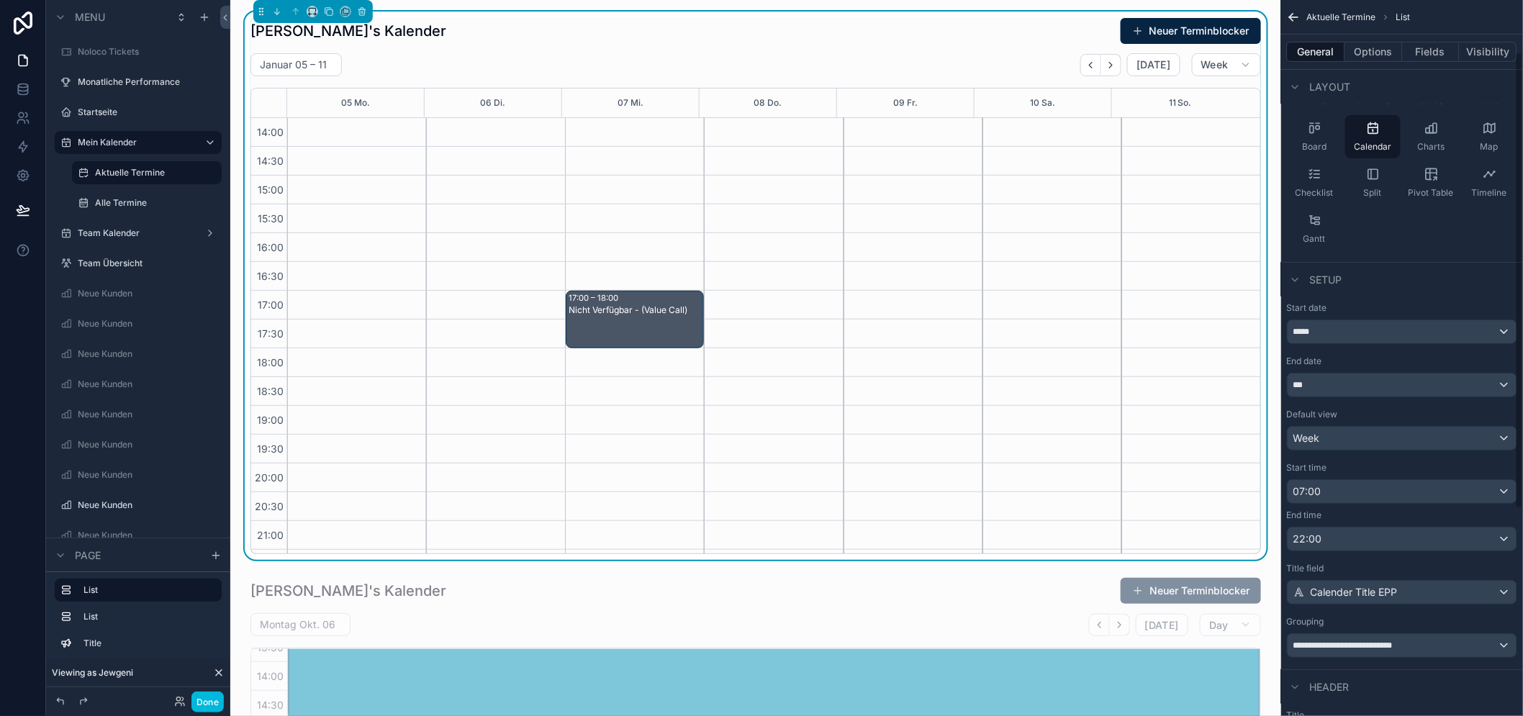
scroll to position [0, 0]
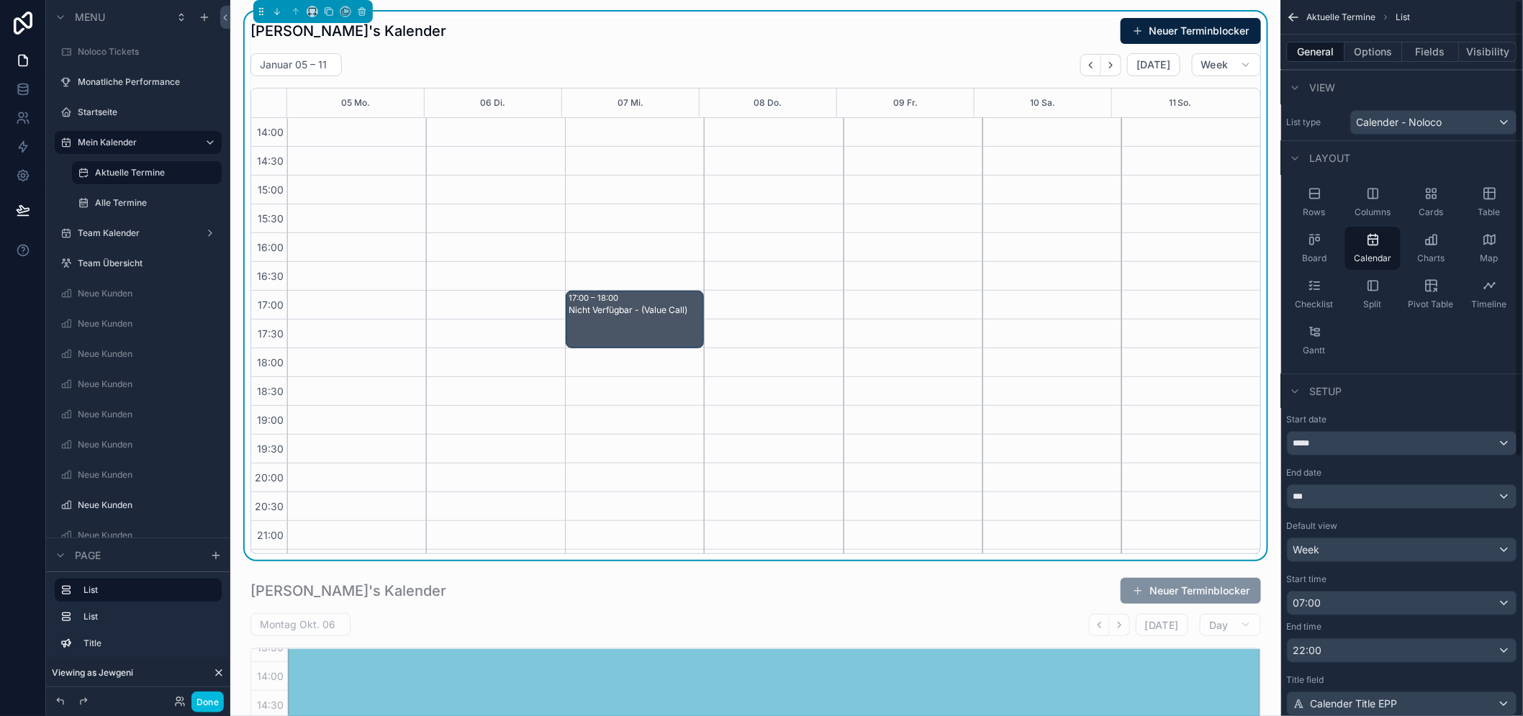
click at [1390, 54] on button "Options" at bounding box center [1374, 52] width 58 height 20
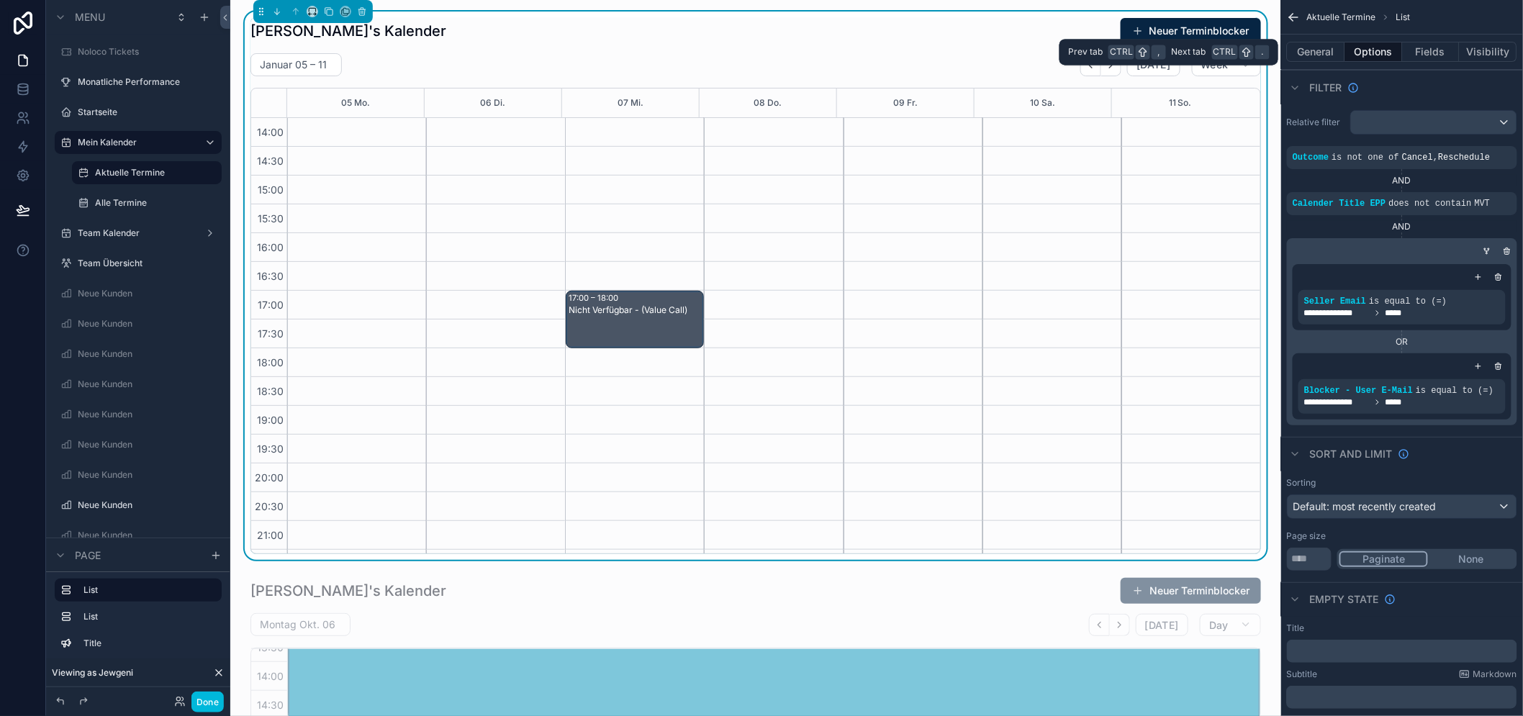
click at [1329, 50] on button "General" at bounding box center [1316, 52] width 58 height 20
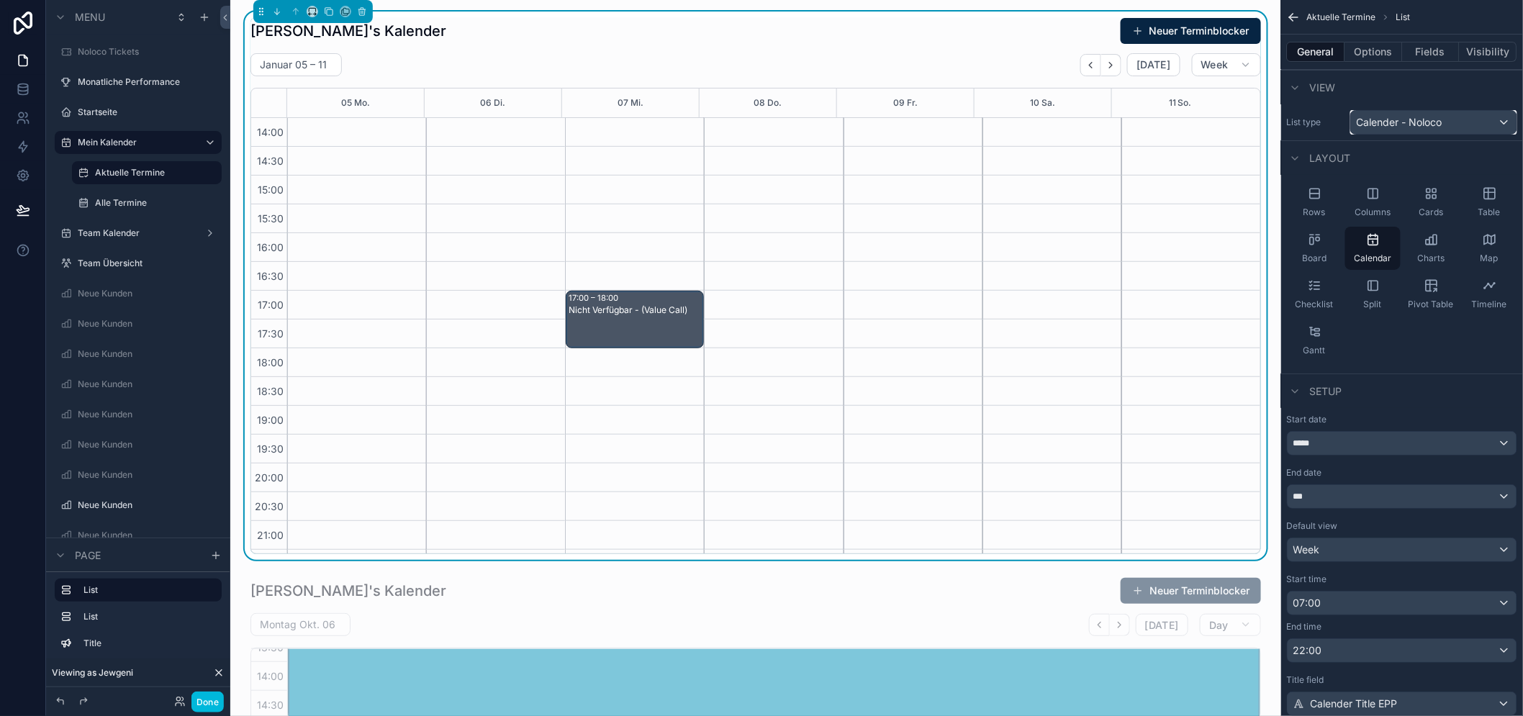
click at [1442, 128] on span "Calender - Noloco" at bounding box center [1399, 122] width 86 height 14
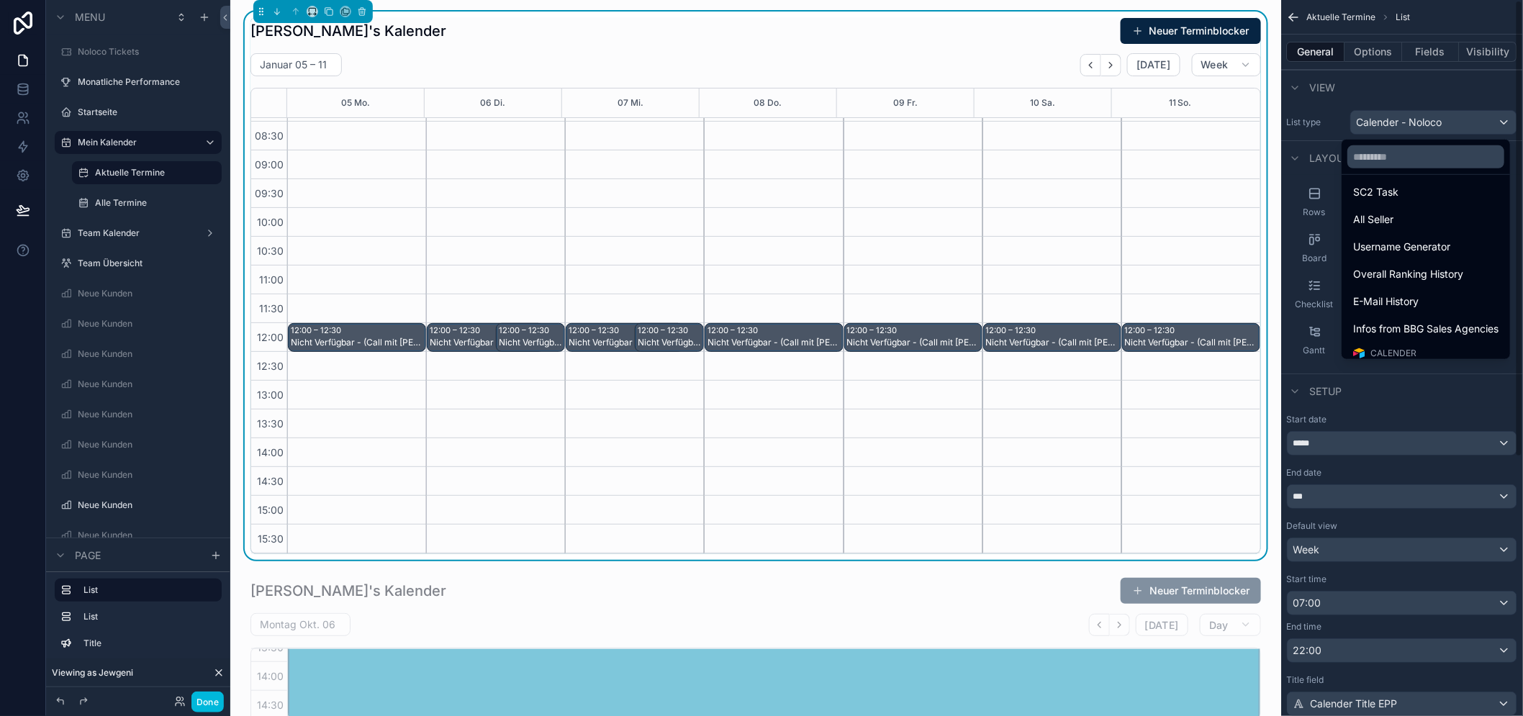
scroll to position [264, 0]
click at [486, 340] on div "Nicht Verfügbar - (Call mit [PERSON_NAME] und [PERSON_NAME]))" at bounding box center [486, 343] width 113 height 12
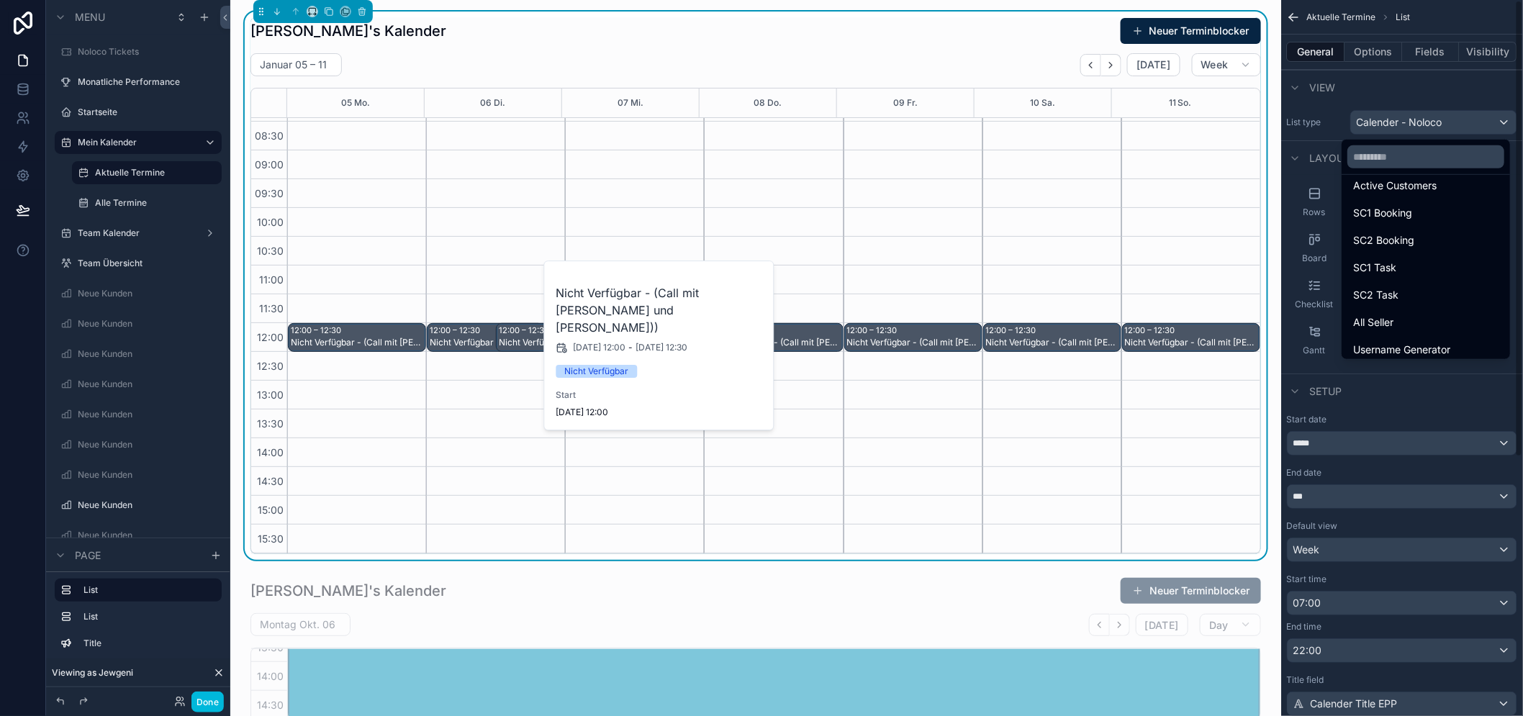
click at [1384, 84] on div "scrollable content" at bounding box center [761, 358] width 1523 height 716
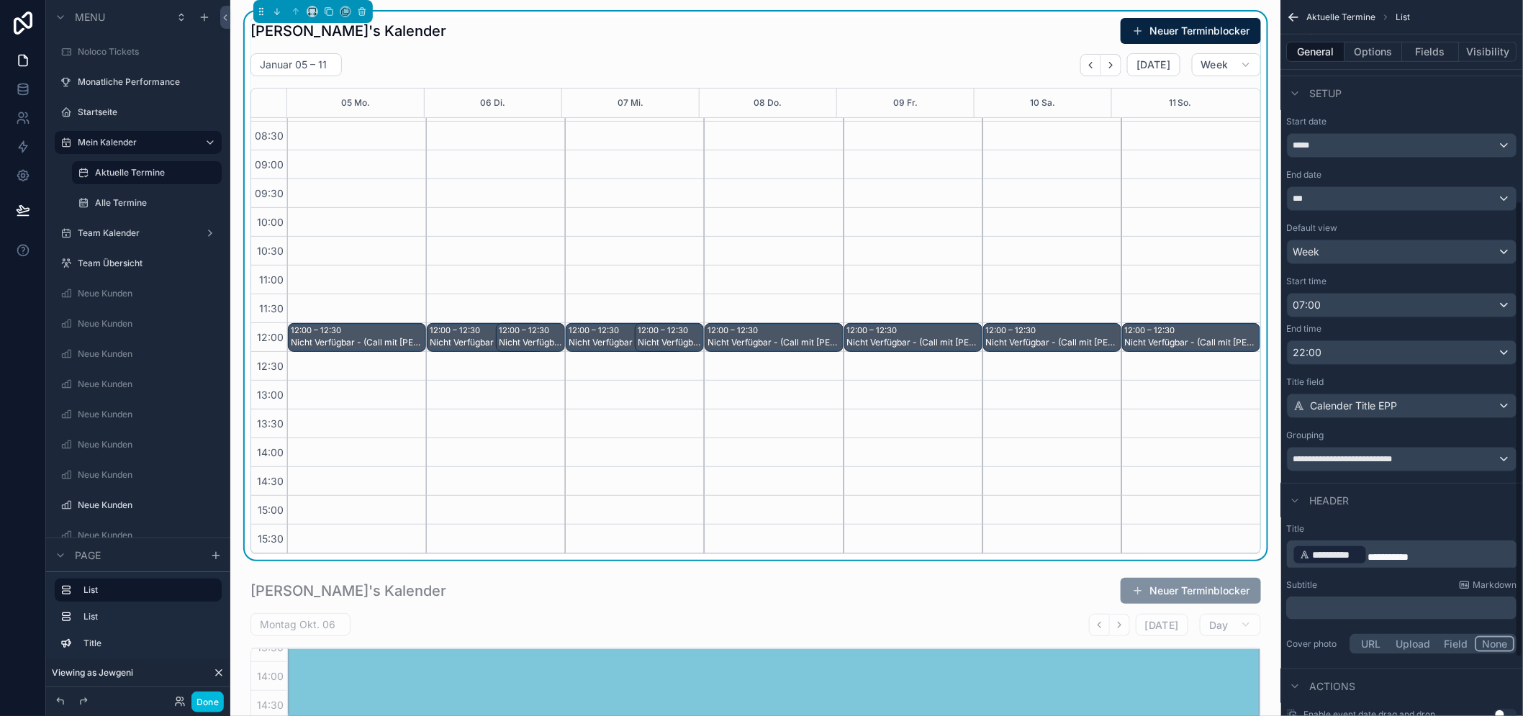
scroll to position [319, 0]
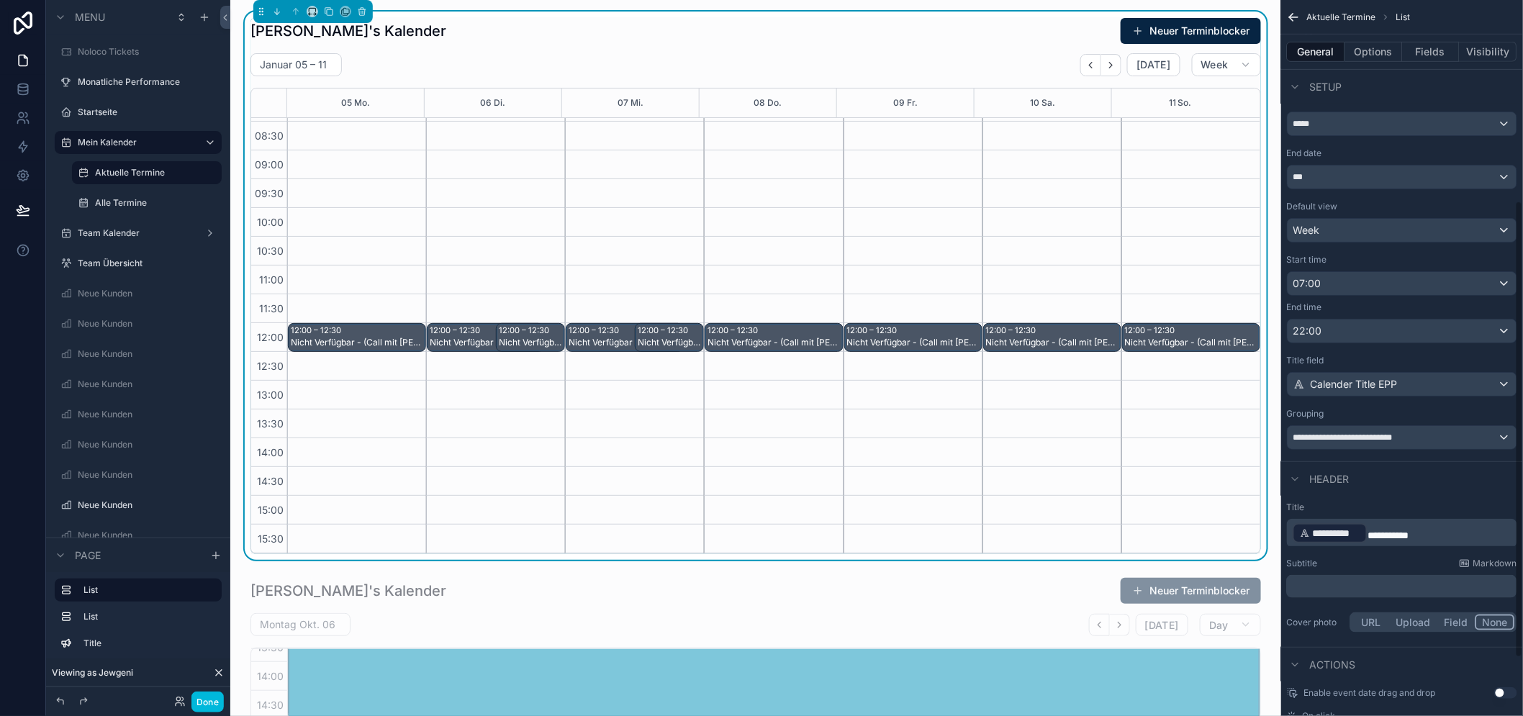
click at [1369, 53] on button "Options" at bounding box center [1374, 52] width 58 height 20
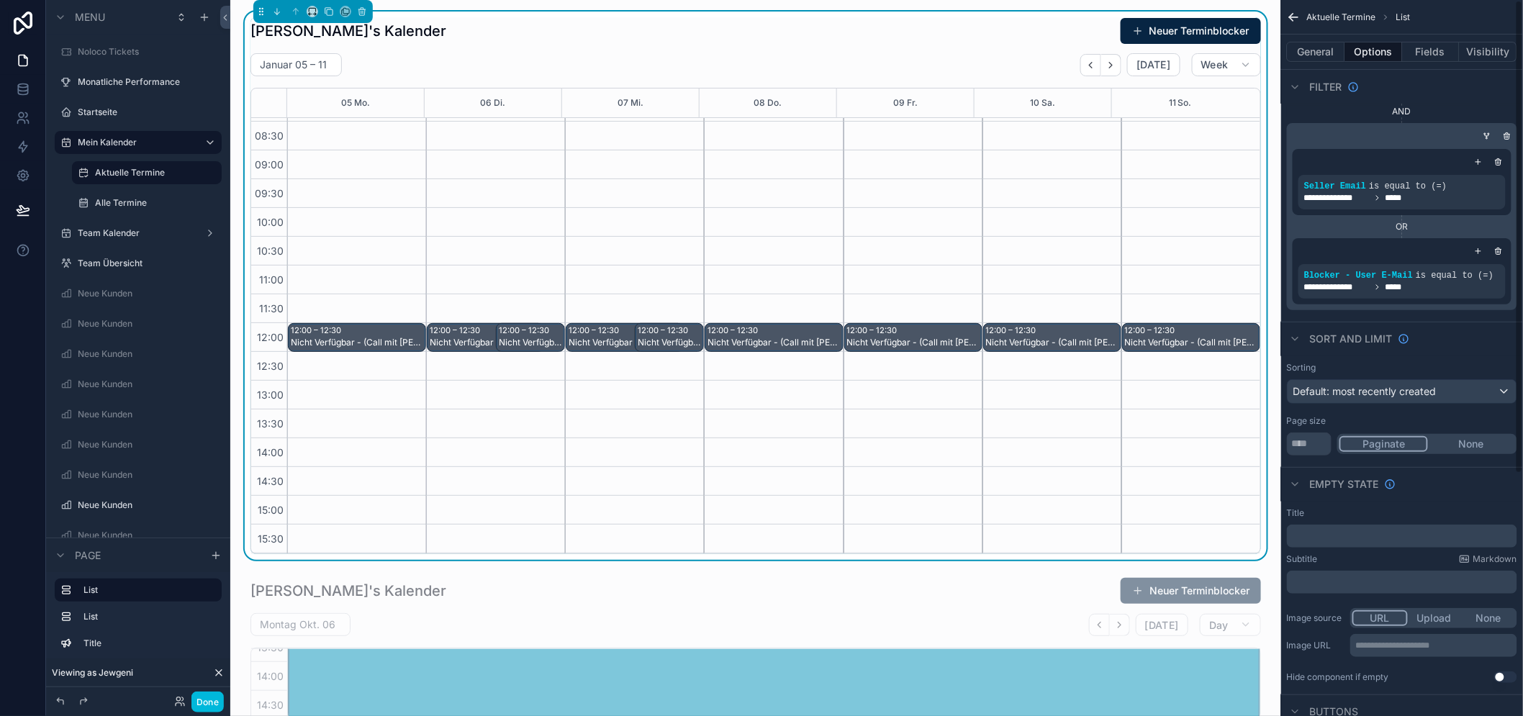
scroll to position [0, 0]
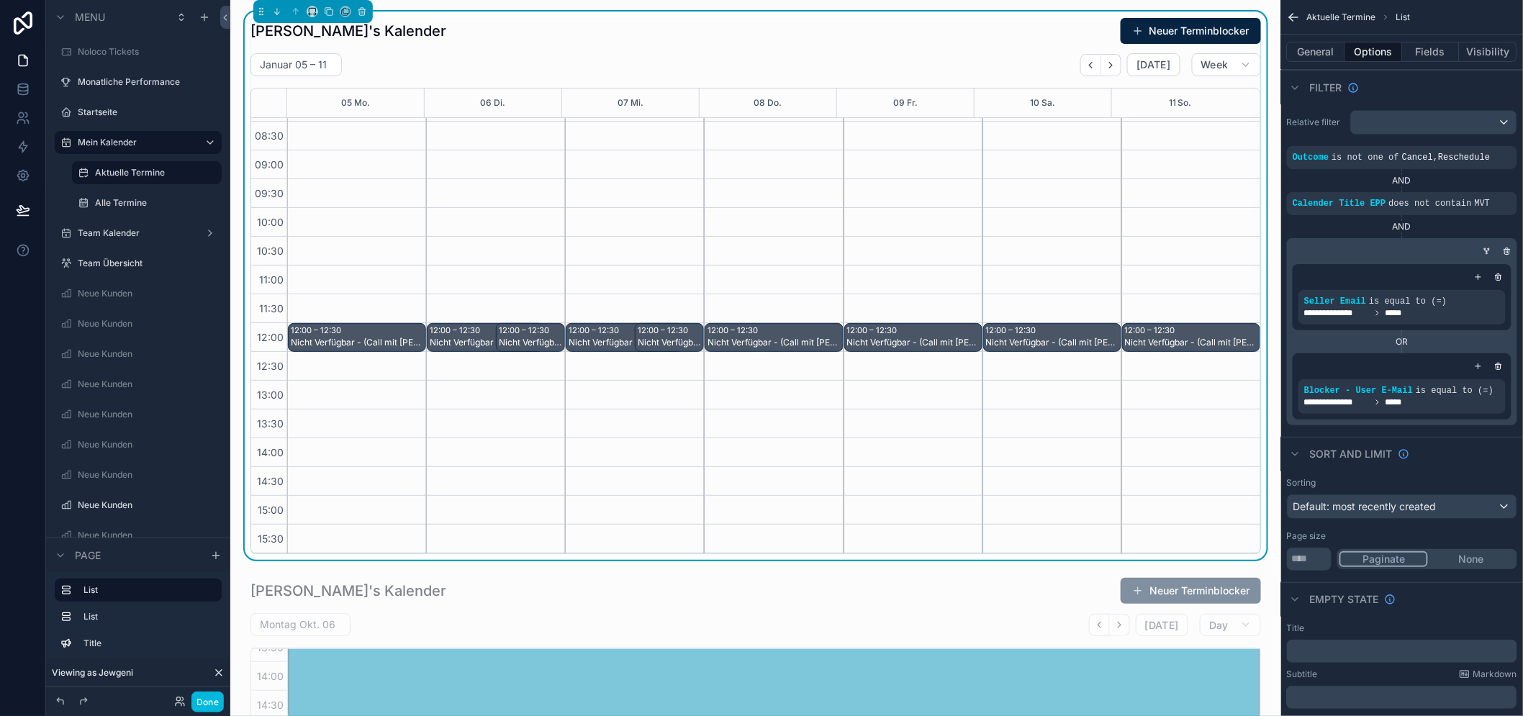
click at [607, 328] on div "12:00 – 12:30" at bounding box center [595, 331] width 54 height 12
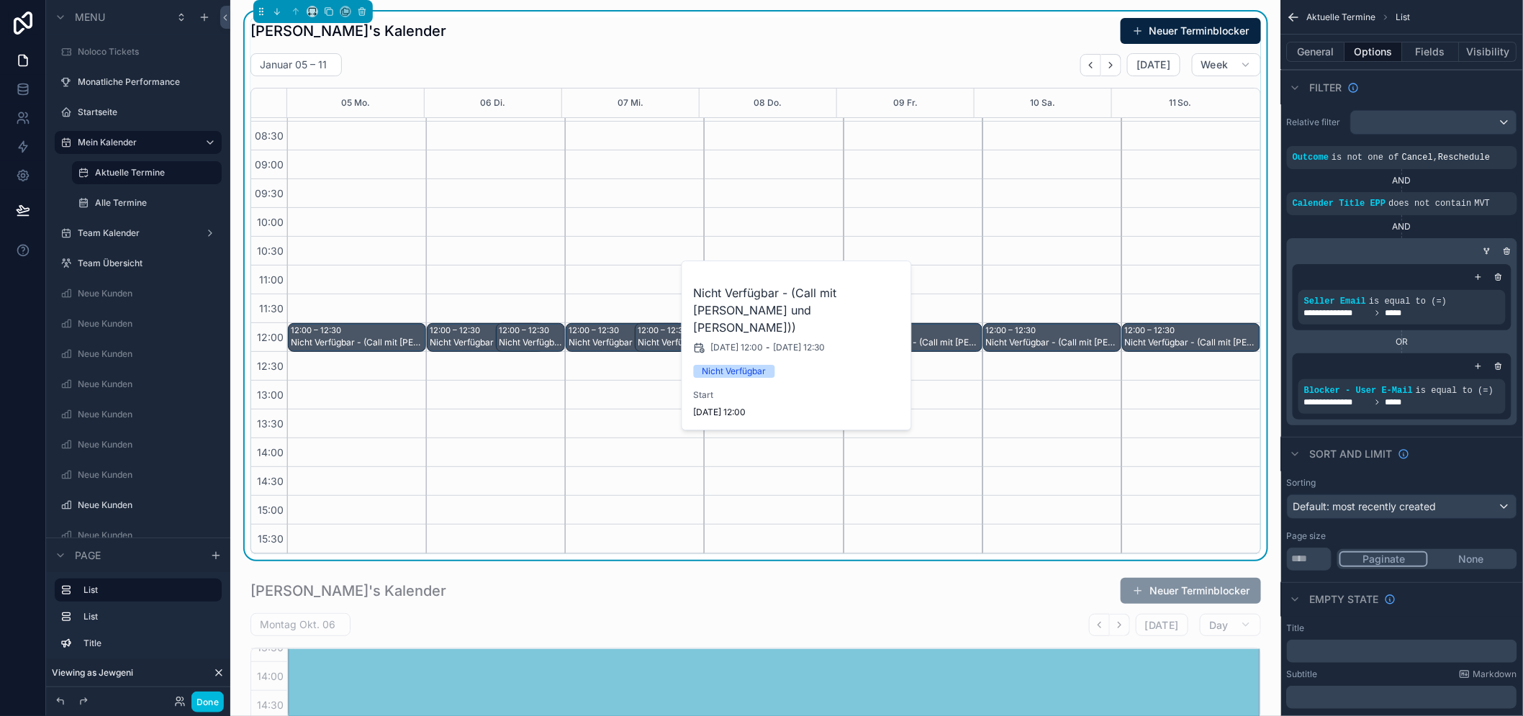
click at [653, 335] on div "12:00 – 12:30" at bounding box center [665, 331] width 54 height 12
click at [379, 342] on div "Nicht Verfügbar - (Call mit [PERSON_NAME] und [PERSON_NAME]))" at bounding box center [358, 343] width 134 height 12
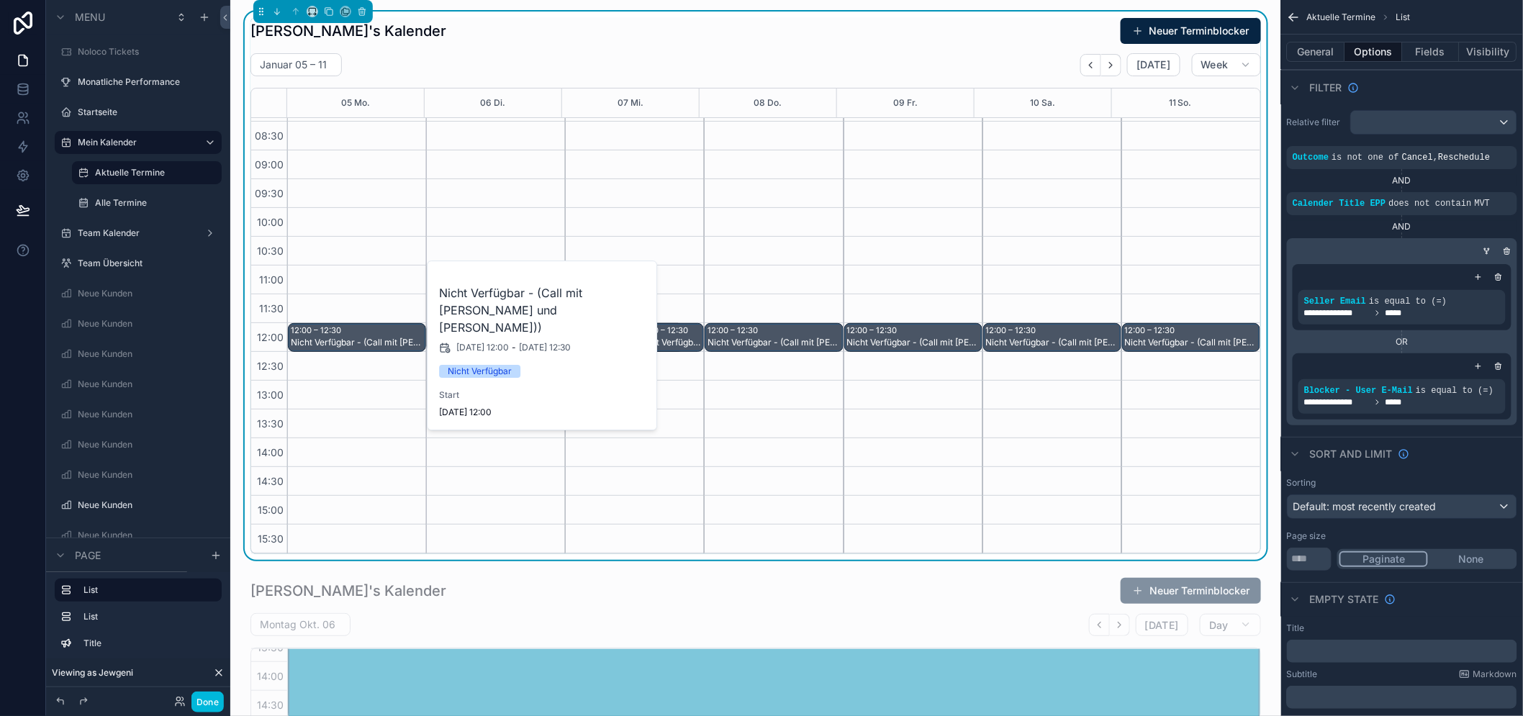
click at [379, 379] on div "12:00 – 12:30 Nicht Verfügbar - (Call mit [PERSON_NAME] und [PERSON_NAME]))" at bounding box center [356, 467] width 139 height 864
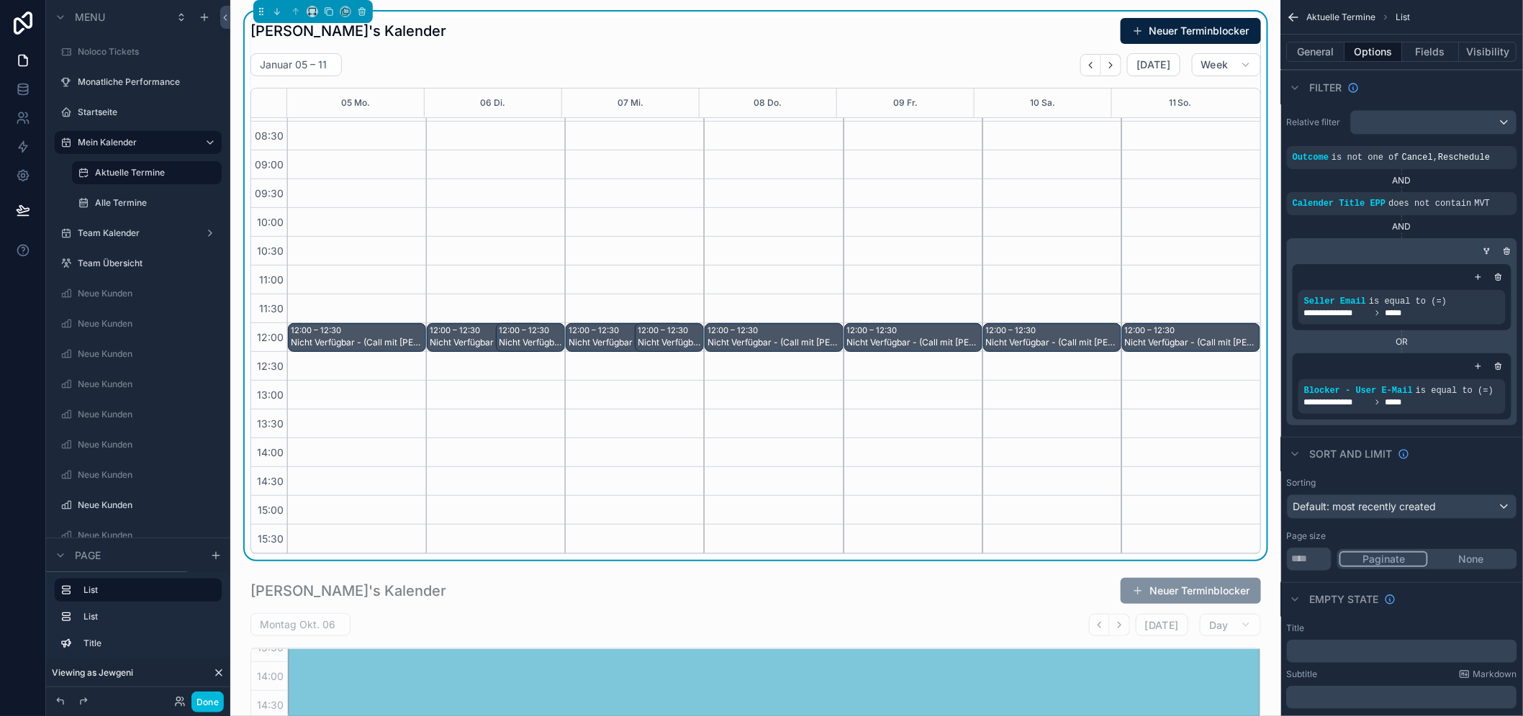
click at [501, 332] on div "12:00 – 12:30" at bounding box center [526, 331] width 54 height 12
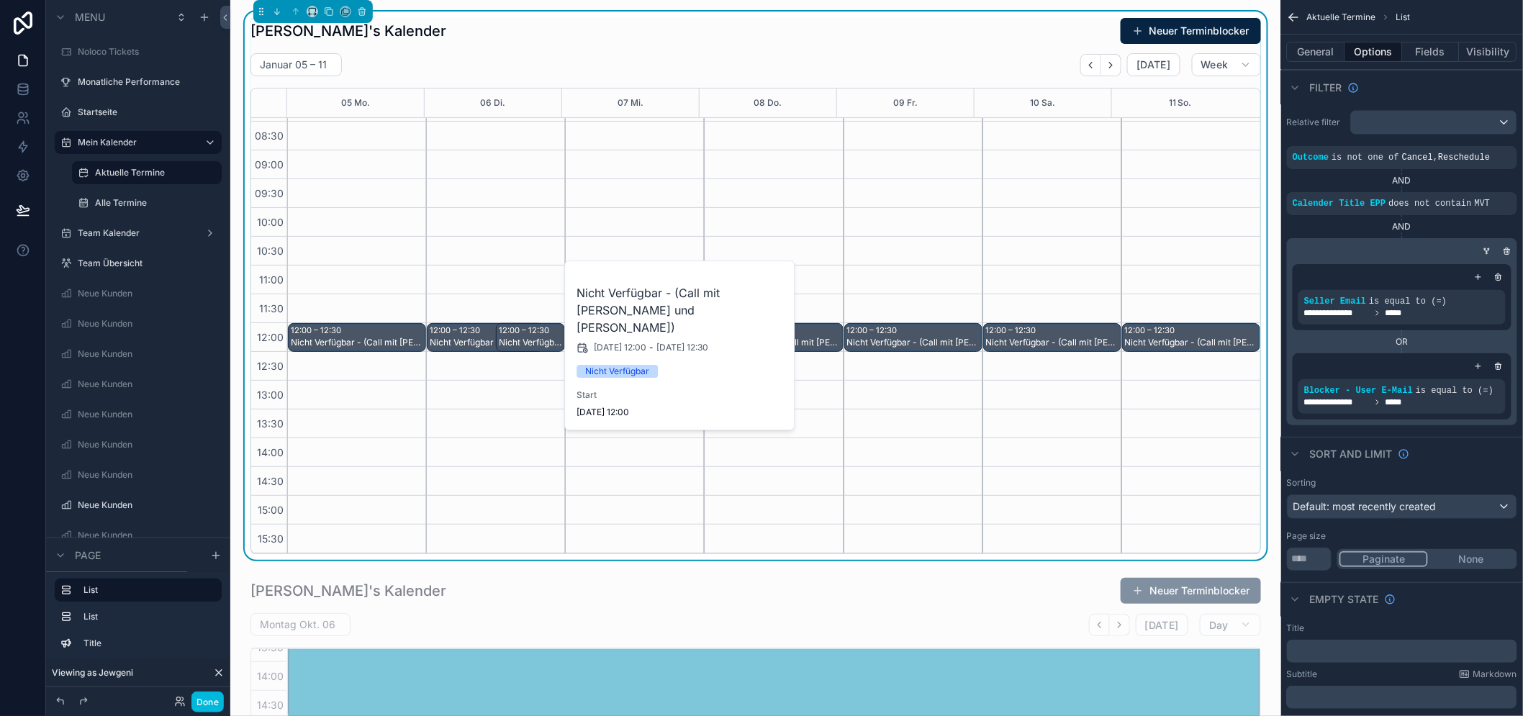
click at [486, 332] on div "12:00 – 12:30 Nicht Verfügbar - (Call mit [PERSON_NAME] und [PERSON_NAME]))" at bounding box center [485, 337] width 116 height 27
click at [511, 332] on div "12:00 – 12:30" at bounding box center [526, 331] width 54 height 12
click at [884, 339] on div "Nicht Verfügbar - (Call mit [PERSON_NAME] und [PERSON_NAME]))" at bounding box center [914, 343] width 134 height 12
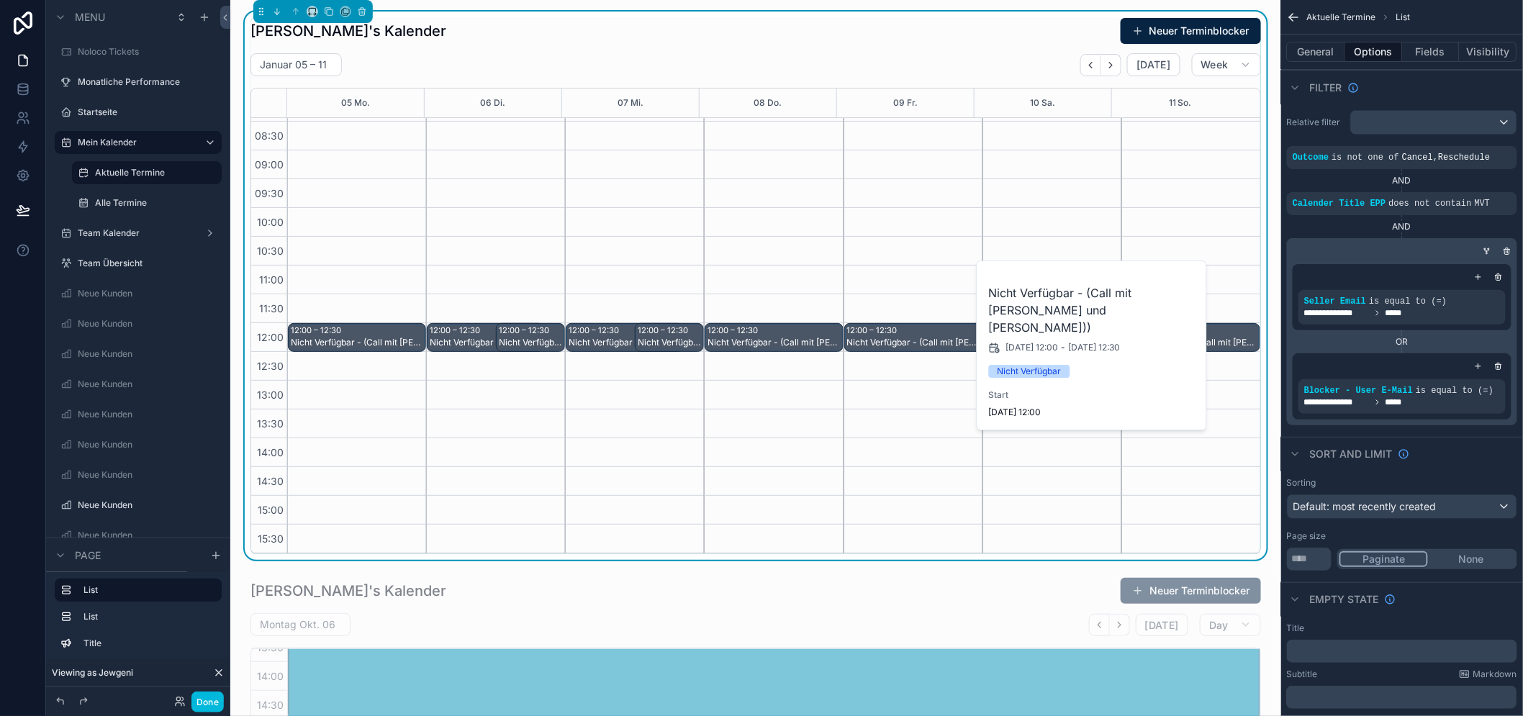
click at [1030, 337] on div "Nicht Verfügbar - (Call mit [PERSON_NAME] und [PERSON_NAME])) [DATE] 12:00 - [D…" at bounding box center [1092, 345] width 230 height 168
click at [879, 338] on div "Nicht Verfügbar - (Call mit [PERSON_NAME] und [PERSON_NAME]))" at bounding box center [914, 343] width 134 height 12
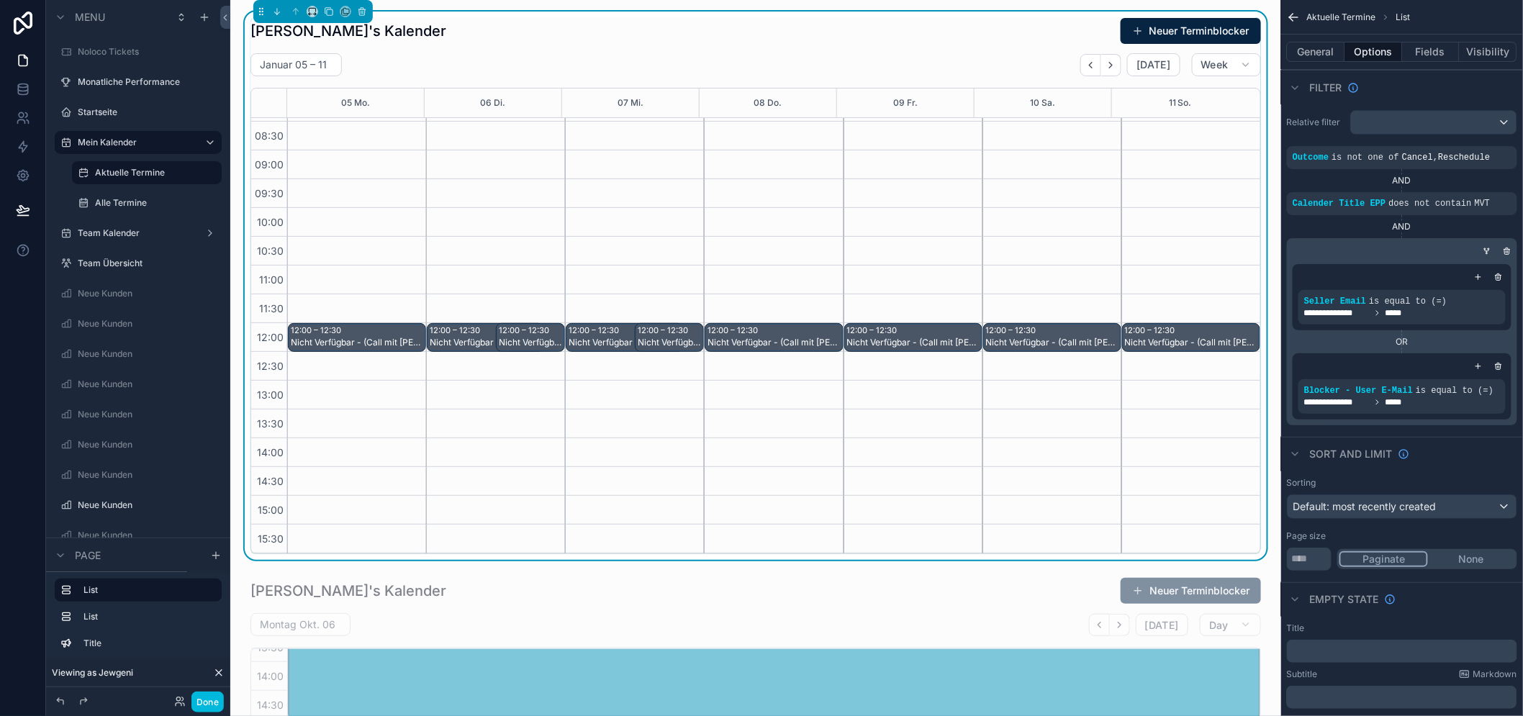
click at [1125, 339] on div "Nicht Verfügbar - (Call mit [PERSON_NAME] und [PERSON_NAME]))" at bounding box center [1192, 343] width 134 height 12
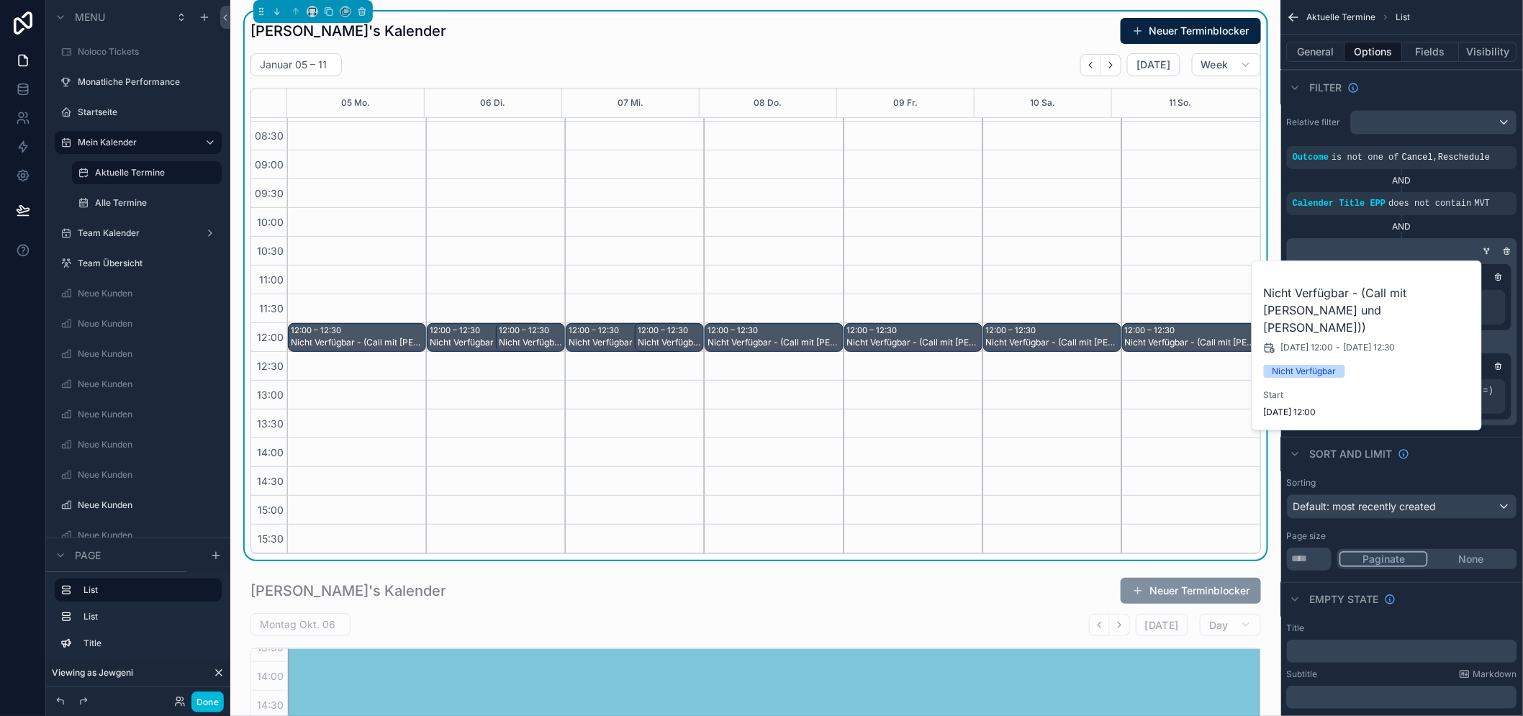
click at [1055, 339] on div "Nicht Verfügbar - (Call mit [PERSON_NAME] und [PERSON_NAME]))" at bounding box center [1053, 343] width 134 height 12
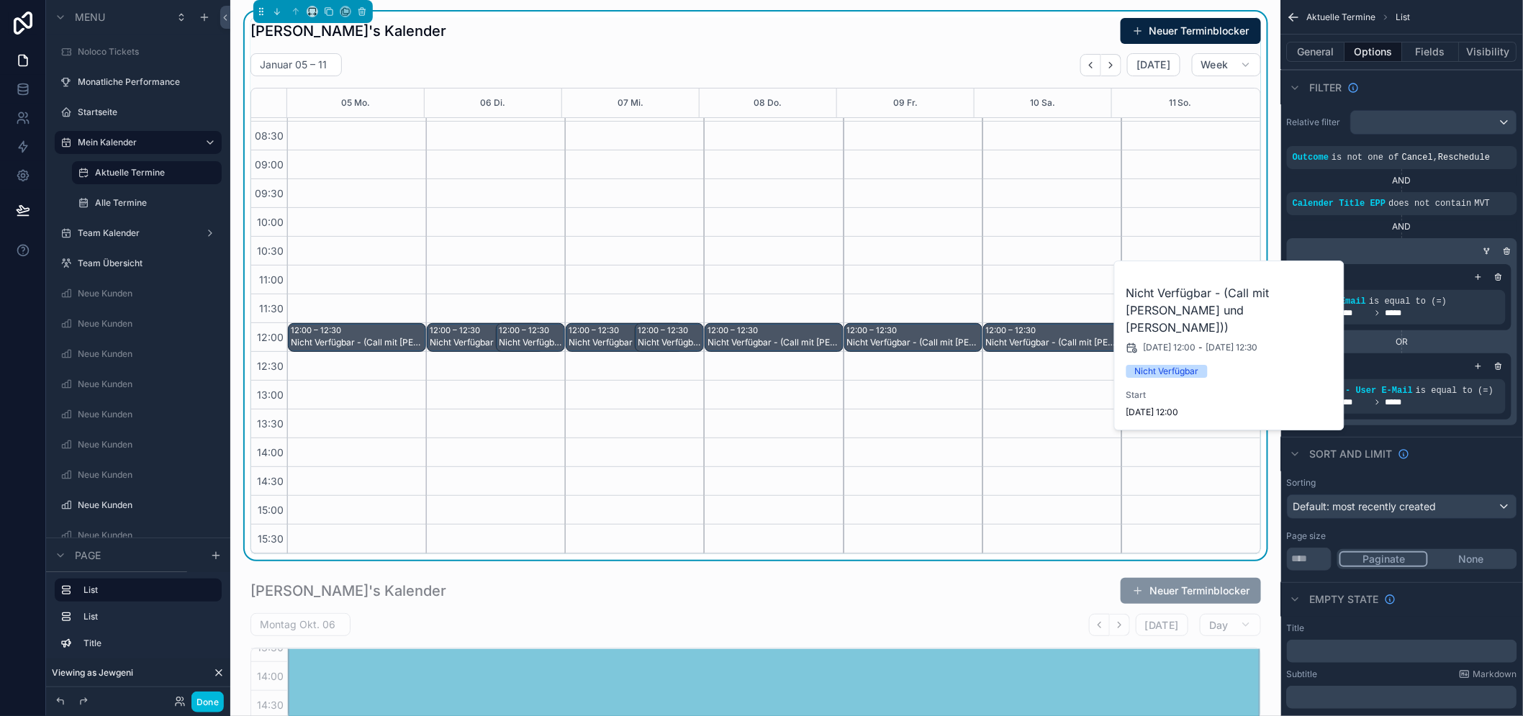
click at [900, 339] on div "Nicht Verfügbar - (Call mit [PERSON_NAME] und [PERSON_NAME]))" at bounding box center [914, 343] width 134 height 12
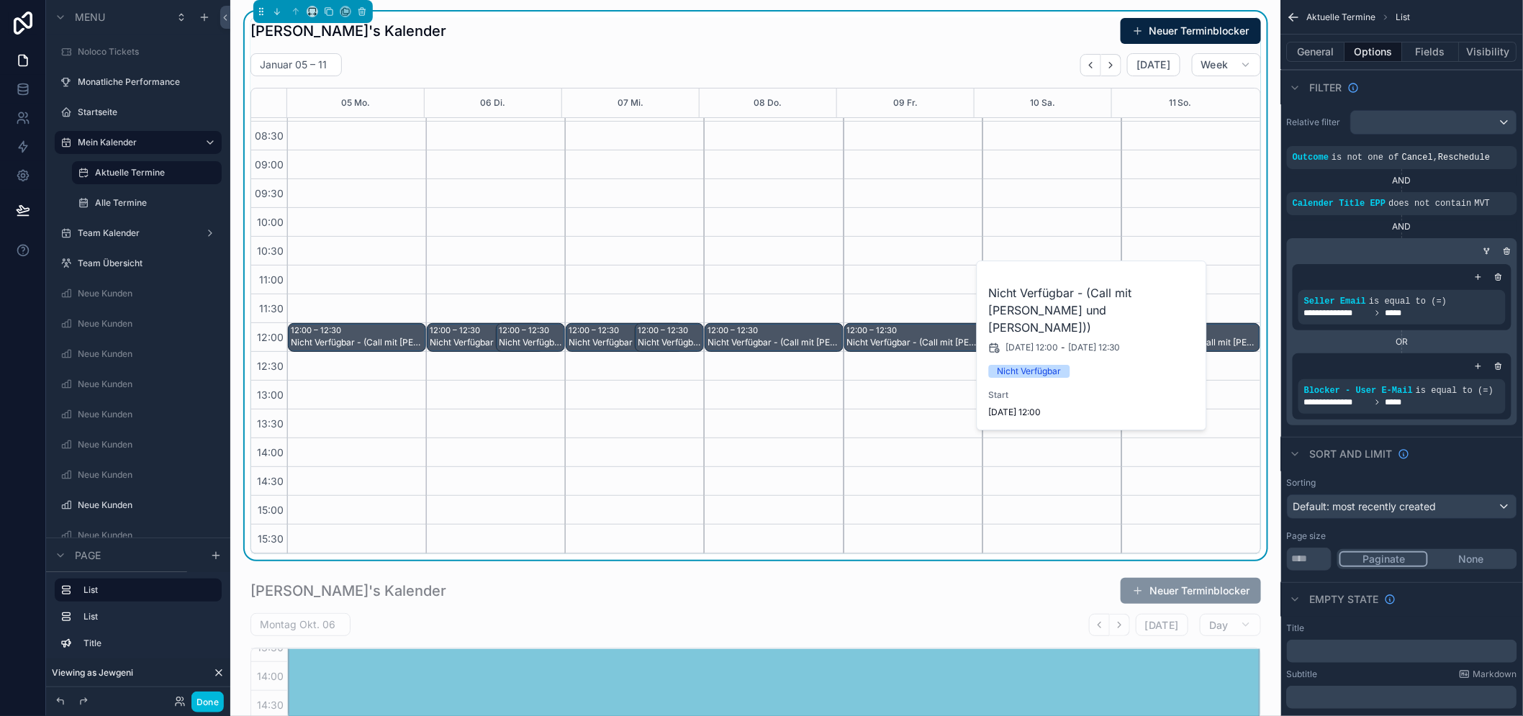
click at [832, 340] on div "Nicht Verfügbar - (Call mit [PERSON_NAME] und [PERSON_NAME]))" at bounding box center [774, 343] width 134 height 12
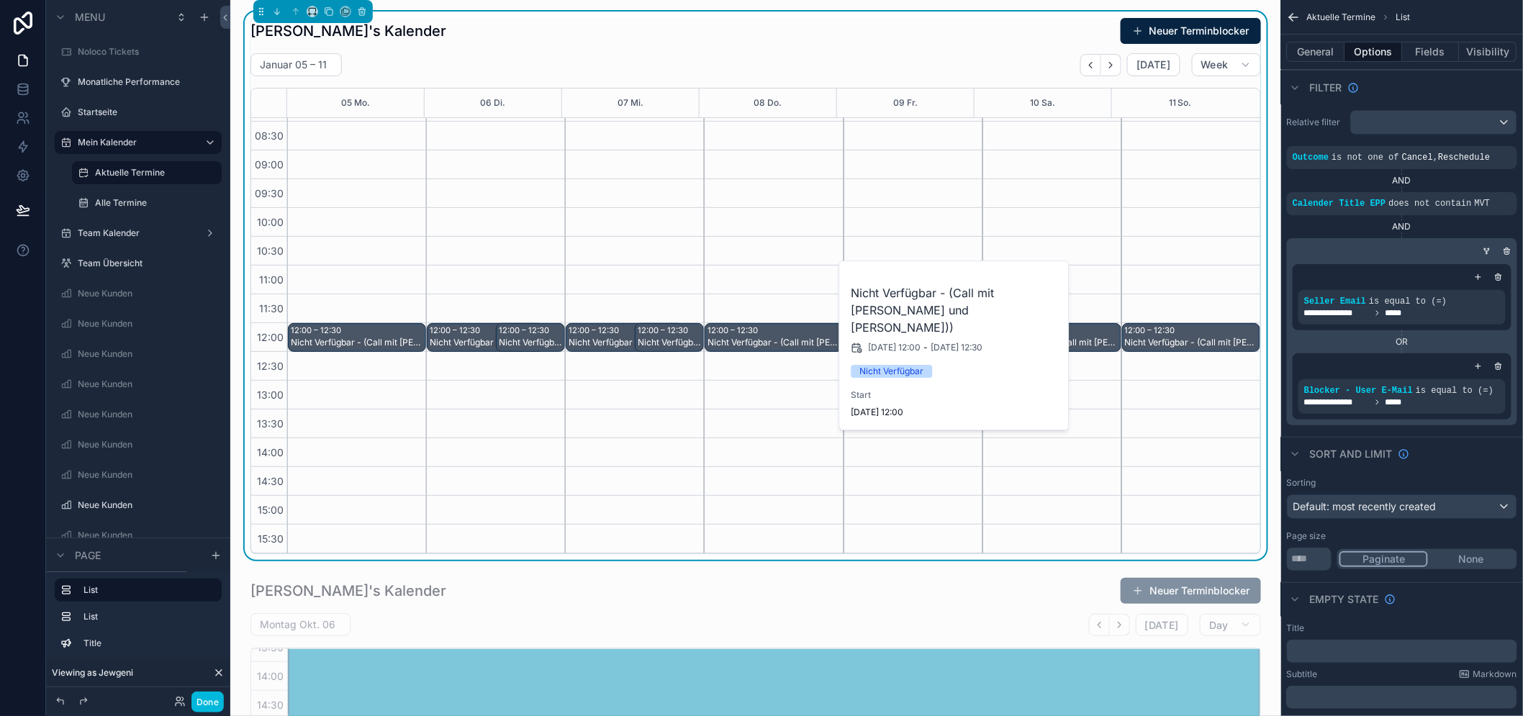
click at [725, 340] on div "Nicht Verfügbar - (Call mit [PERSON_NAME] und [PERSON_NAME]))" at bounding box center [774, 343] width 134 height 12
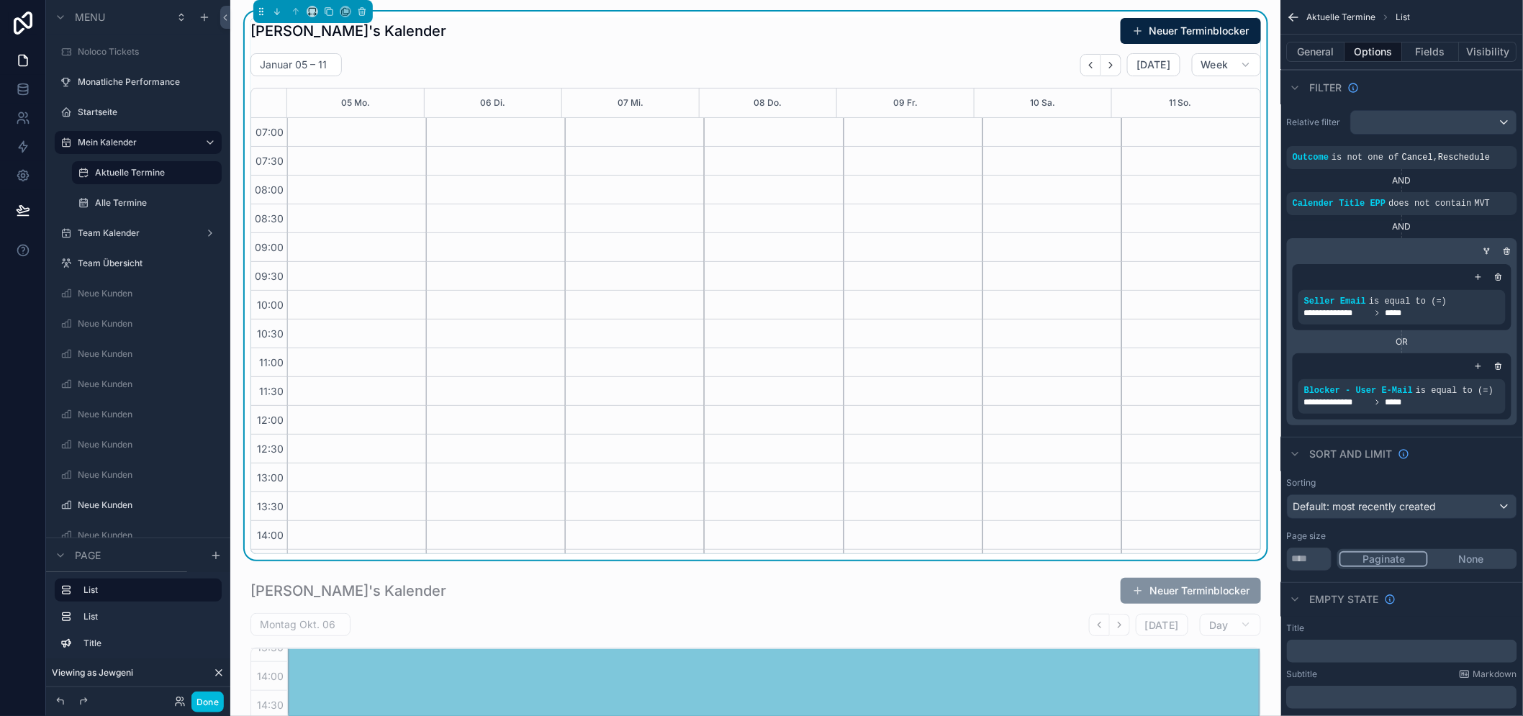
click at [1087, 65] on button "Back" at bounding box center [1090, 65] width 21 height 22
click at [1089, 65] on icon "Back" at bounding box center [1090, 65] width 11 height 11
click at [223, 699] on button "Done" at bounding box center [207, 702] width 32 height 21
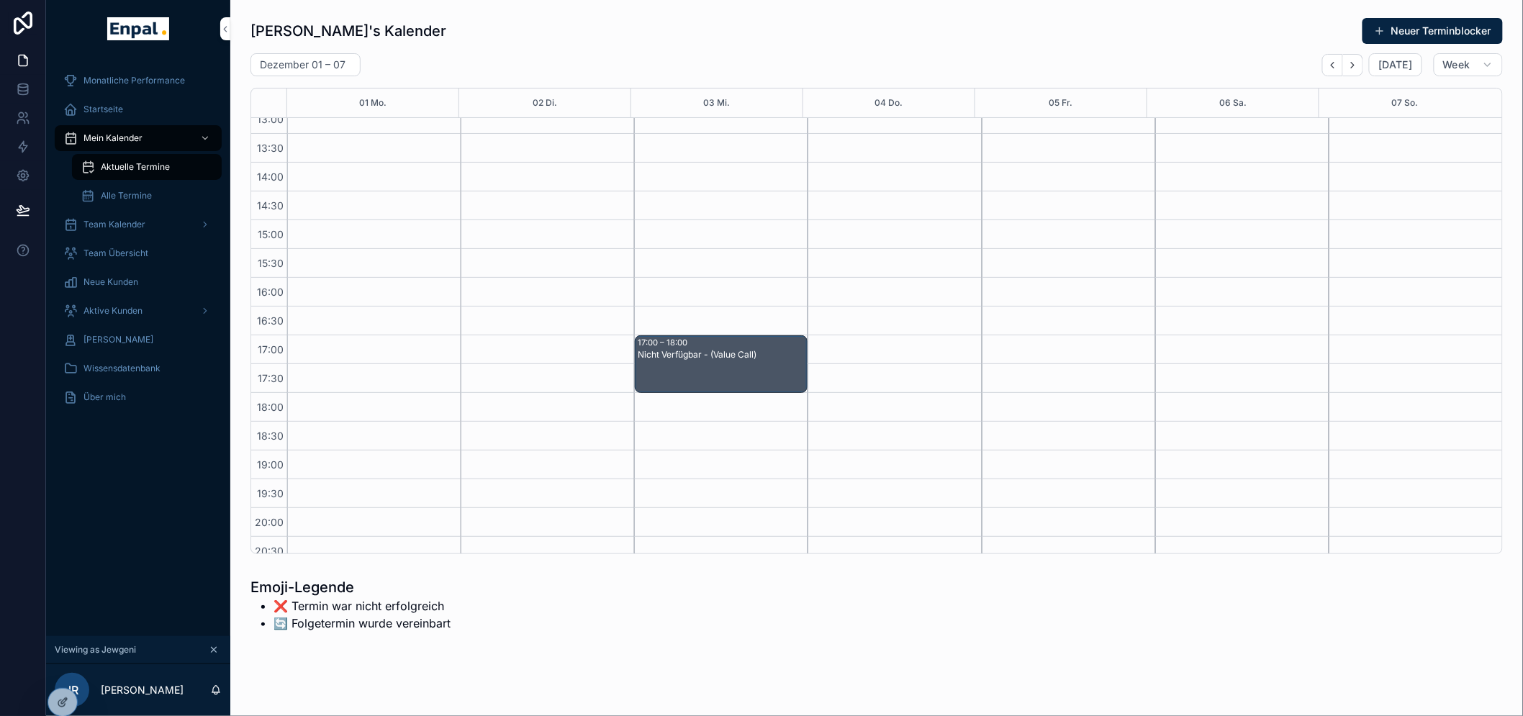
scroll to position [83, 0]
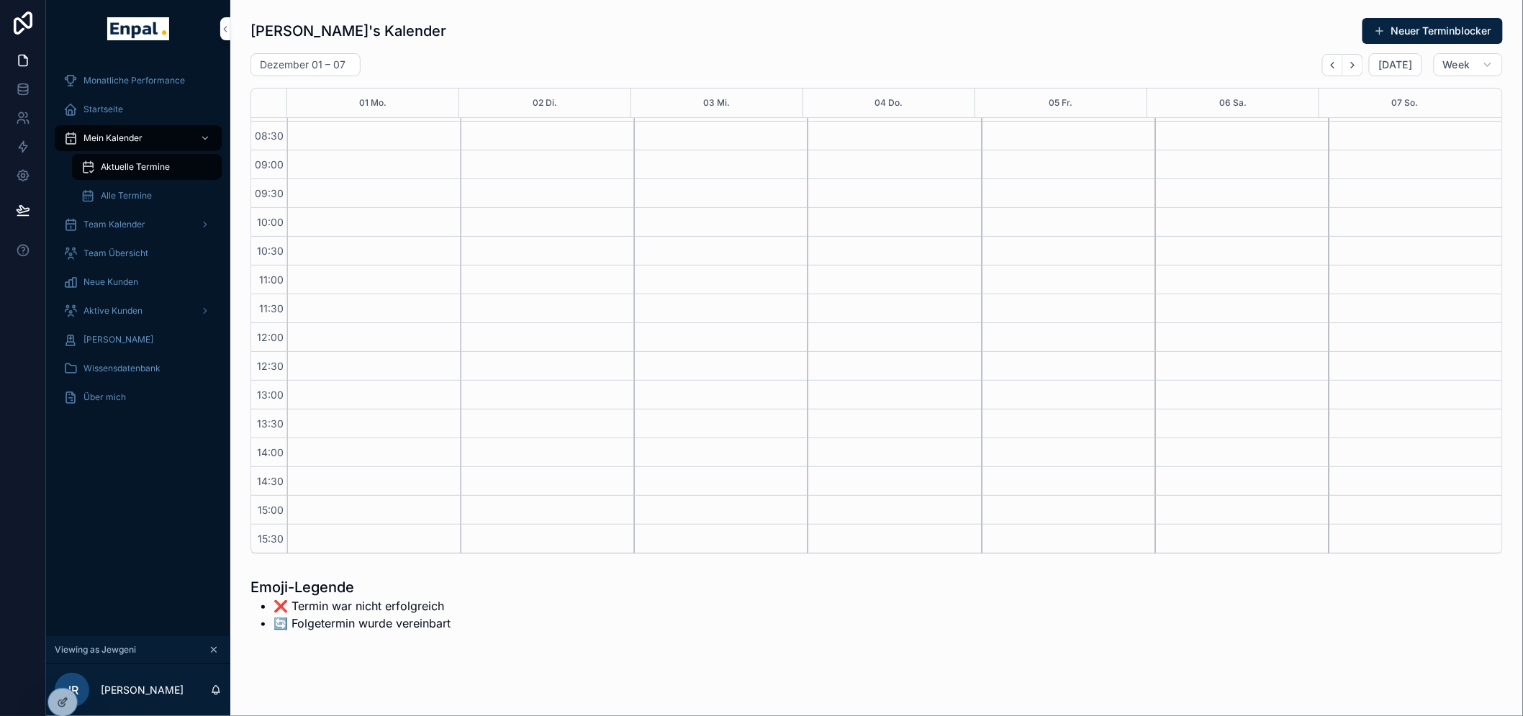
click at [1337, 61] on icon "Back" at bounding box center [1332, 65] width 11 height 11
click at [1368, 61] on div "[DATE]" at bounding box center [1371, 64] width 99 height 23
click at [1363, 61] on button "Next" at bounding box center [1353, 65] width 20 height 22
click at [1362, 61] on button "Next" at bounding box center [1353, 65] width 20 height 22
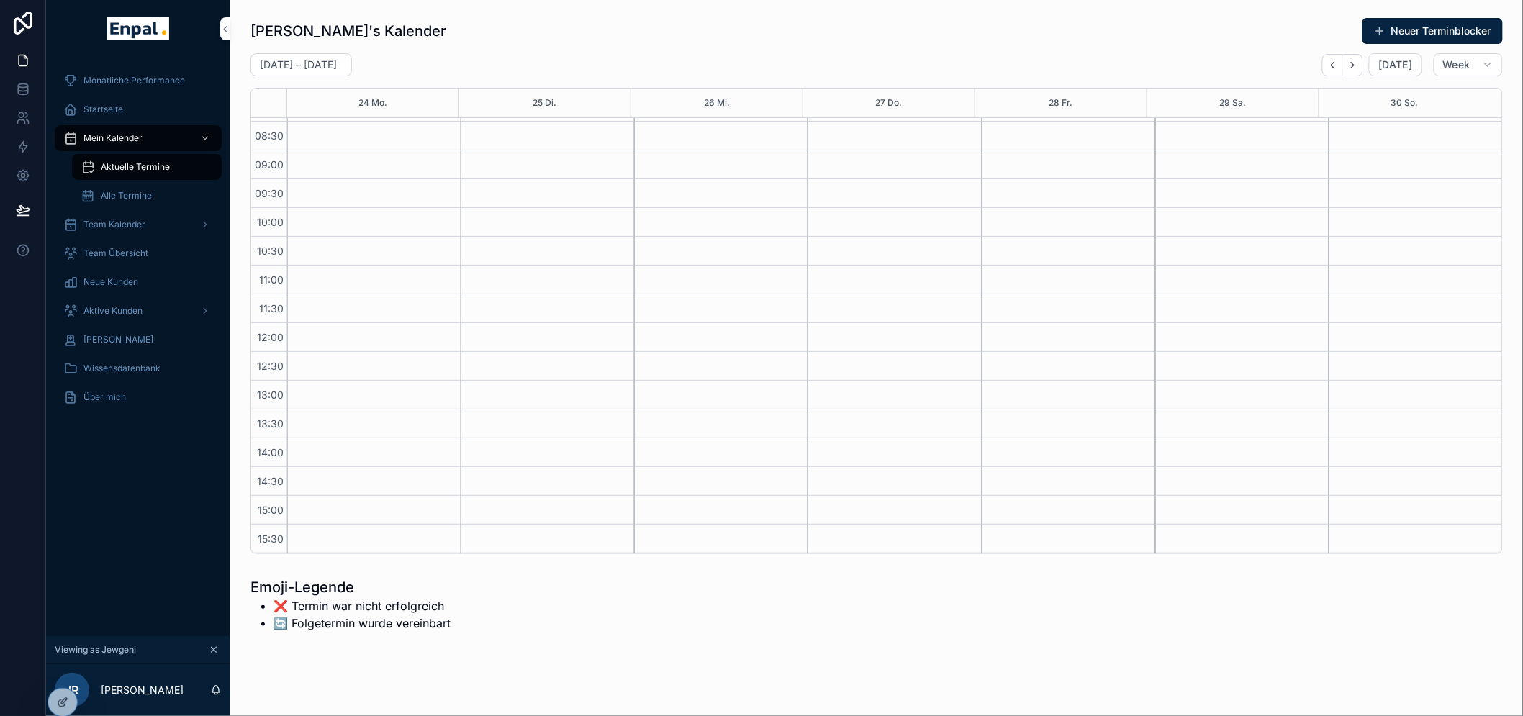
click at [1356, 62] on icon "Next" at bounding box center [1352, 65] width 11 height 11
click at [1320, 63] on div "Dezember 01 – 07 [DATE] Week" at bounding box center [876, 64] width 1252 height 23
click at [1329, 63] on icon "Back" at bounding box center [1332, 65] width 11 height 11
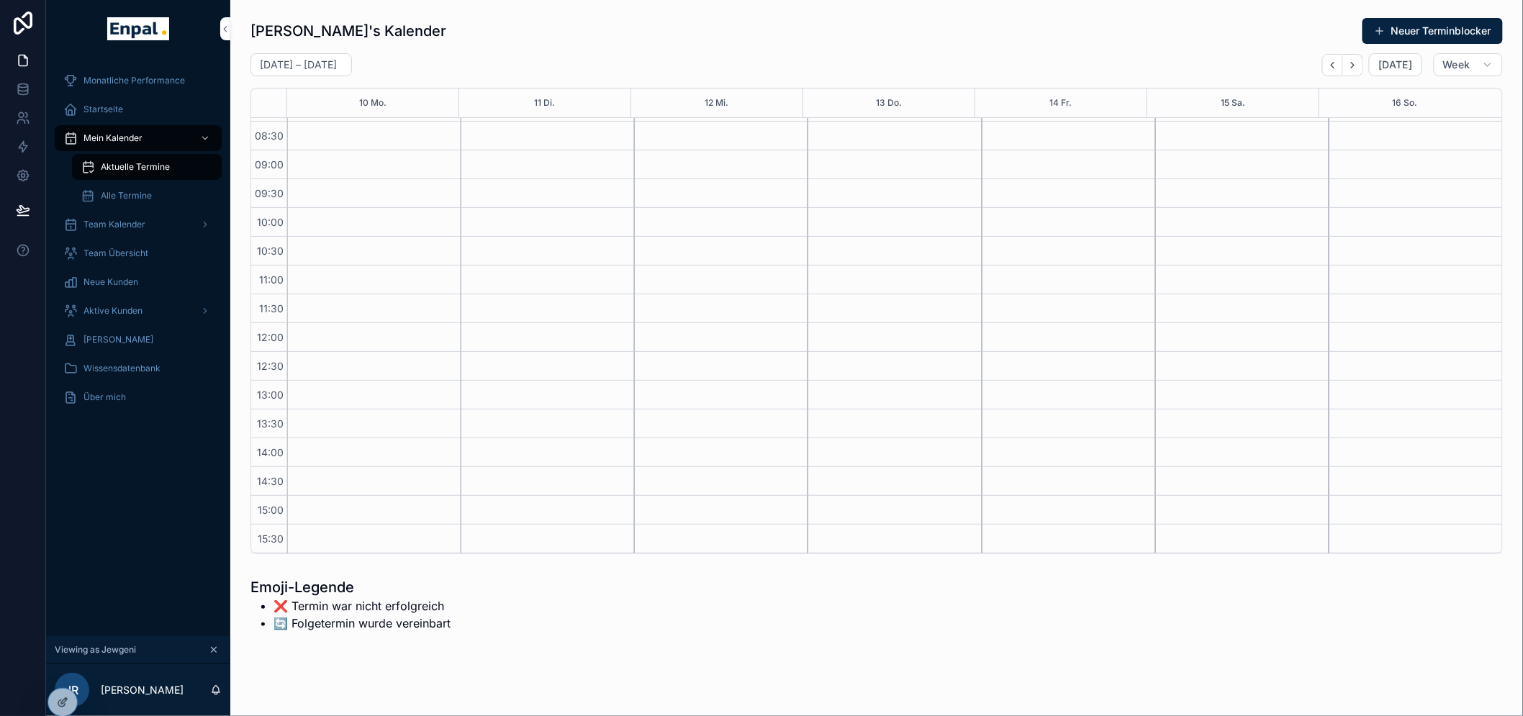
click at [1329, 63] on icon "Back" at bounding box center [1332, 65] width 11 height 11
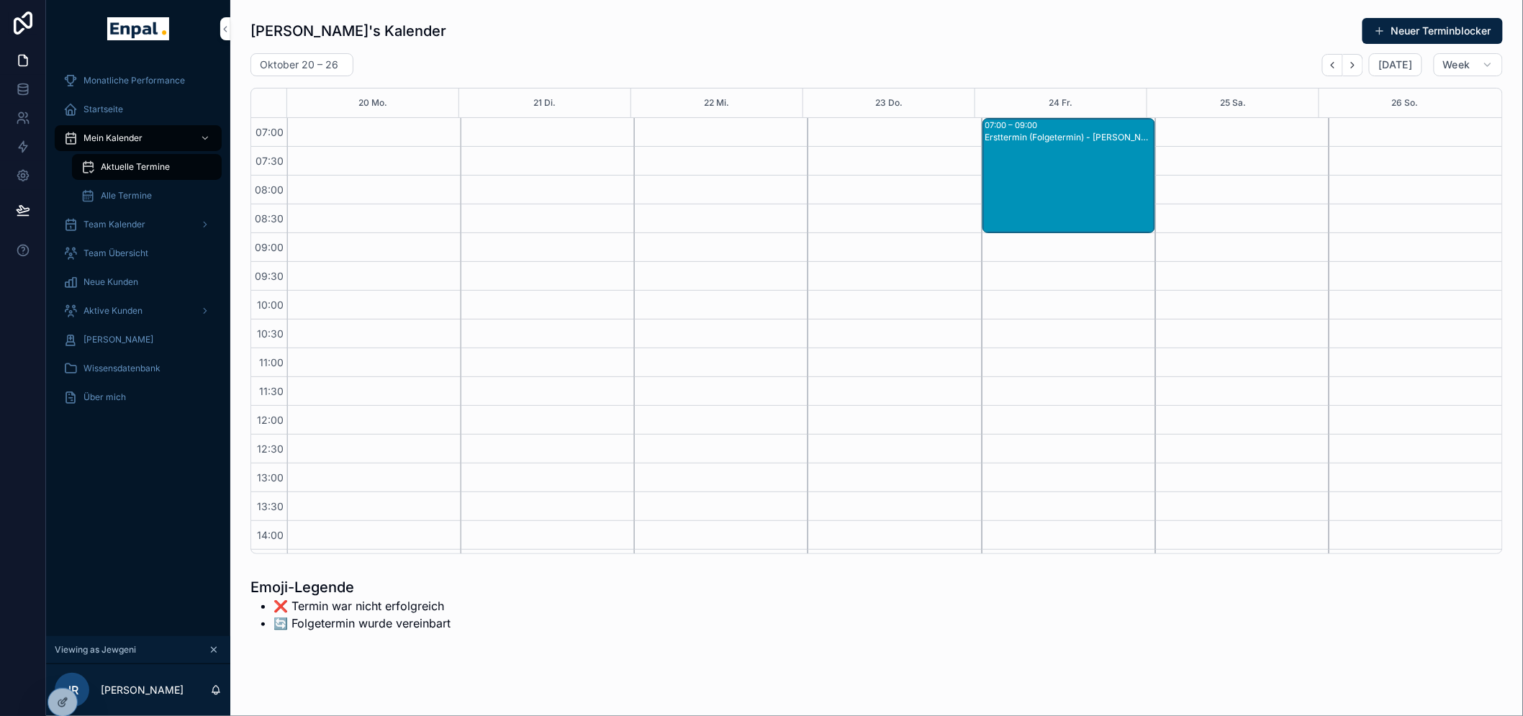
scroll to position [399, 0]
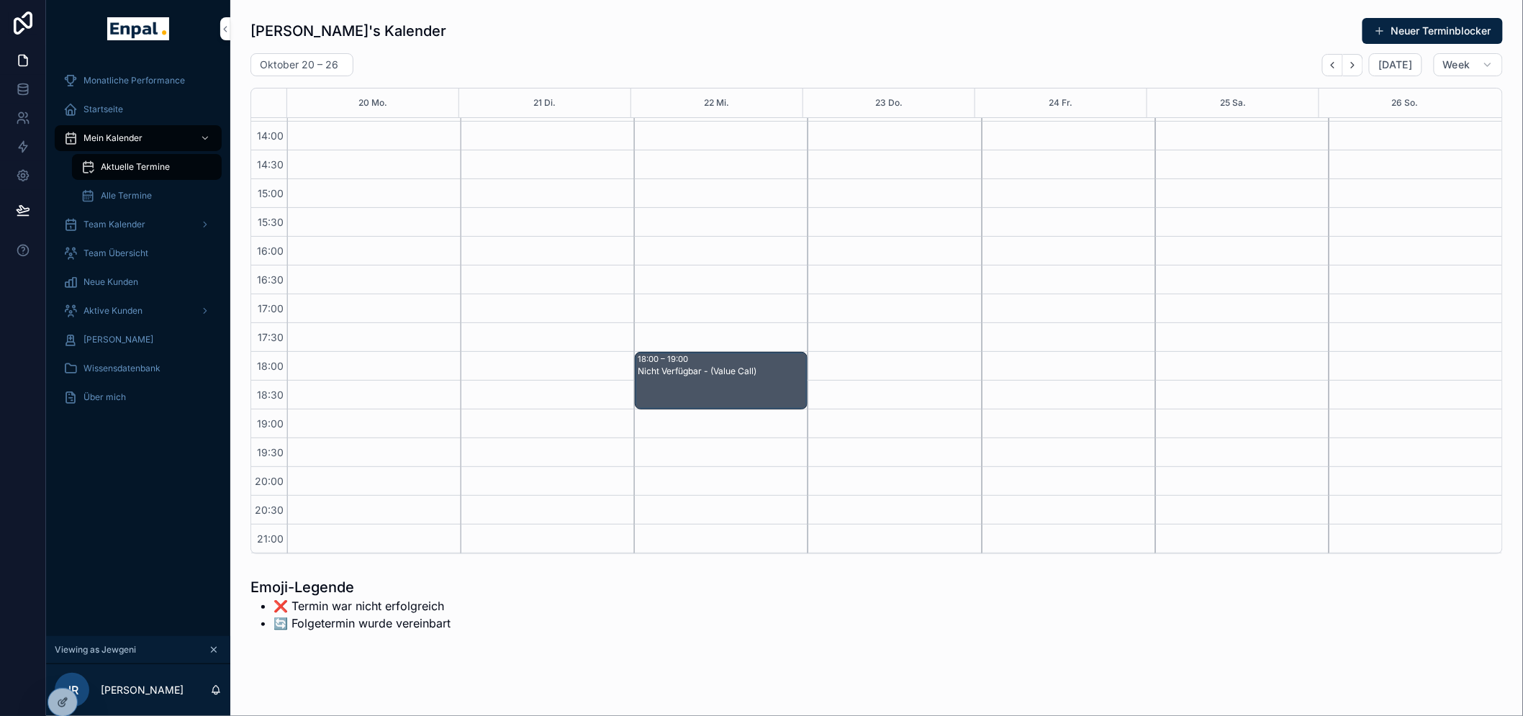
click at [1327, 67] on button "Back" at bounding box center [1332, 65] width 21 height 22
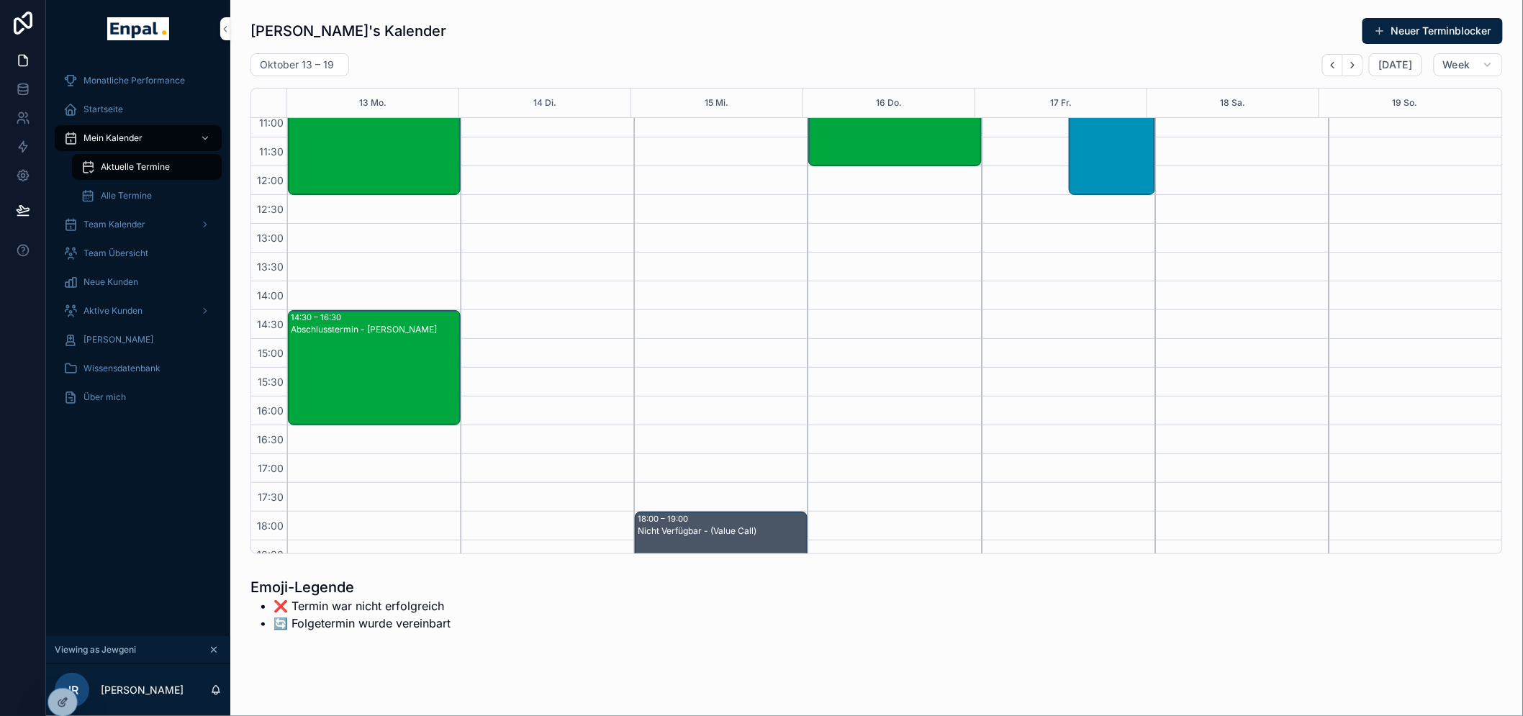
scroll to position [80, 0]
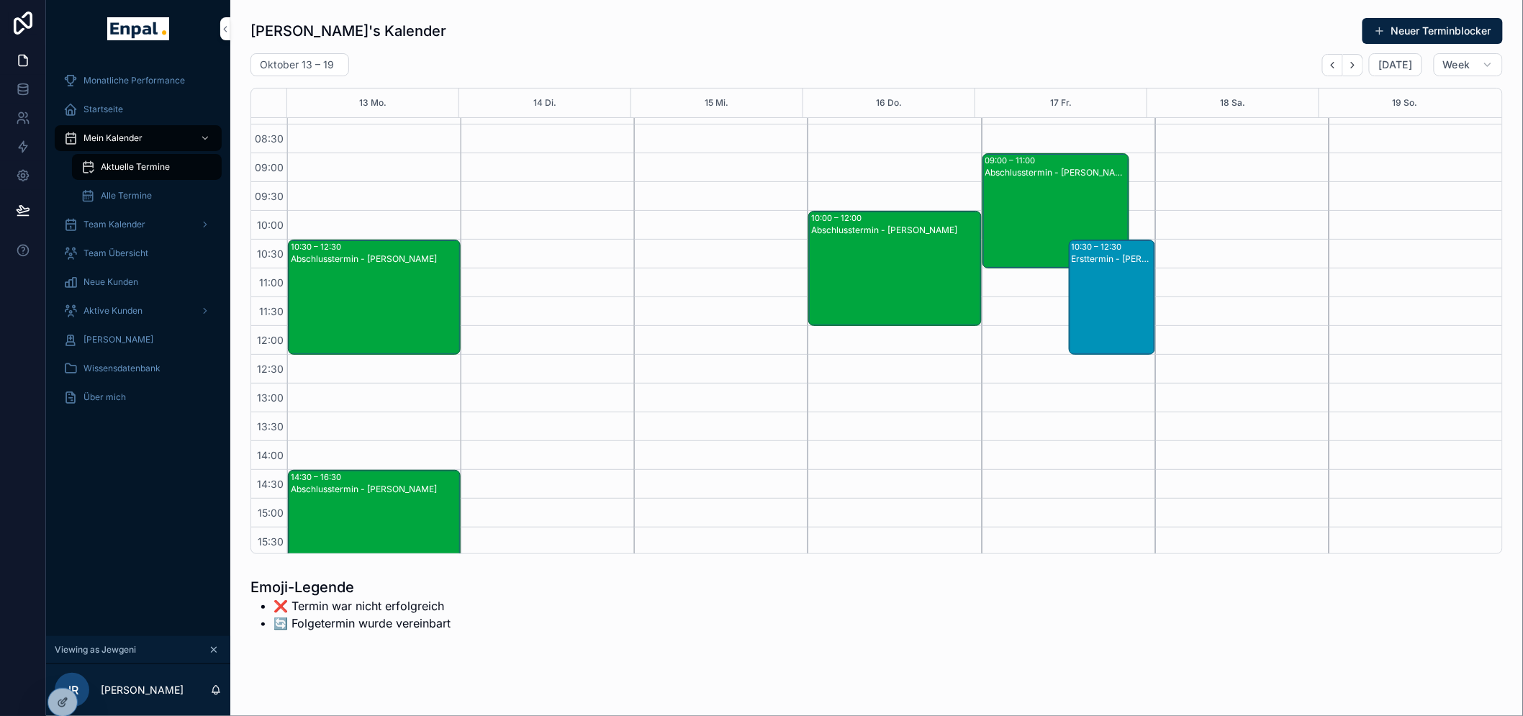
click at [1338, 56] on button "Back" at bounding box center [1332, 65] width 21 height 22
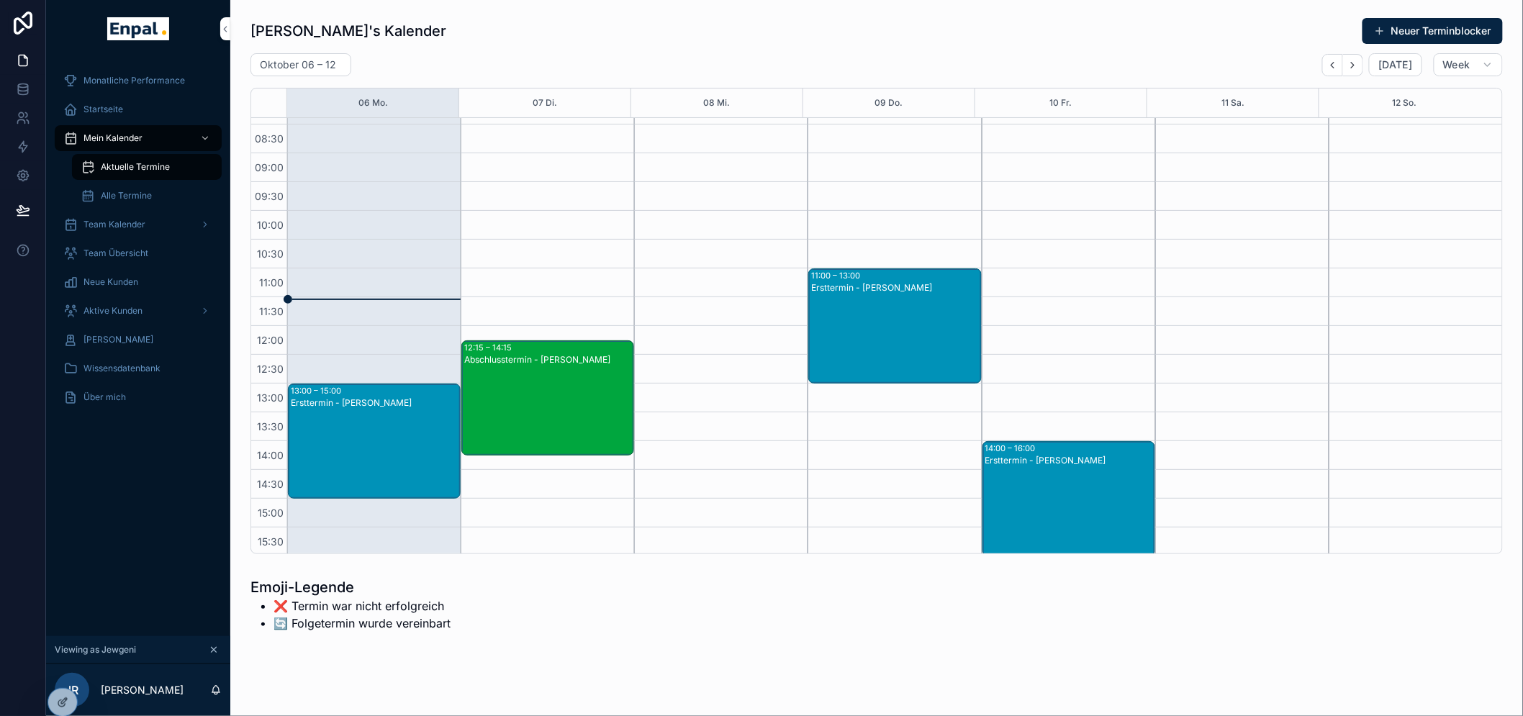
click at [1338, 62] on icon "Back" at bounding box center [1332, 65] width 11 height 11
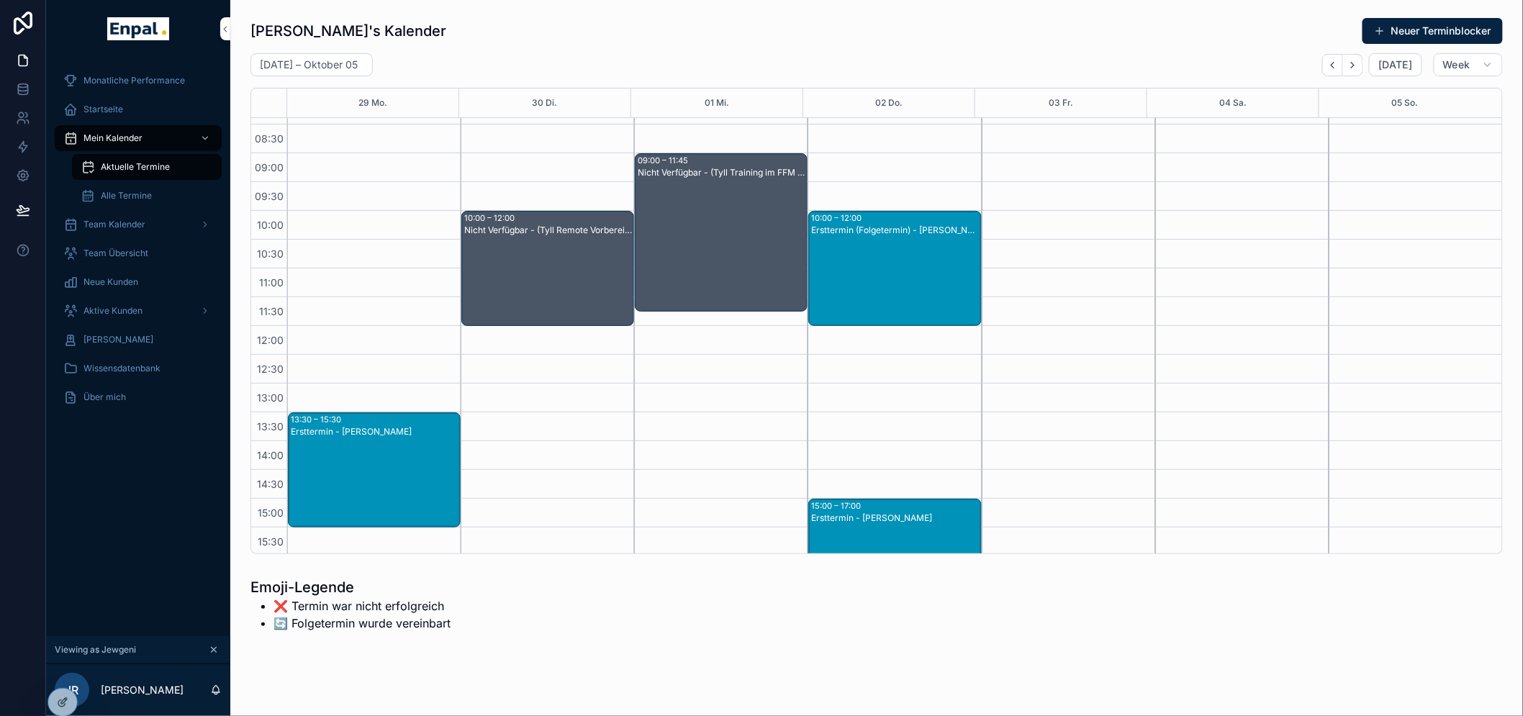
click at [1358, 63] on icon "Next" at bounding box center [1352, 65] width 11 height 11
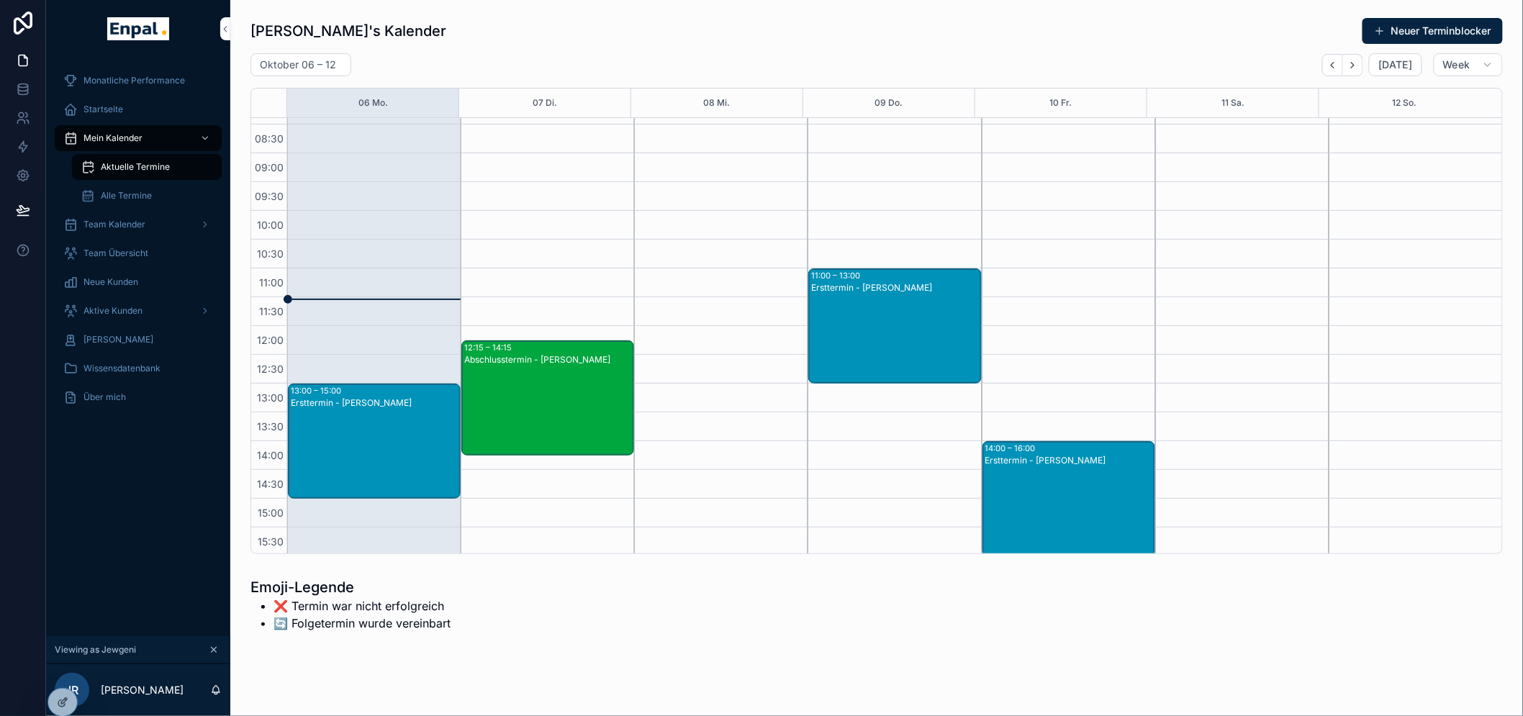
click at [1358, 63] on icon "Next" at bounding box center [1352, 65] width 11 height 11
